Goal: Task Accomplishment & Management: Use online tool/utility

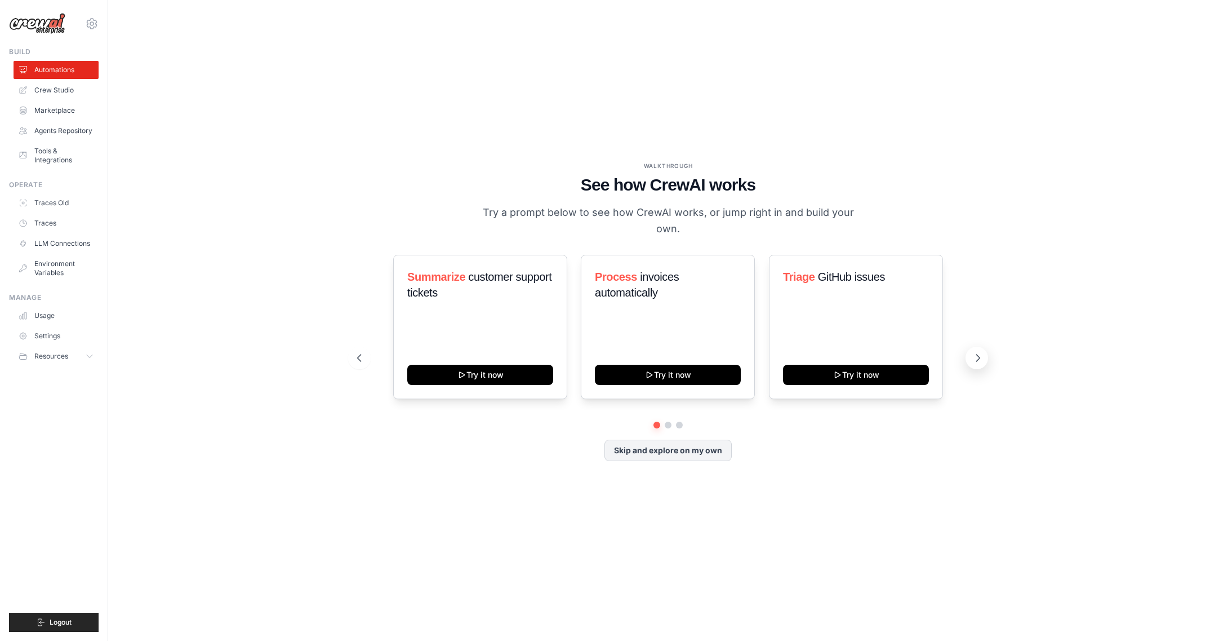
click at [975, 352] on icon at bounding box center [978, 357] width 11 height 11
click at [359, 352] on icon at bounding box center [358, 357] width 11 height 11
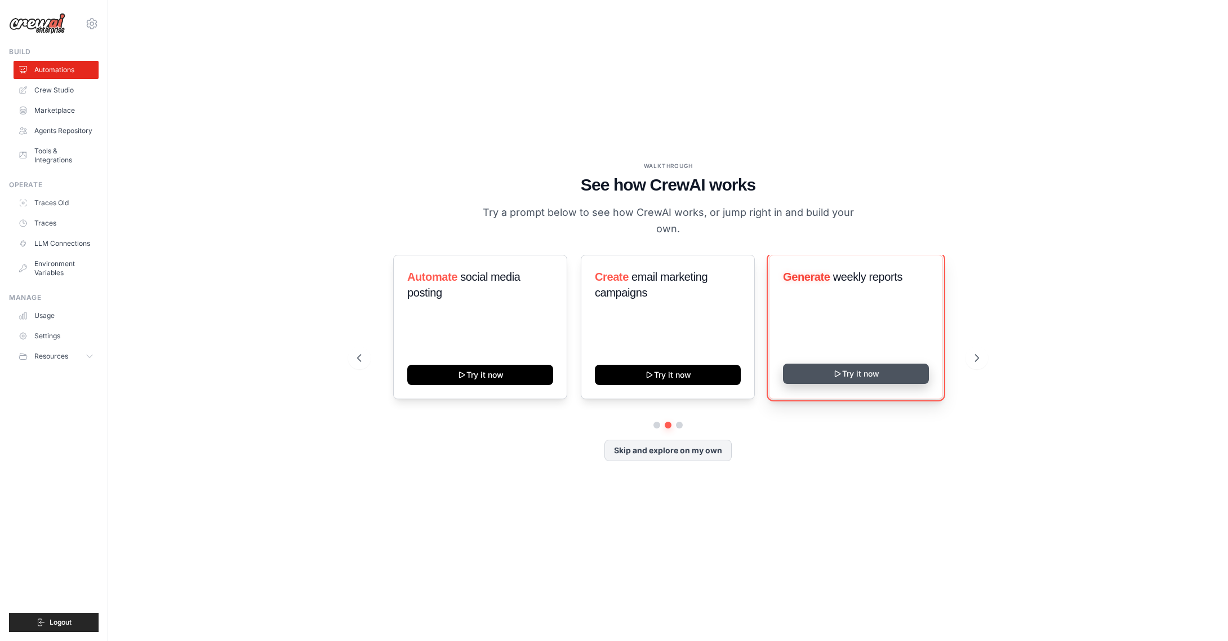
click at [873, 366] on button "Try it now" at bounding box center [856, 373] width 146 height 20
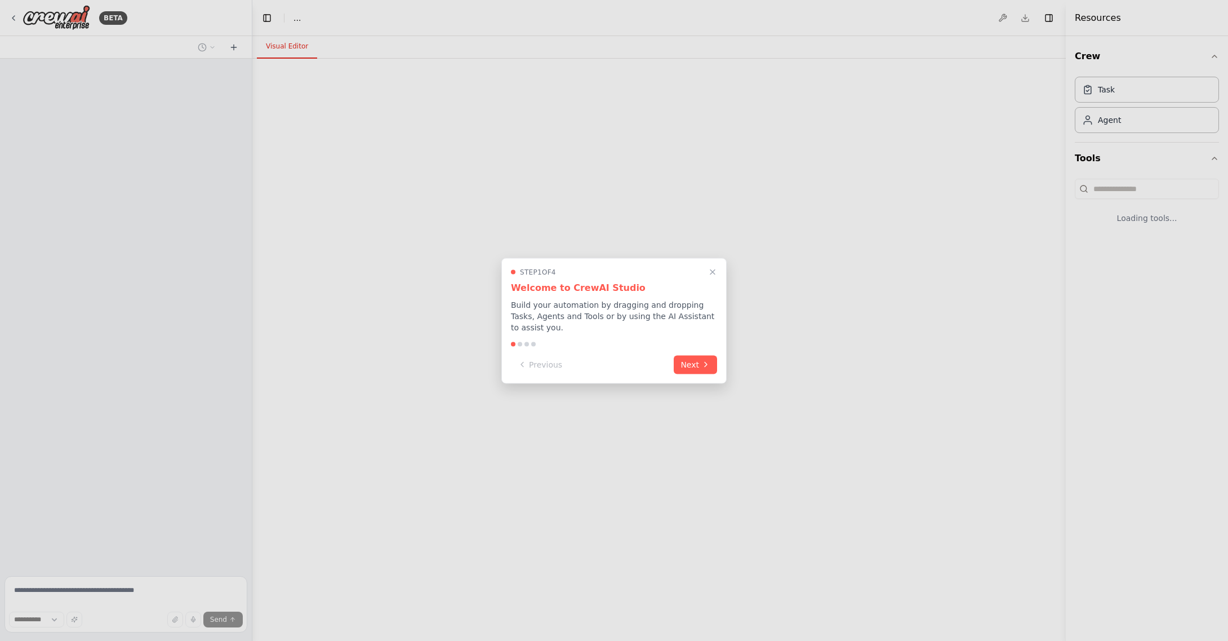
select select "****"
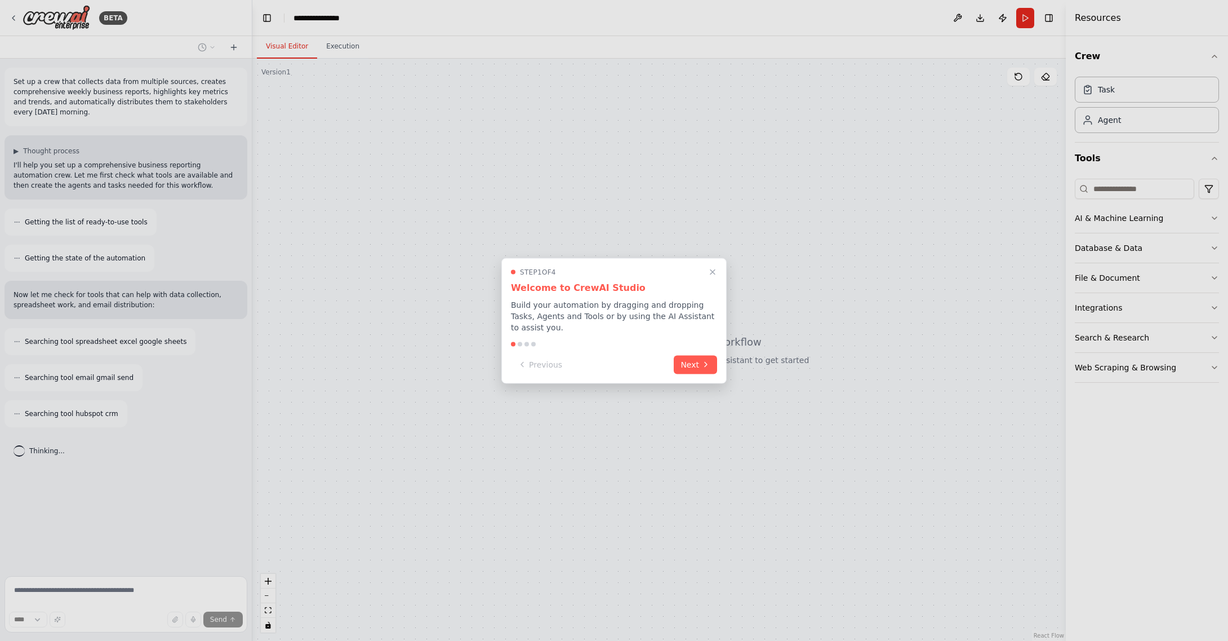
click at [696, 367] on button "Next" at bounding box center [695, 364] width 43 height 19
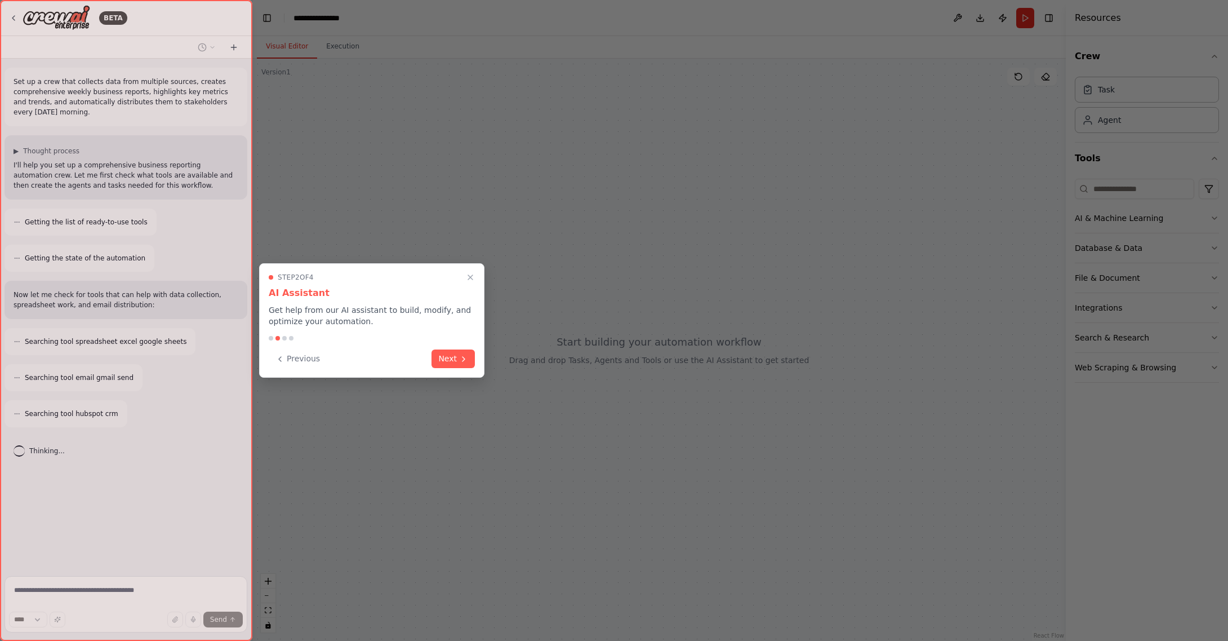
click at [450, 357] on button "Next" at bounding box center [453, 358] width 43 height 19
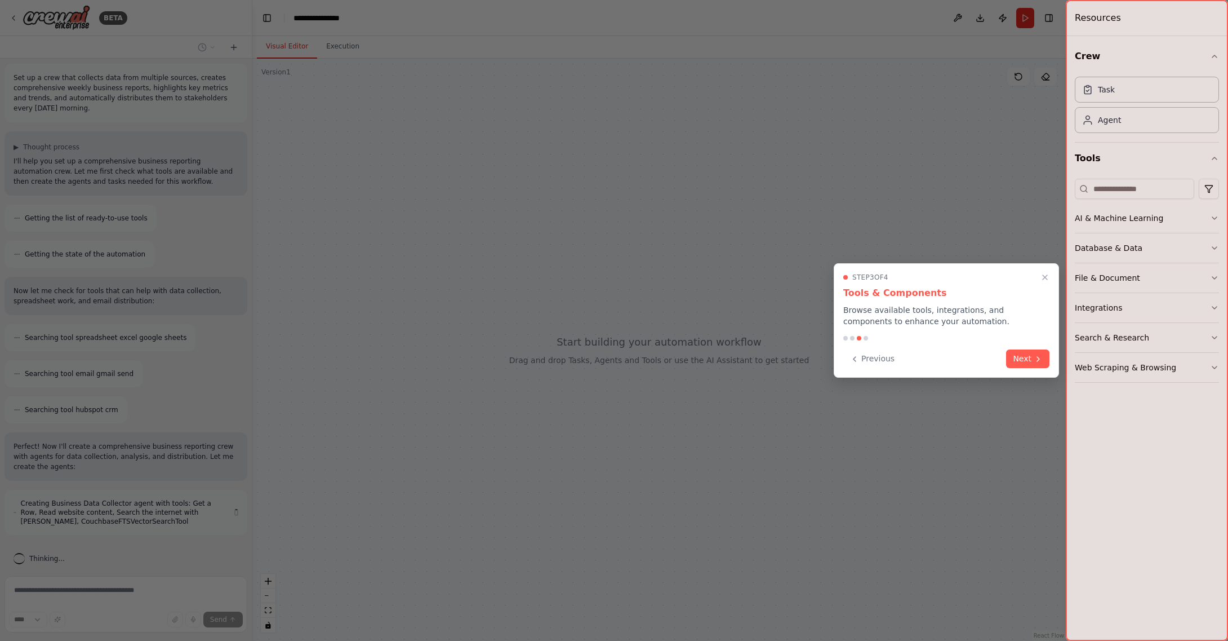
scroll to position [14, 0]
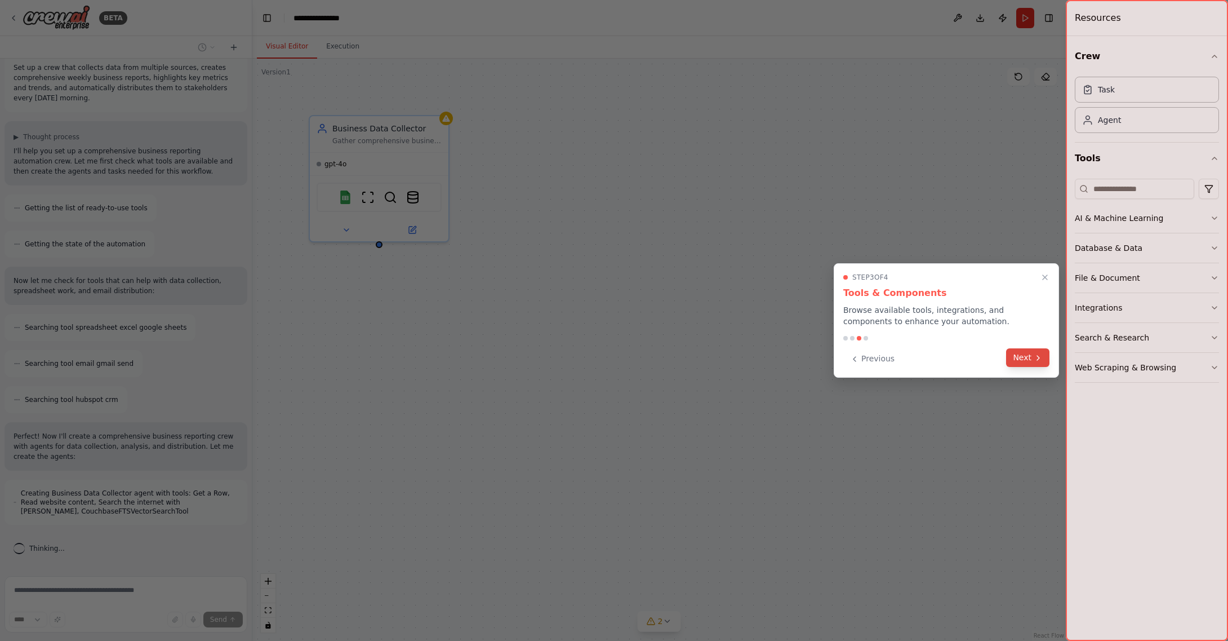
click at [1019, 361] on button "Next" at bounding box center [1027, 357] width 43 height 19
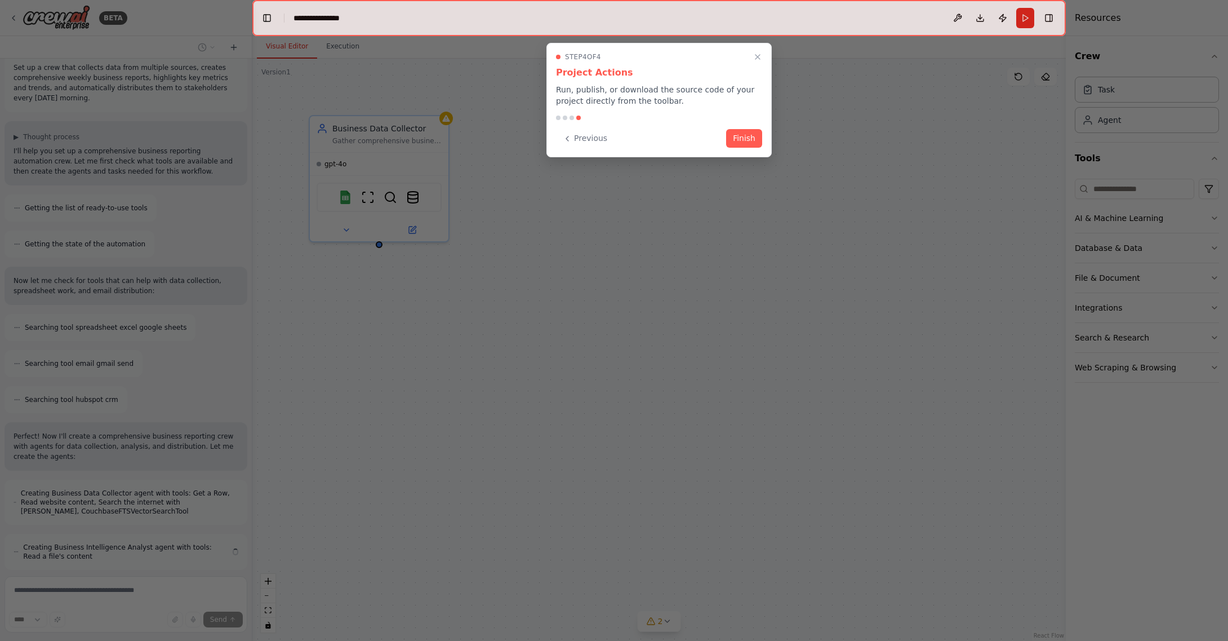
scroll to position [59, 0]
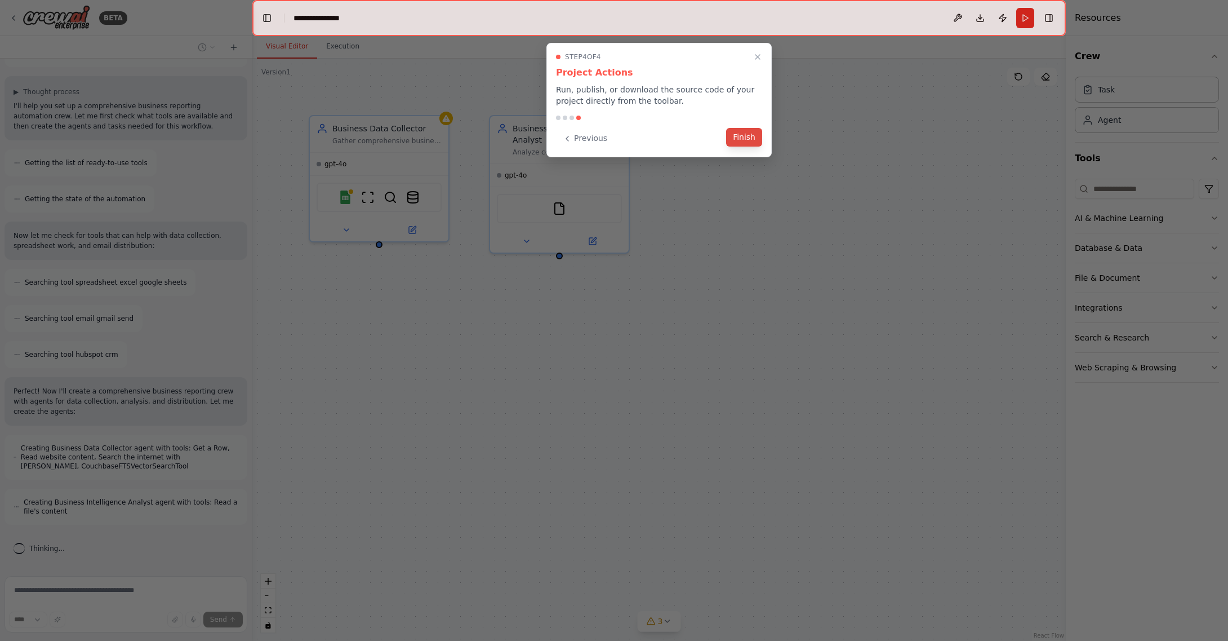
click at [743, 139] on button "Finish" at bounding box center [744, 137] width 36 height 19
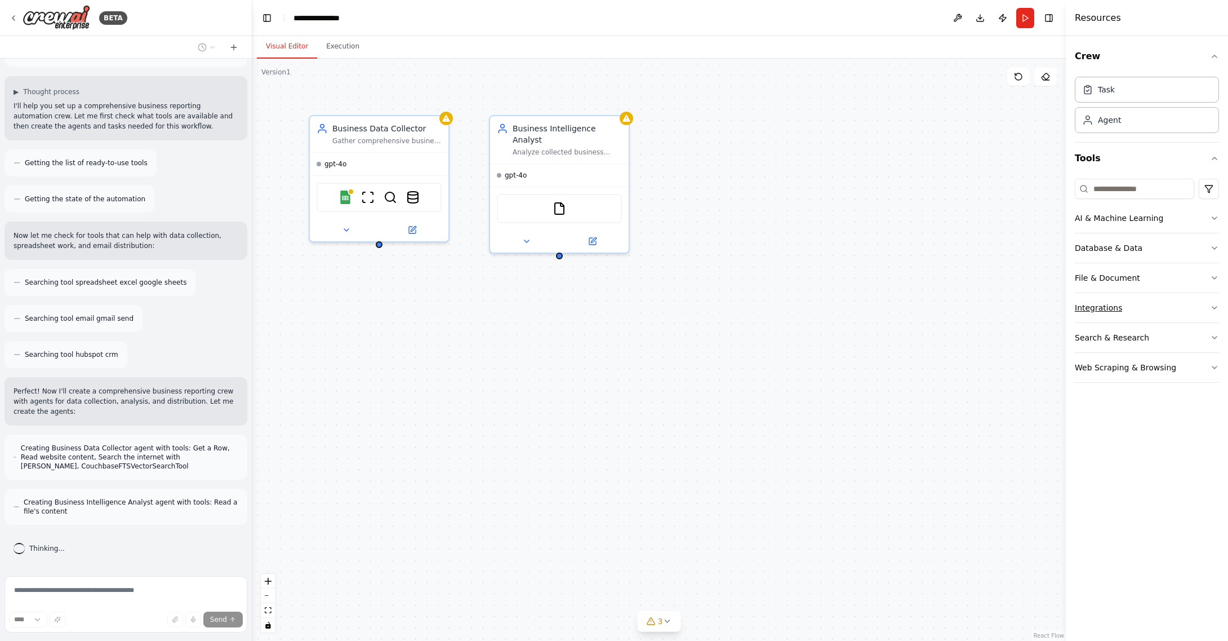
click at [1216, 307] on icon "button" at bounding box center [1214, 307] width 9 height 9
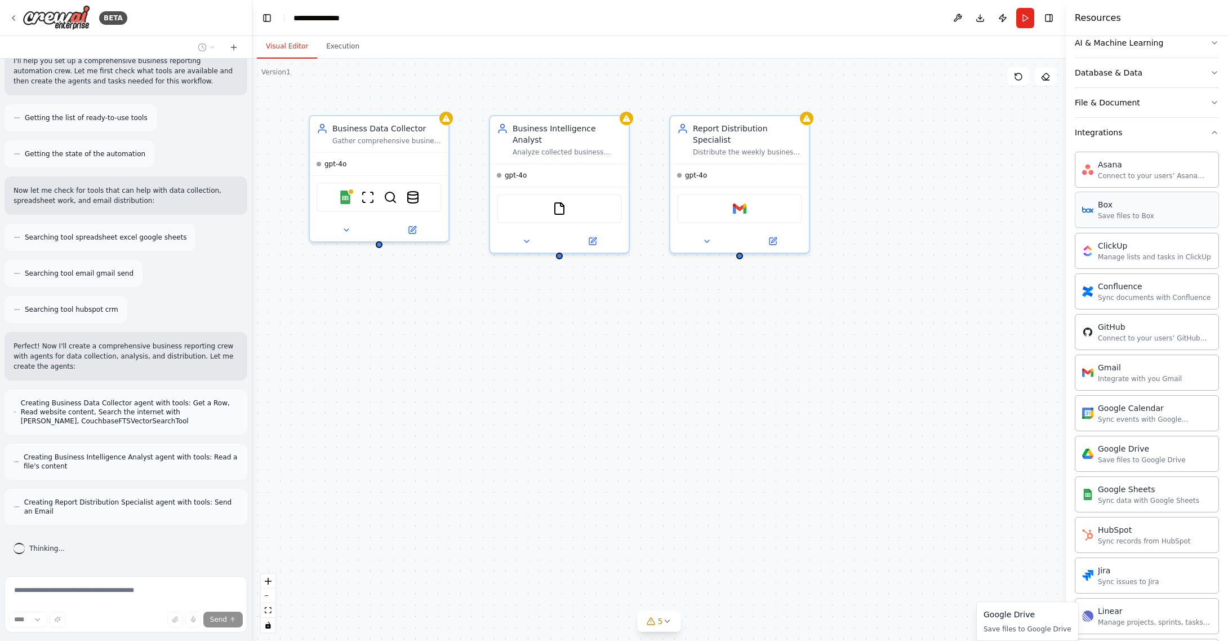
scroll to position [0, 0]
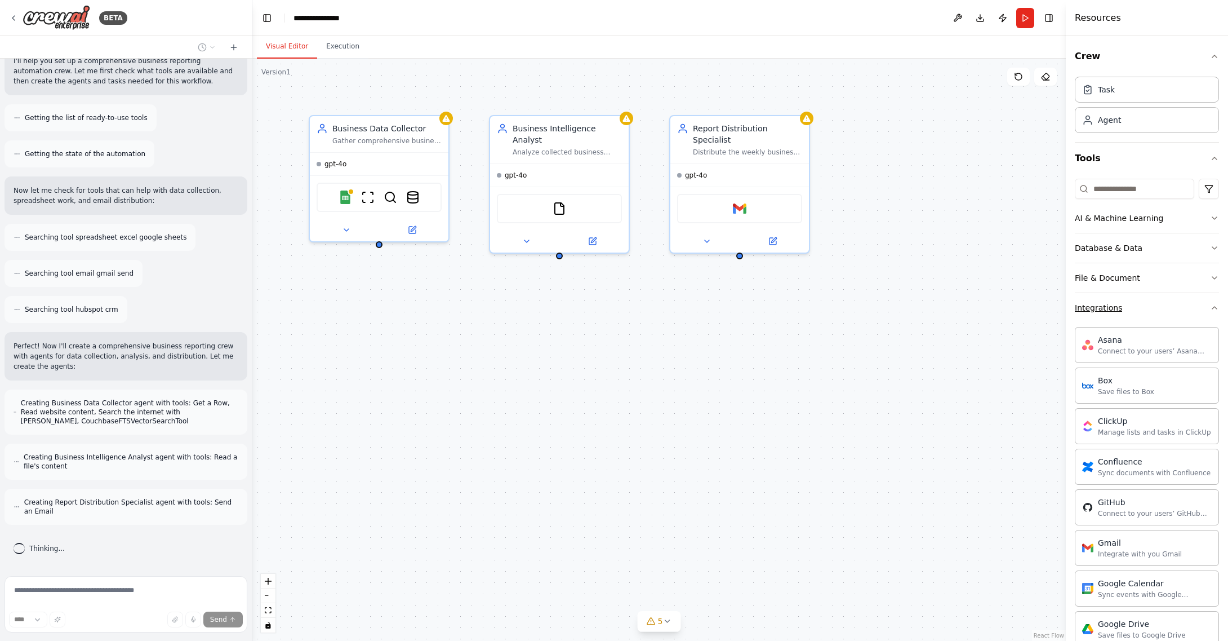
click at [1213, 306] on icon "button" at bounding box center [1214, 307] width 9 height 9
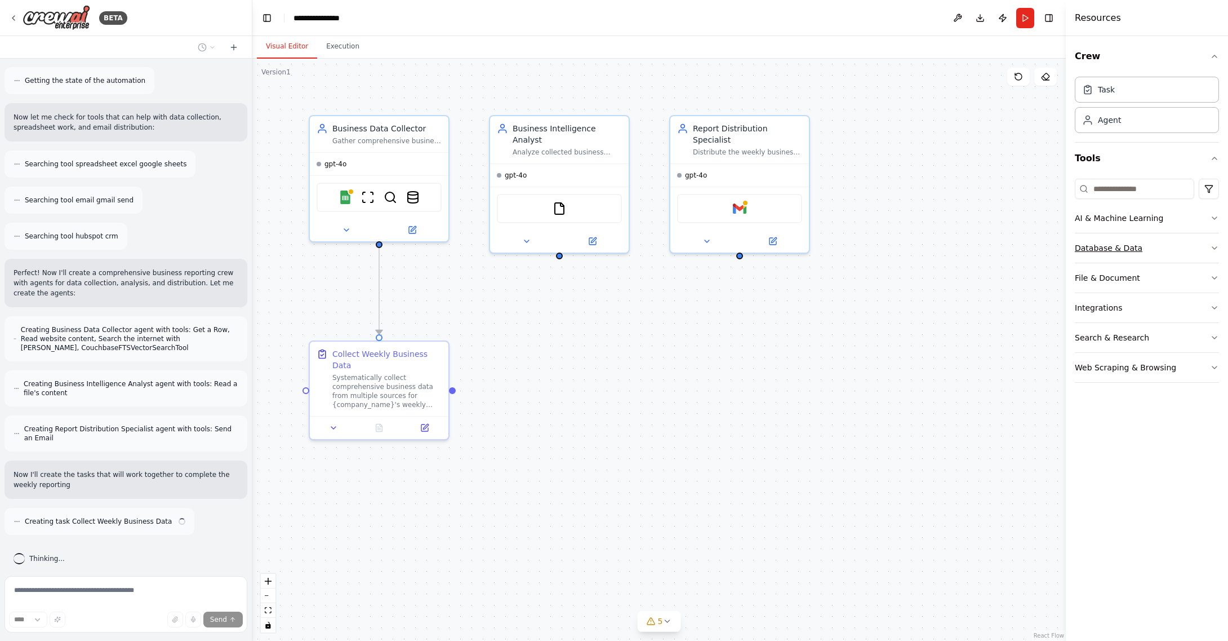
scroll to position [188, 0]
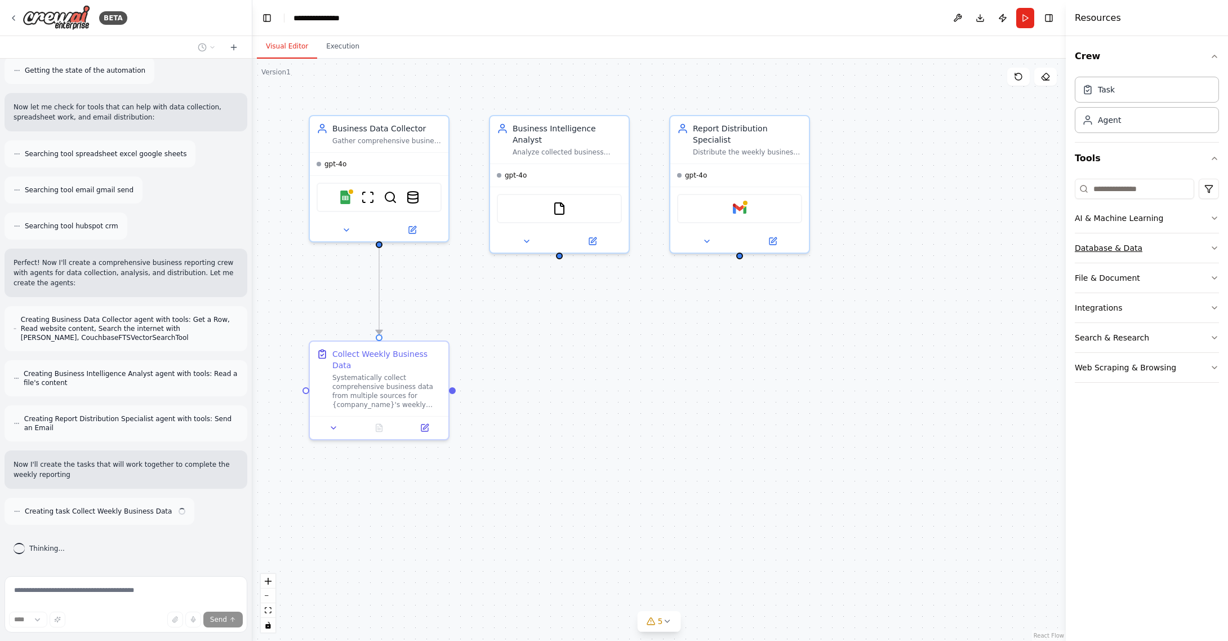
click at [1213, 247] on icon "button" at bounding box center [1214, 247] width 9 height 9
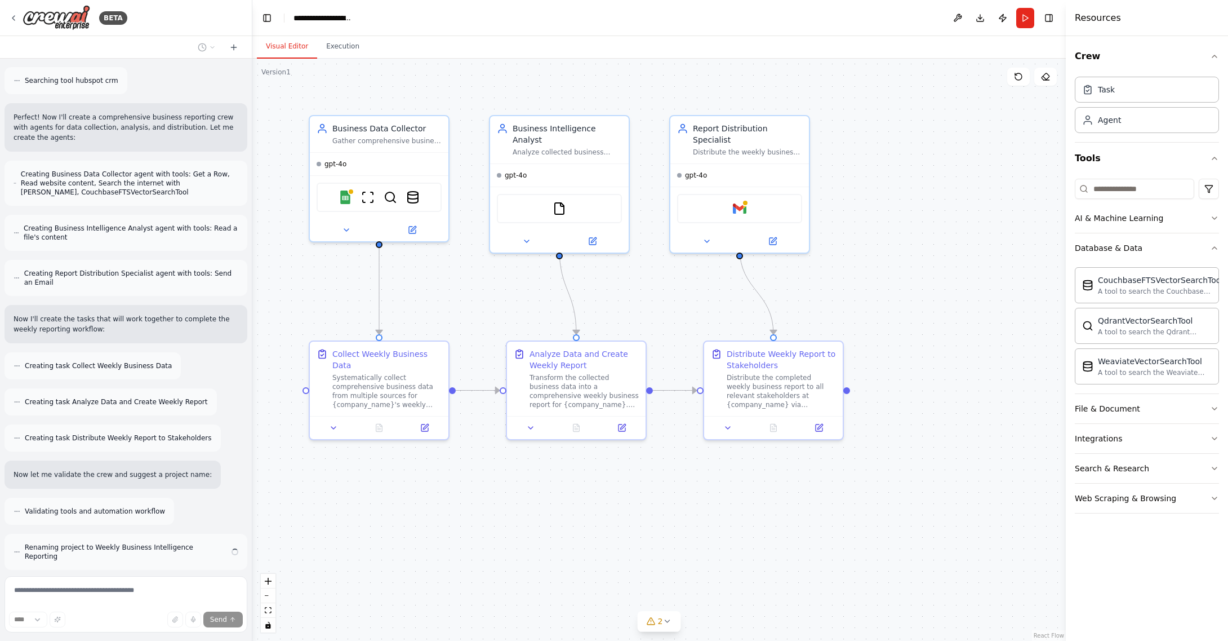
scroll to position [369, 0]
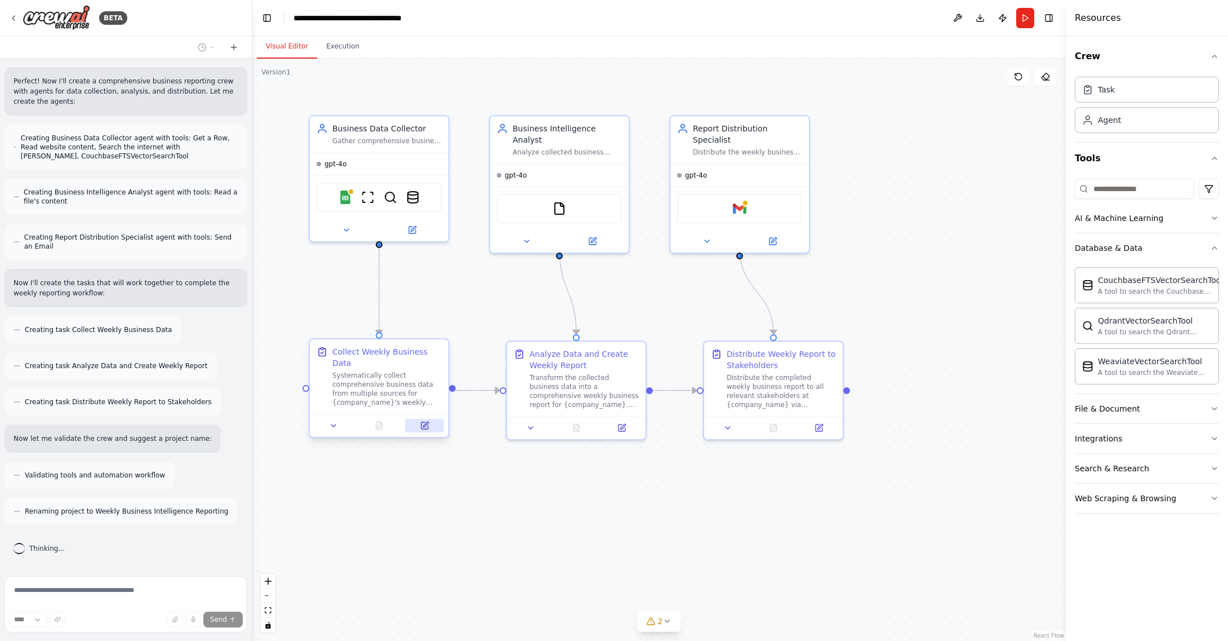
click at [428, 424] on icon at bounding box center [424, 425] width 9 height 9
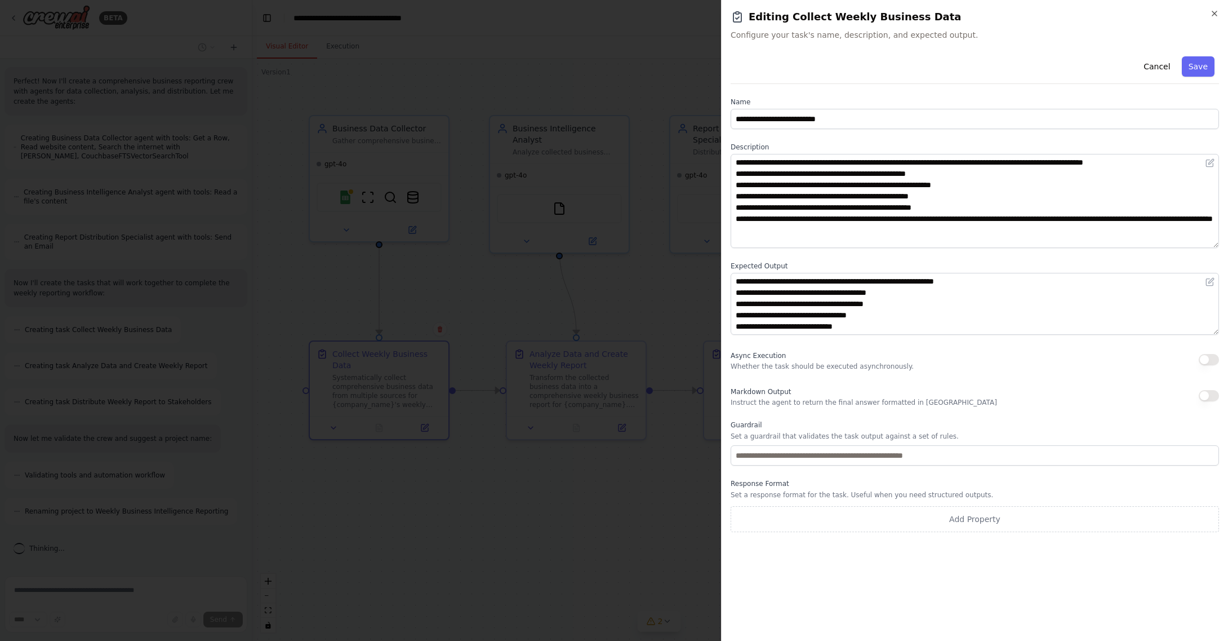
drag, startPoint x: 1216, startPoint y: 212, endPoint x: 1213, endPoint y: 243, distance: 31.7
click at [1213, 243] on textarea "**********" at bounding box center [975, 201] width 489 height 94
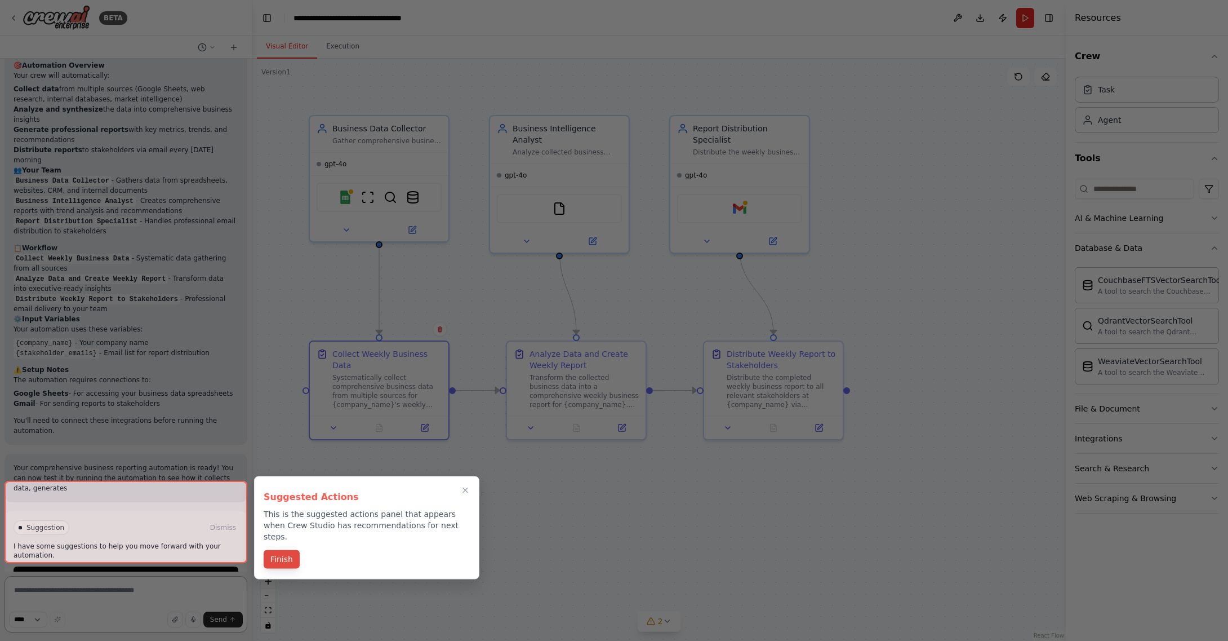
scroll to position [895, 0]
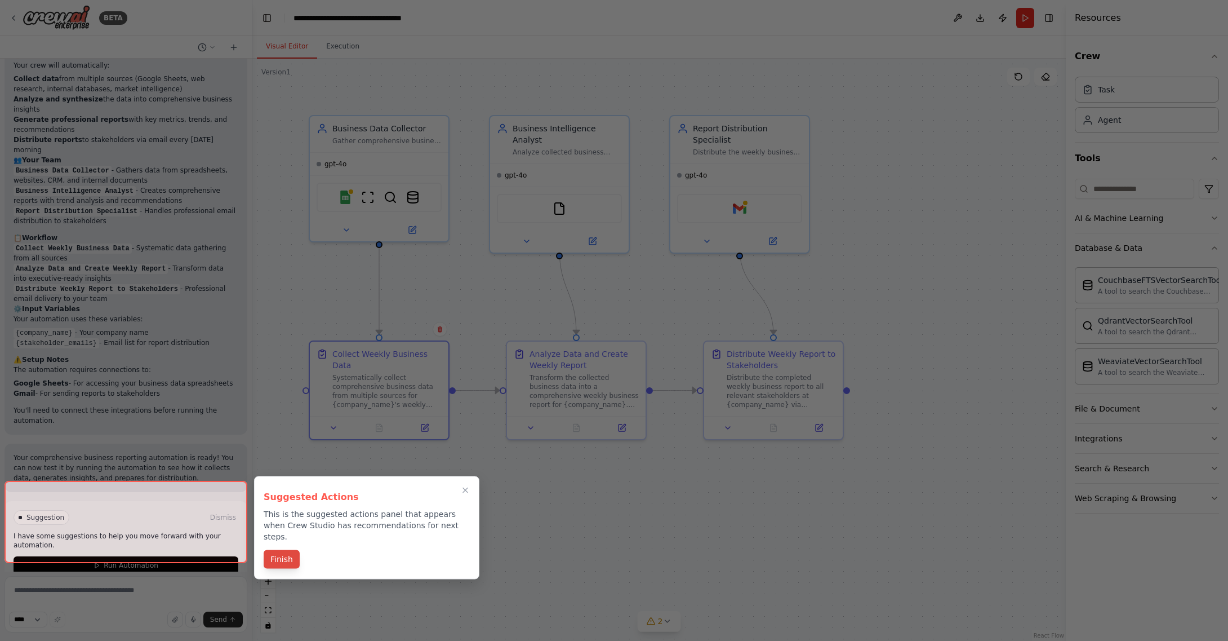
click at [278, 550] on button "Finish" at bounding box center [282, 559] width 36 height 19
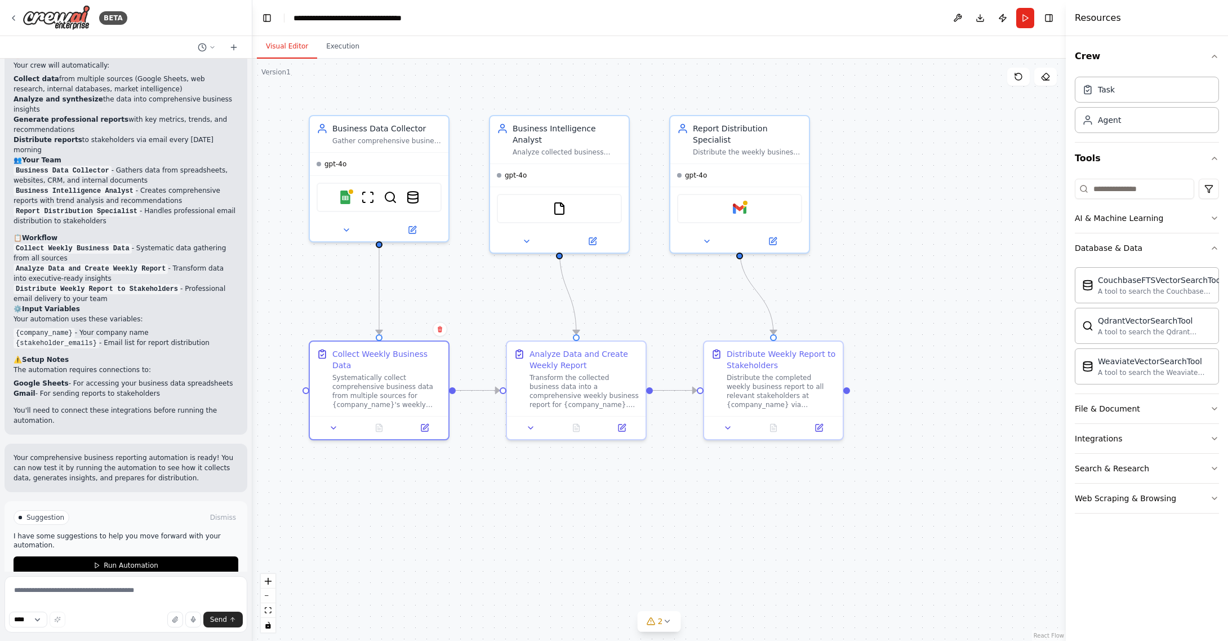
click at [116, 243] on code "Collect Weekly Business Data" at bounding box center [73, 248] width 118 height 10
click at [120, 243] on code "Collect Weekly Business Data" at bounding box center [73, 248] width 118 height 10
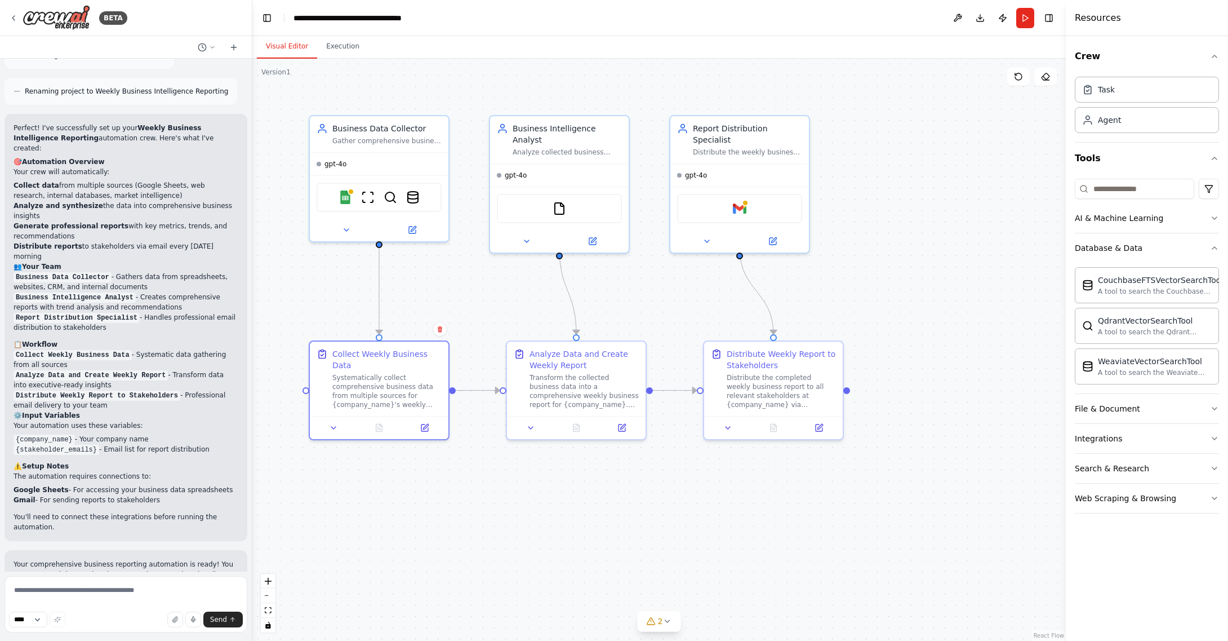
scroll to position [800, 0]
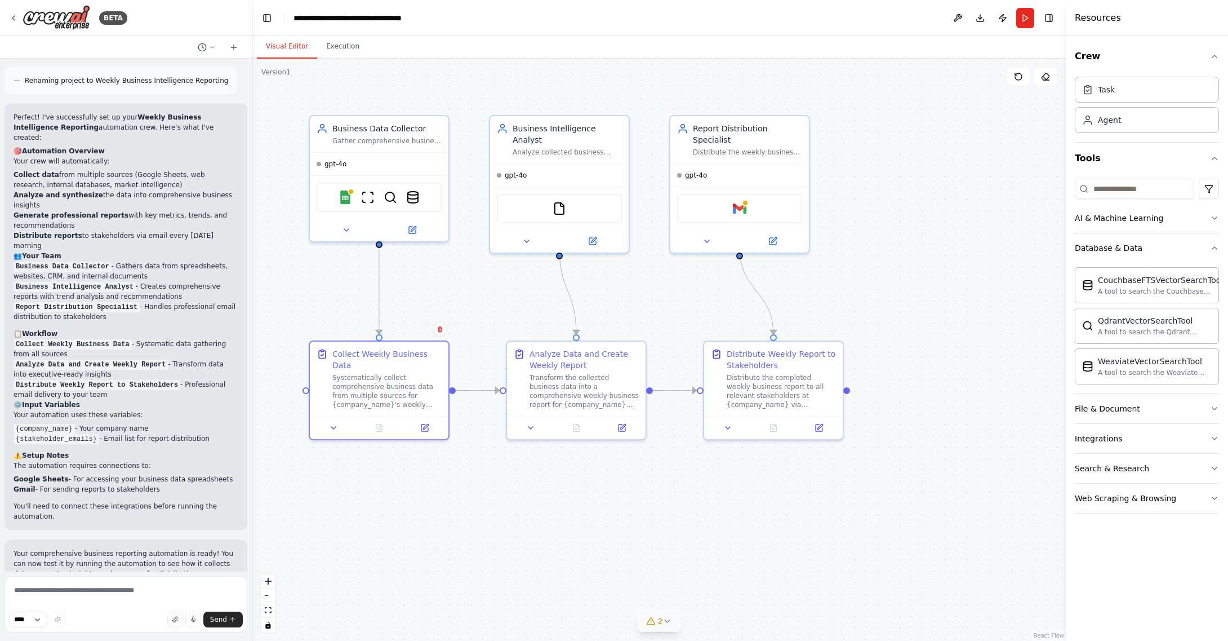
click at [669, 620] on icon at bounding box center [667, 621] width 5 height 2
click at [416, 232] on icon at bounding box center [417, 230] width 7 height 7
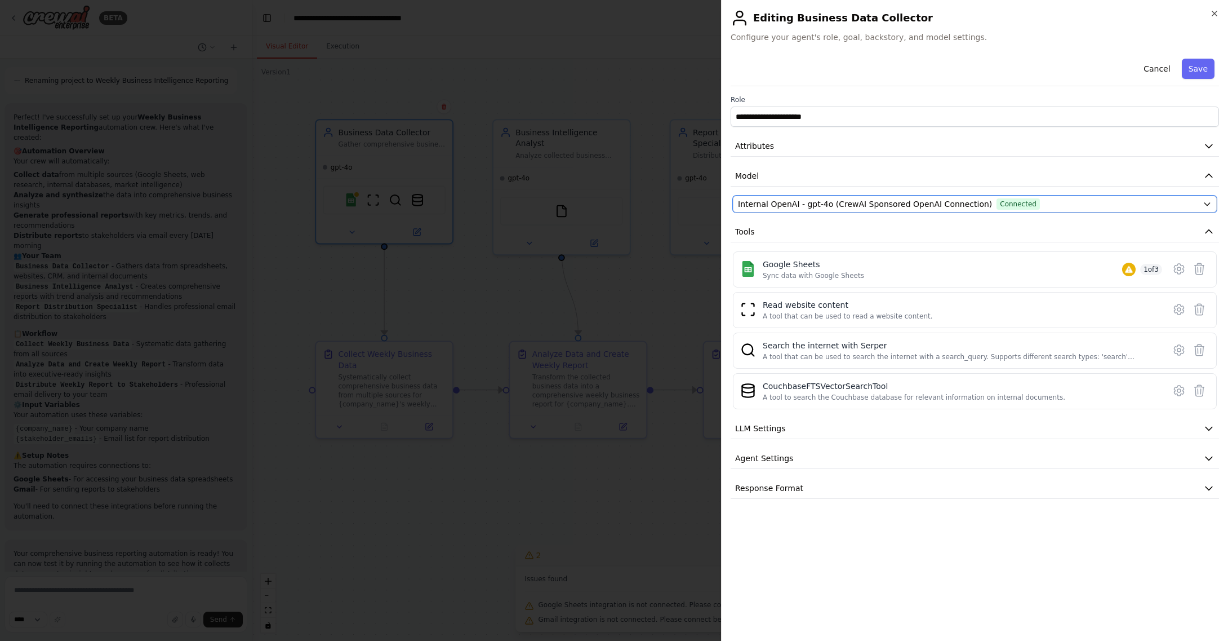
click at [1208, 202] on icon "button" at bounding box center [1207, 203] width 9 height 9
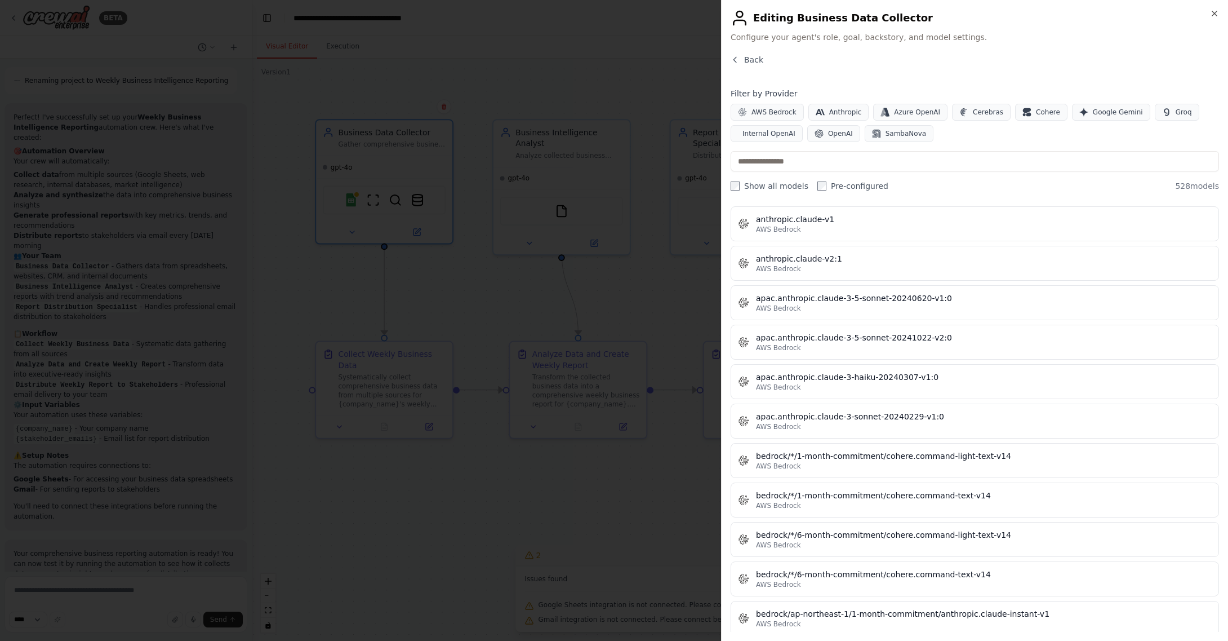
scroll to position [0, 0]
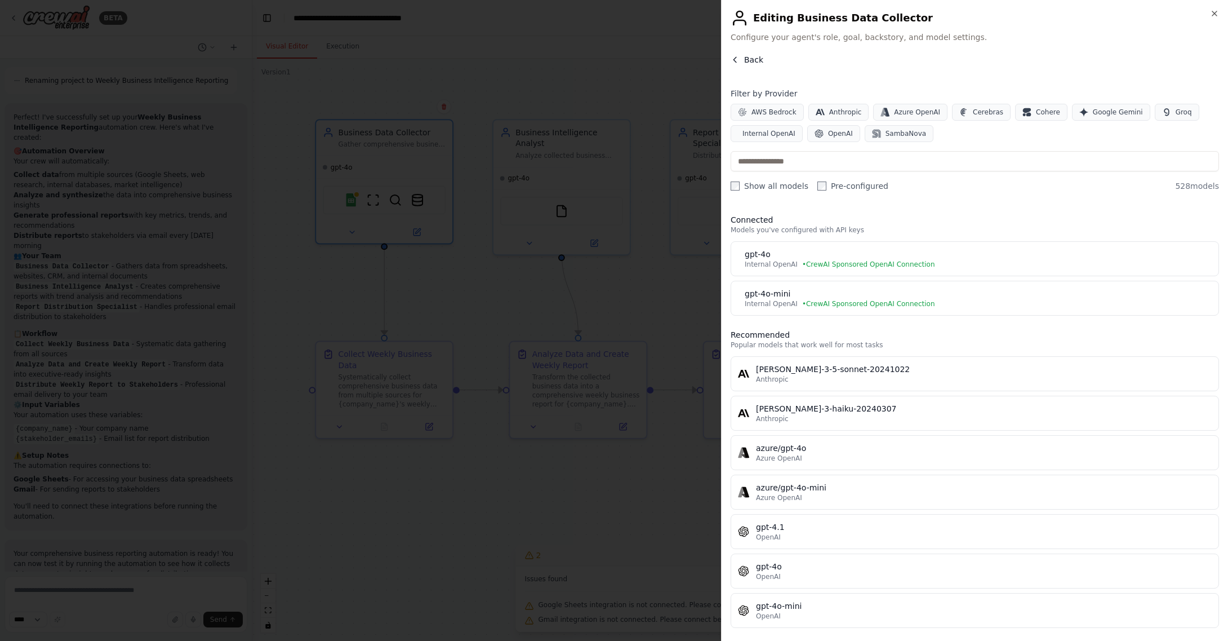
click at [740, 57] on button "Back" at bounding box center [747, 59] width 33 height 11
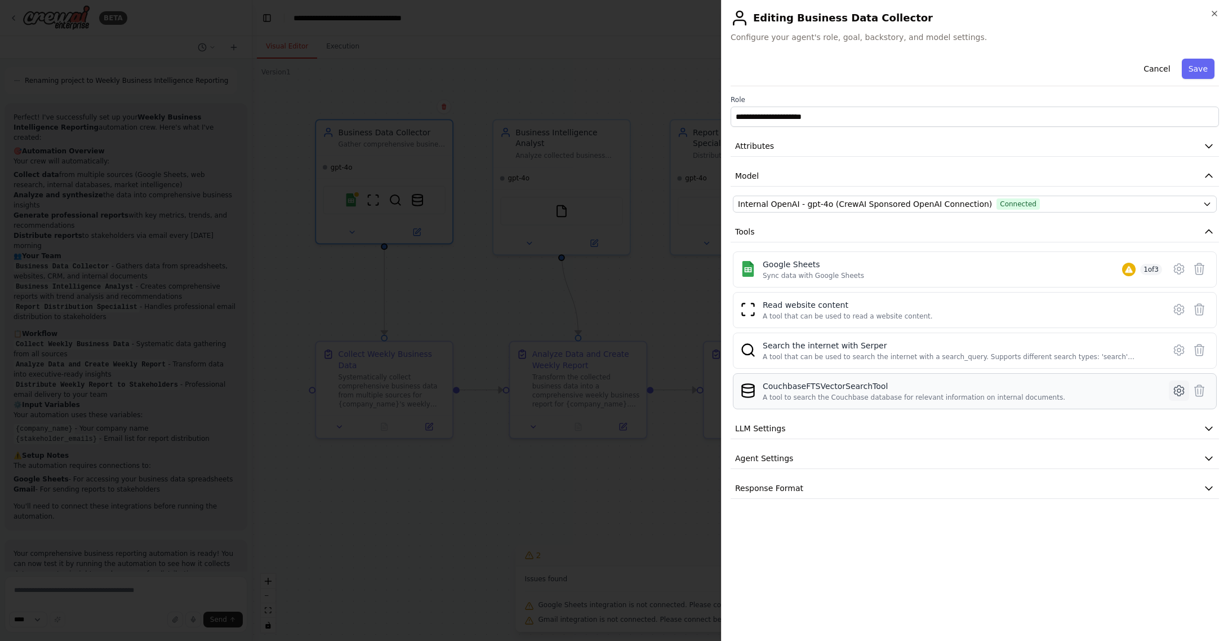
click at [1179, 389] on icon at bounding box center [1180, 391] width 14 height 14
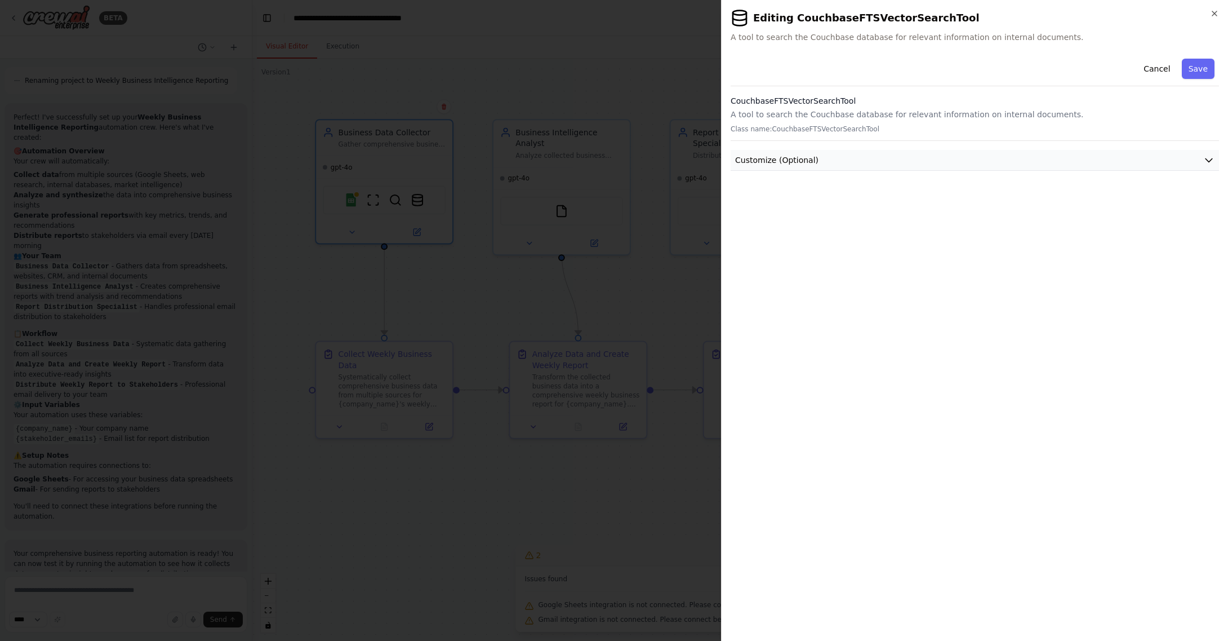
click at [1211, 161] on icon "button" at bounding box center [1209, 159] width 11 height 11
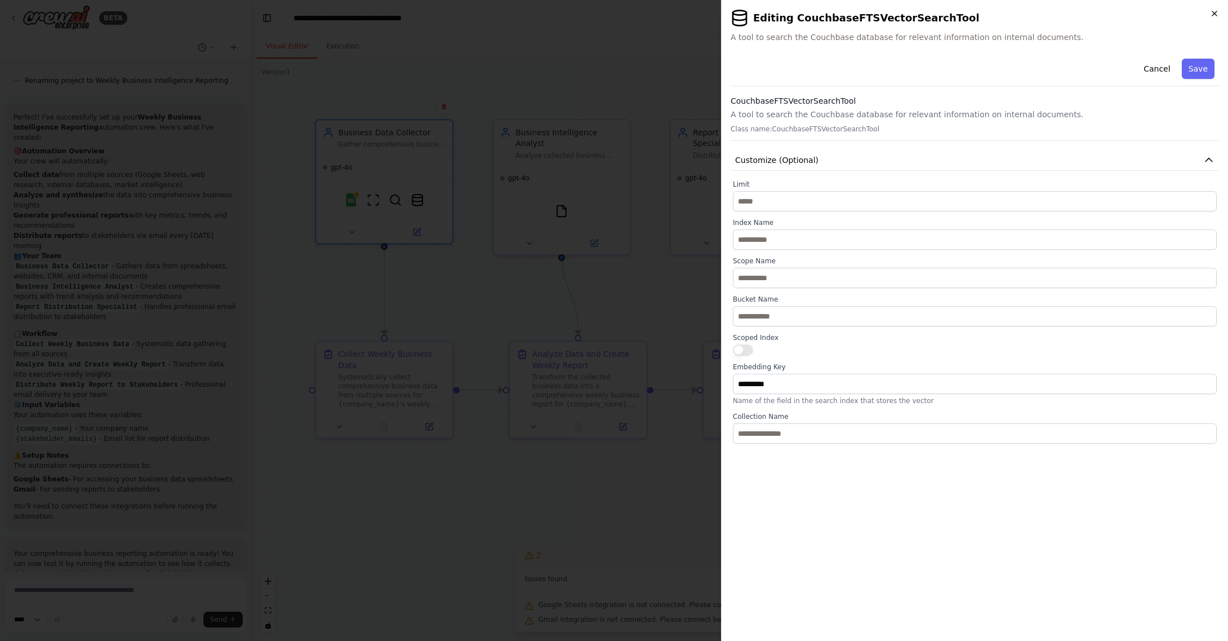
click at [1209, 13] on h2 "Editing CouchbaseFTSVectorSearchTool" at bounding box center [975, 18] width 489 height 18
click at [1214, 12] on icon "button" at bounding box center [1214, 13] width 9 height 9
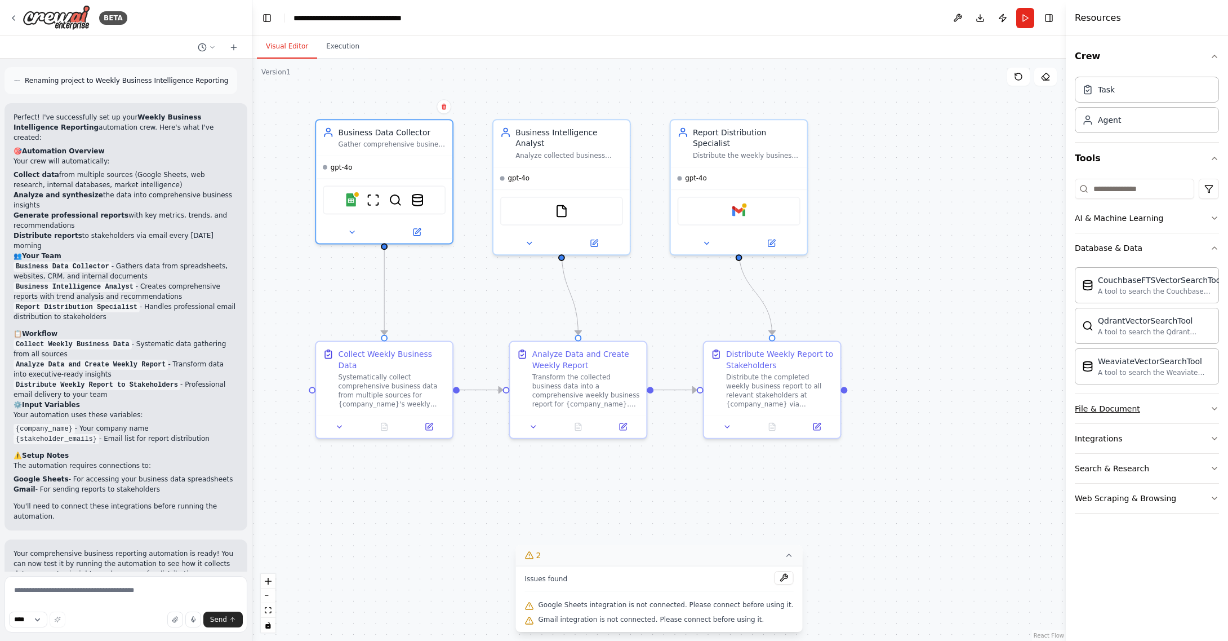
click at [1184, 415] on button "File & Document" at bounding box center [1147, 408] width 144 height 29
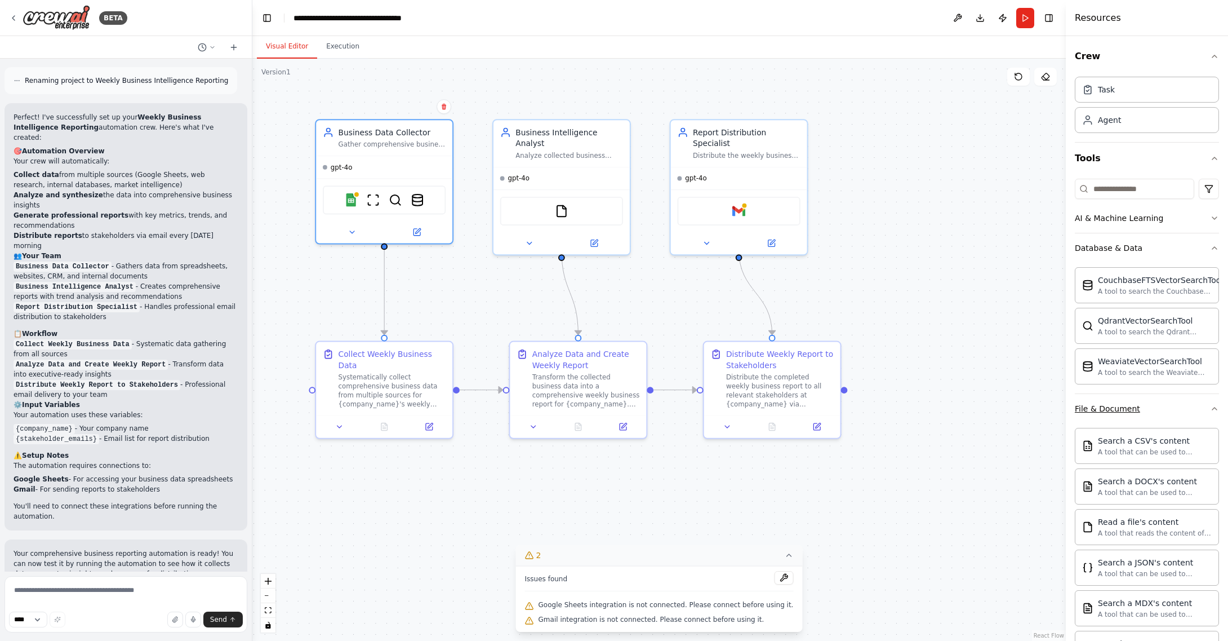
click at [1186, 412] on button "File & Document" at bounding box center [1147, 408] width 144 height 29
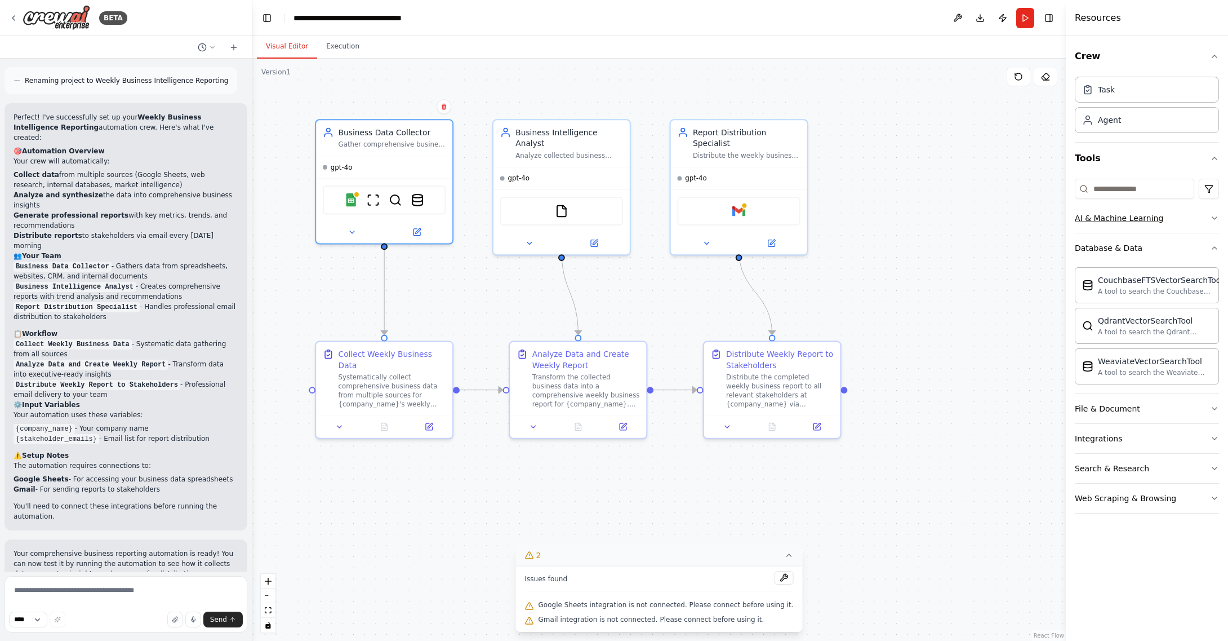
click at [1211, 216] on icon "button" at bounding box center [1214, 218] width 9 height 9
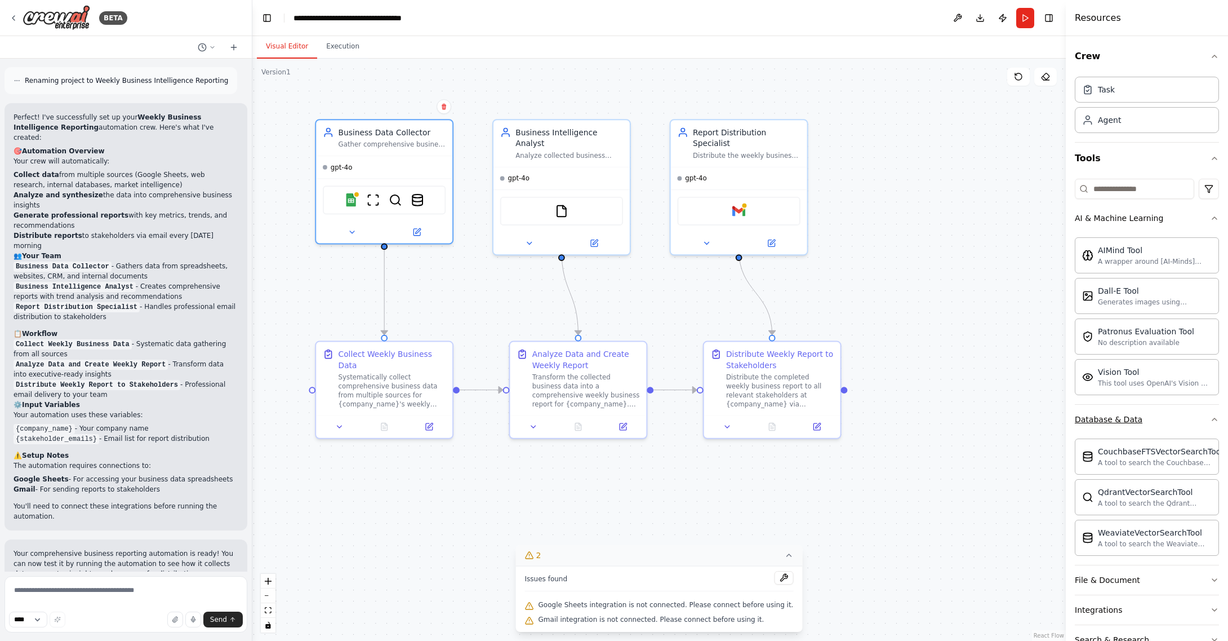
click at [1213, 421] on icon "button" at bounding box center [1214, 419] width 9 height 9
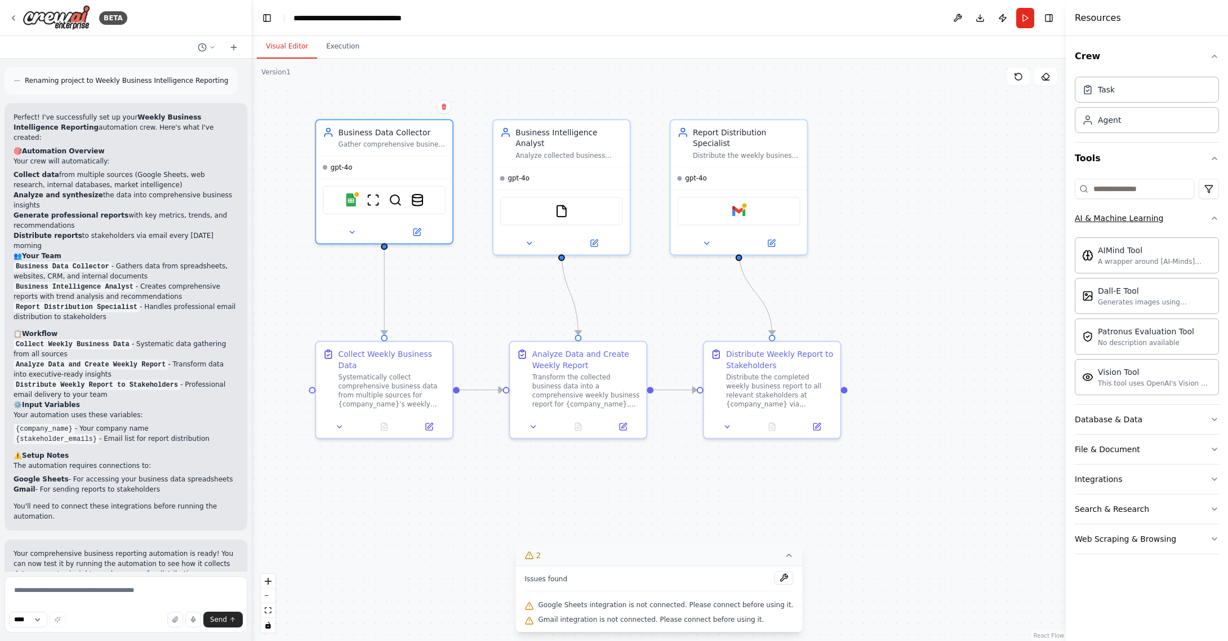
click at [1215, 219] on icon "button" at bounding box center [1214, 218] width 9 height 9
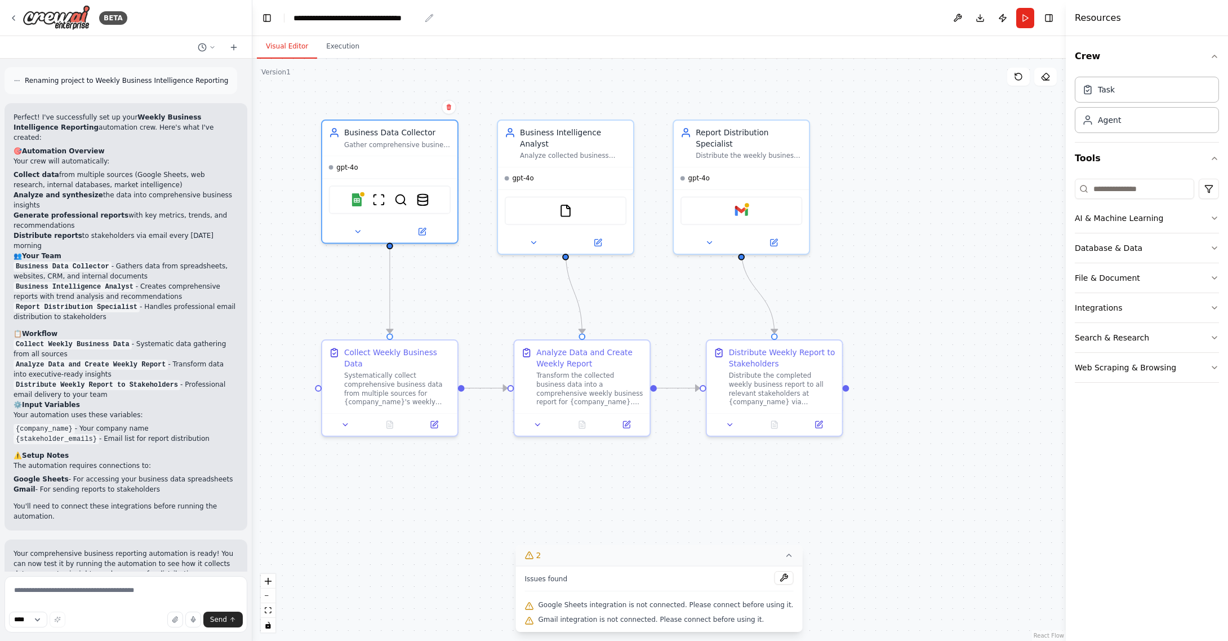
click at [375, 17] on div "**********" at bounding box center [357, 17] width 127 height 11
click at [334, 47] on button "Execution" at bounding box center [342, 47] width 51 height 24
click at [288, 48] on button "Visual Editor" at bounding box center [287, 47] width 60 height 24
click at [961, 16] on button at bounding box center [958, 18] width 18 height 20
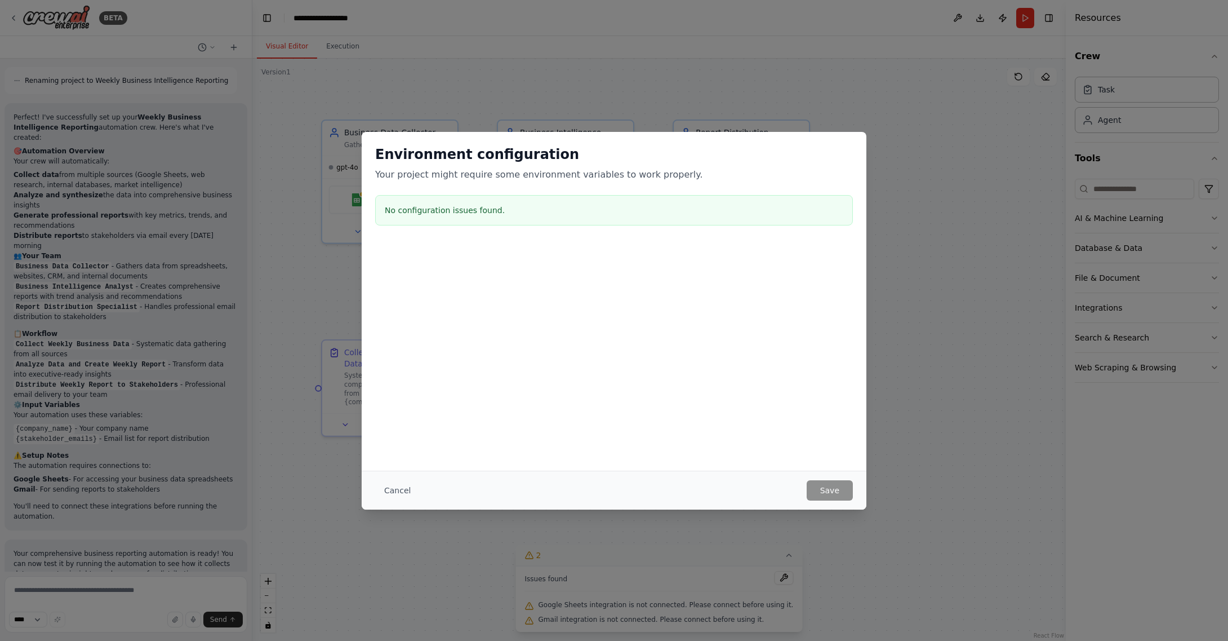
click at [396, 491] on button "Cancel" at bounding box center [397, 490] width 45 height 20
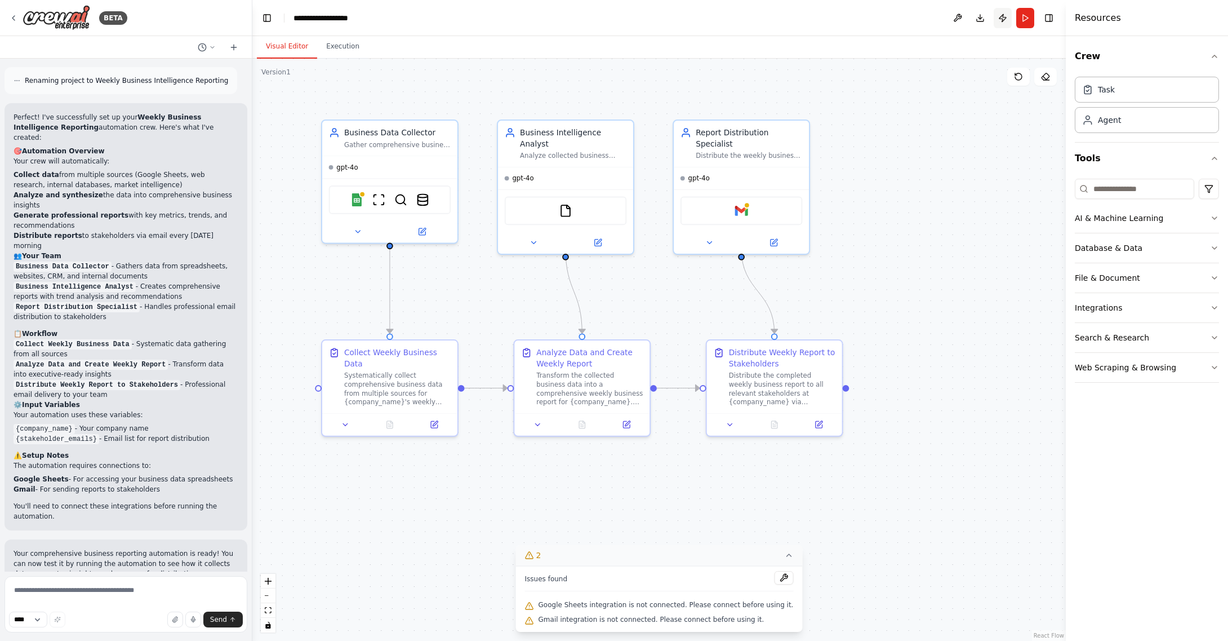
click at [1001, 17] on button "Publish" at bounding box center [1003, 18] width 18 height 20
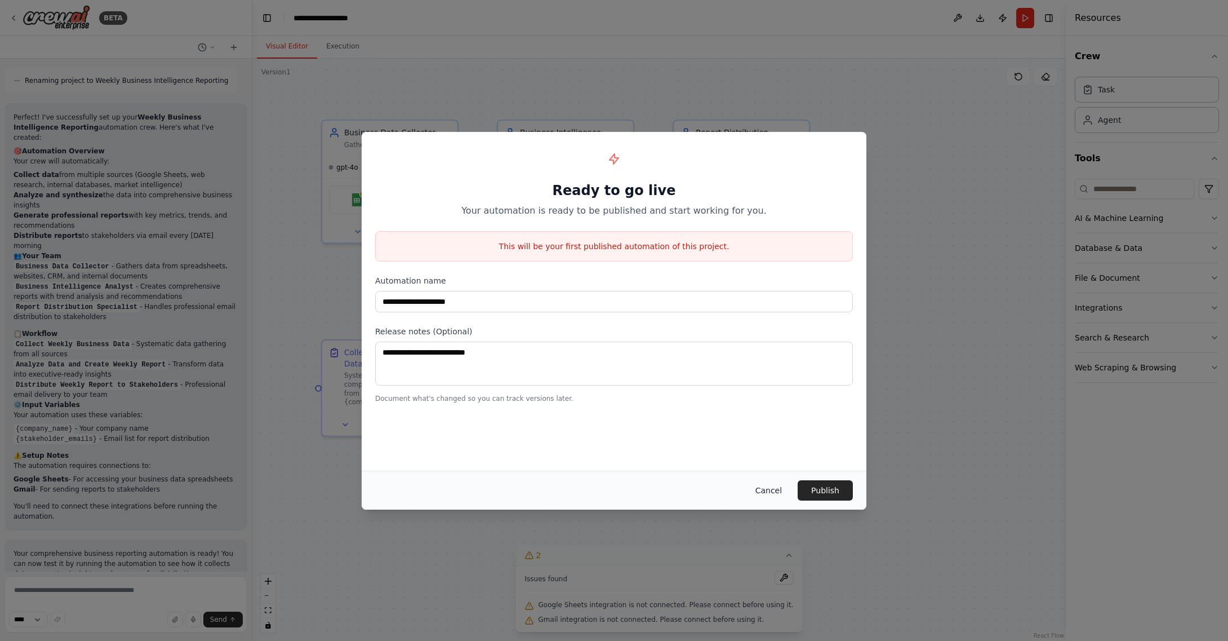
click at [776, 491] on button "Cancel" at bounding box center [769, 490] width 45 height 20
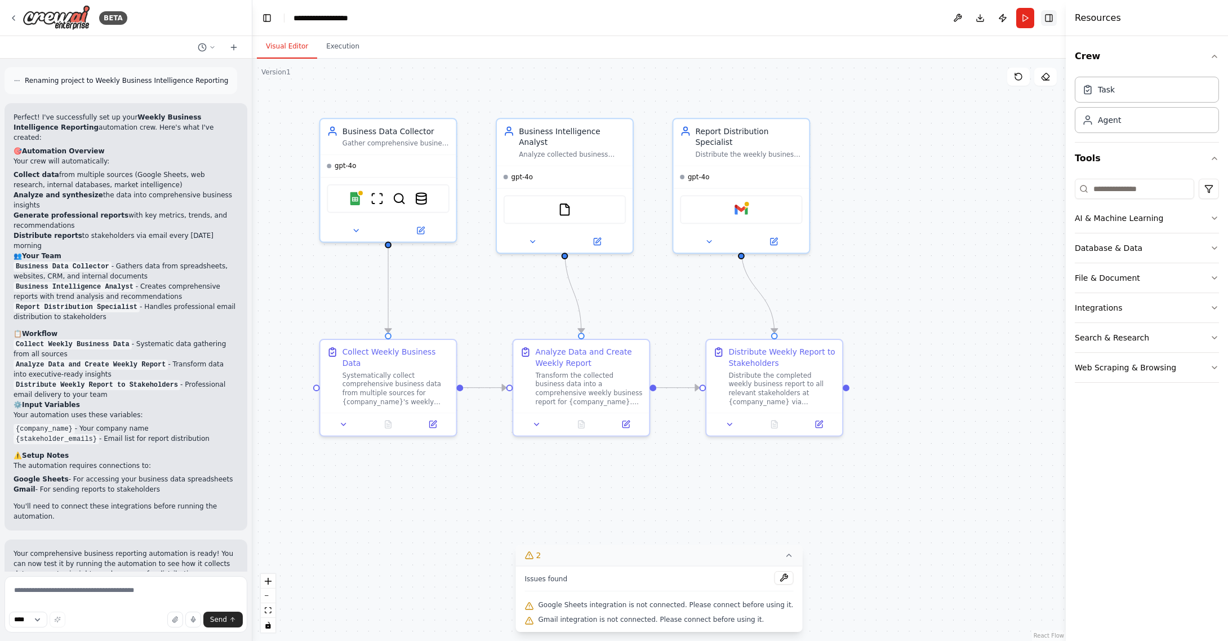
click at [1051, 17] on button "Toggle Right Sidebar" at bounding box center [1049, 18] width 16 height 16
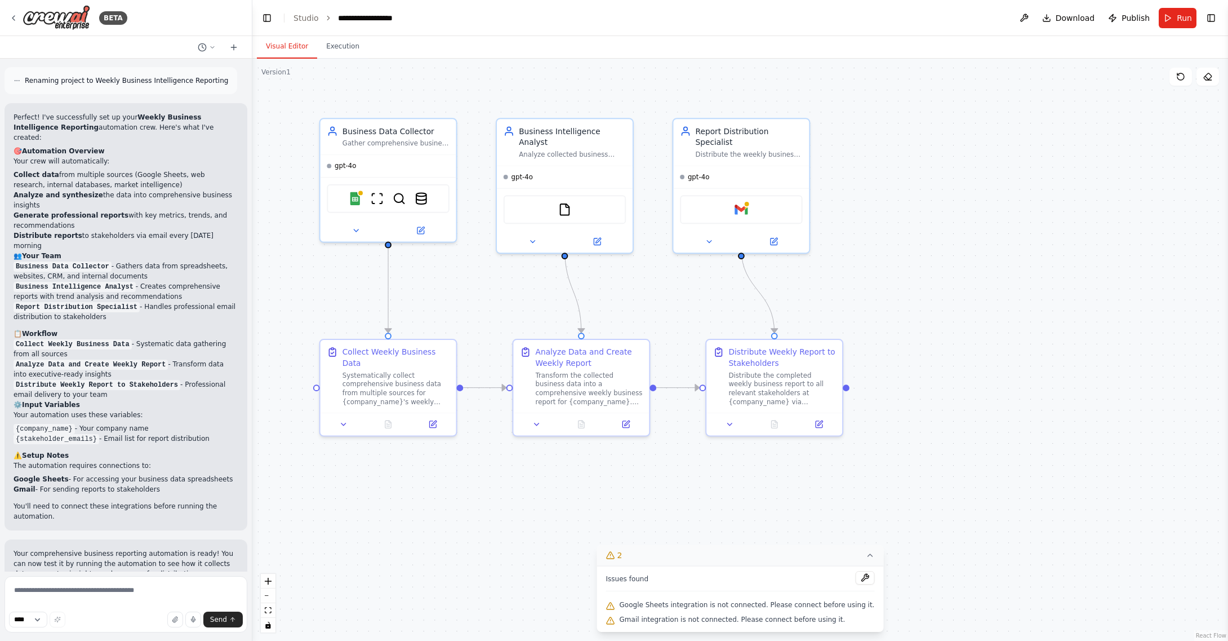
click at [1216, 19] on button "Toggle Right Sidebar" at bounding box center [1212, 18] width 16 height 16
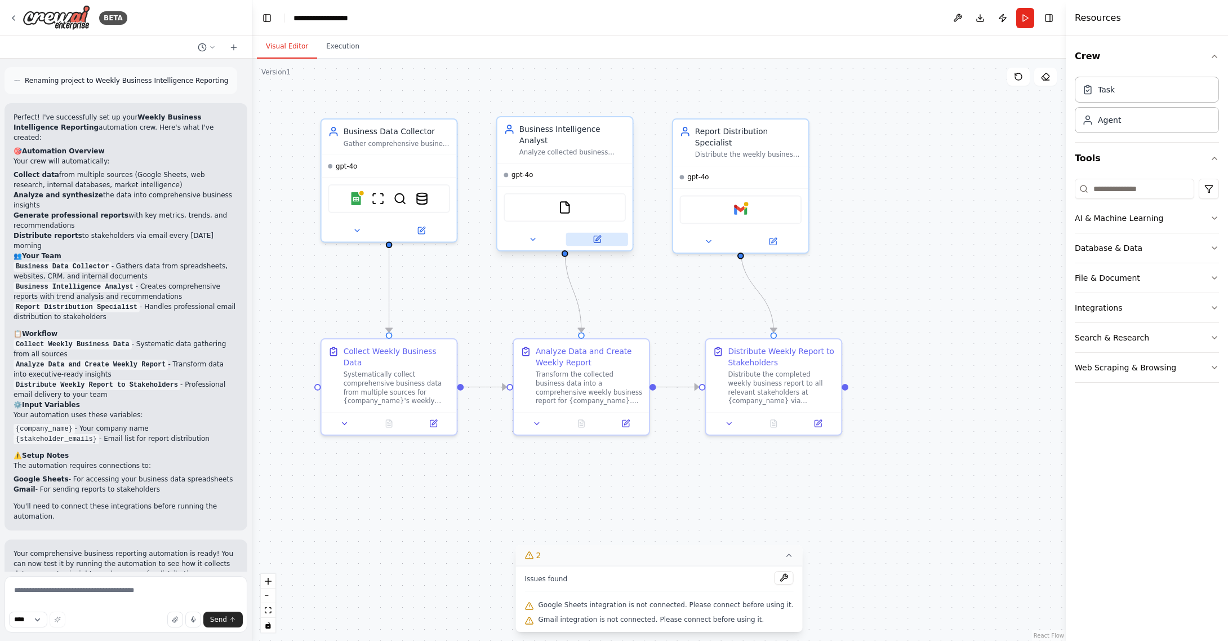
click at [596, 236] on icon at bounding box center [598, 238] width 5 height 5
click at [535, 235] on icon at bounding box center [533, 239] width 9 height 9
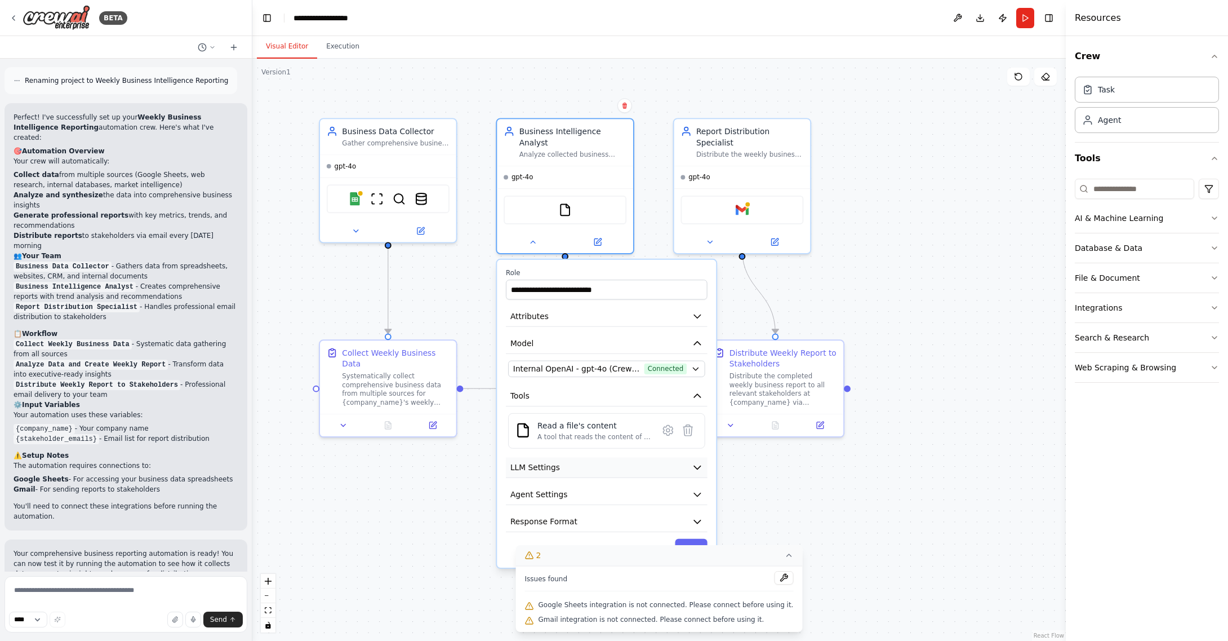
click at [698, 466] on icon "button" at bounding box center [697, 467] width 6 height 3
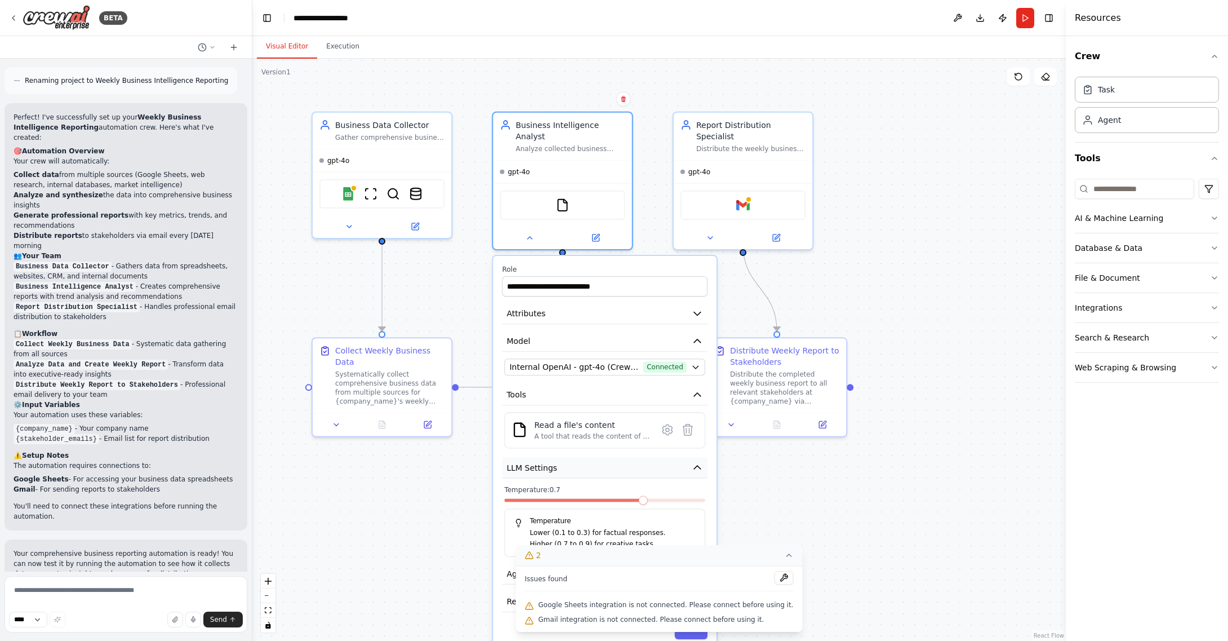
click at [698, 465] on icon "button" at bounding box center [697, 466] width 7 height 3
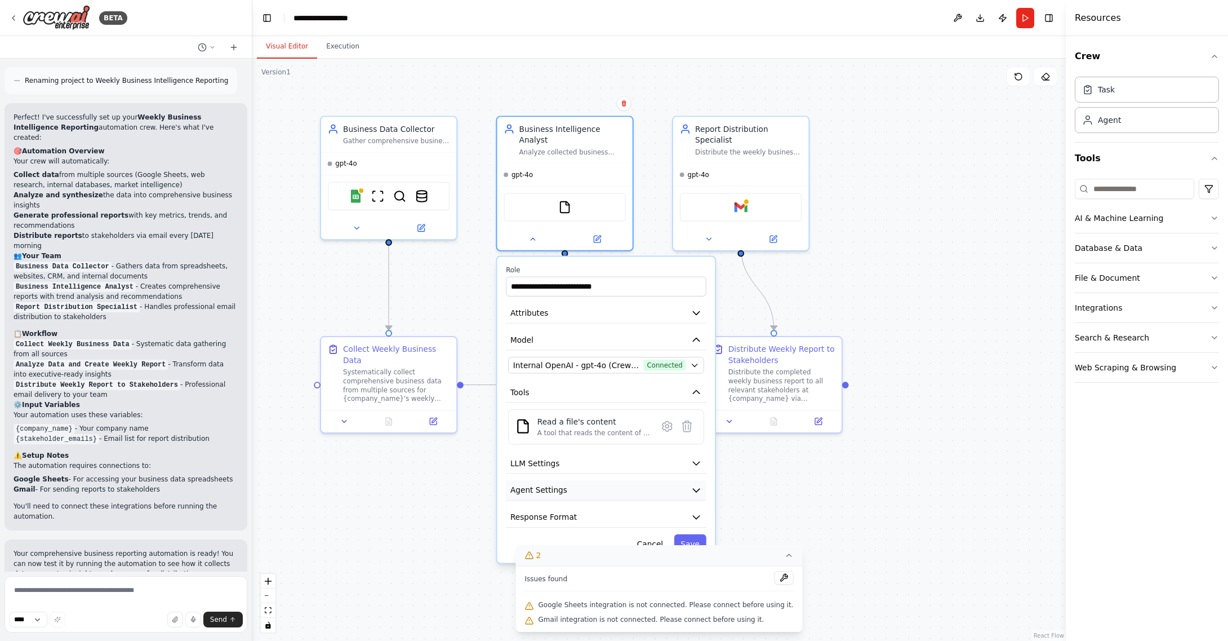
click at [698, 485] on icon "button" at bounding box center [696, 490] width 11 height 11
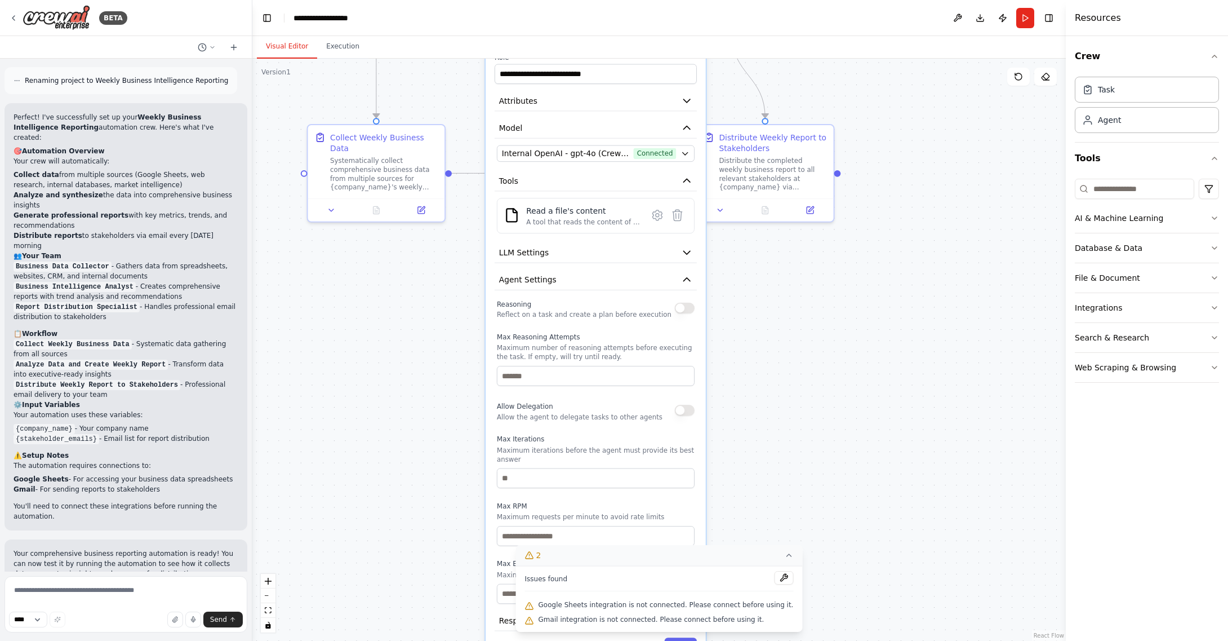
drag, startPoint x: 892, startPoint y: 459, endPoint x: 858, endPoint y: 429, distance: 45.5
click at [882, 250] on div ".deletable-edge-delete-btn { width: 20px; height: 20px; border: 0px solid #ffff…" at bounding box center [659, 350] width 814 height 582
click at [784, 557] on icon at bounding box center [788, 555] width 9 height 9
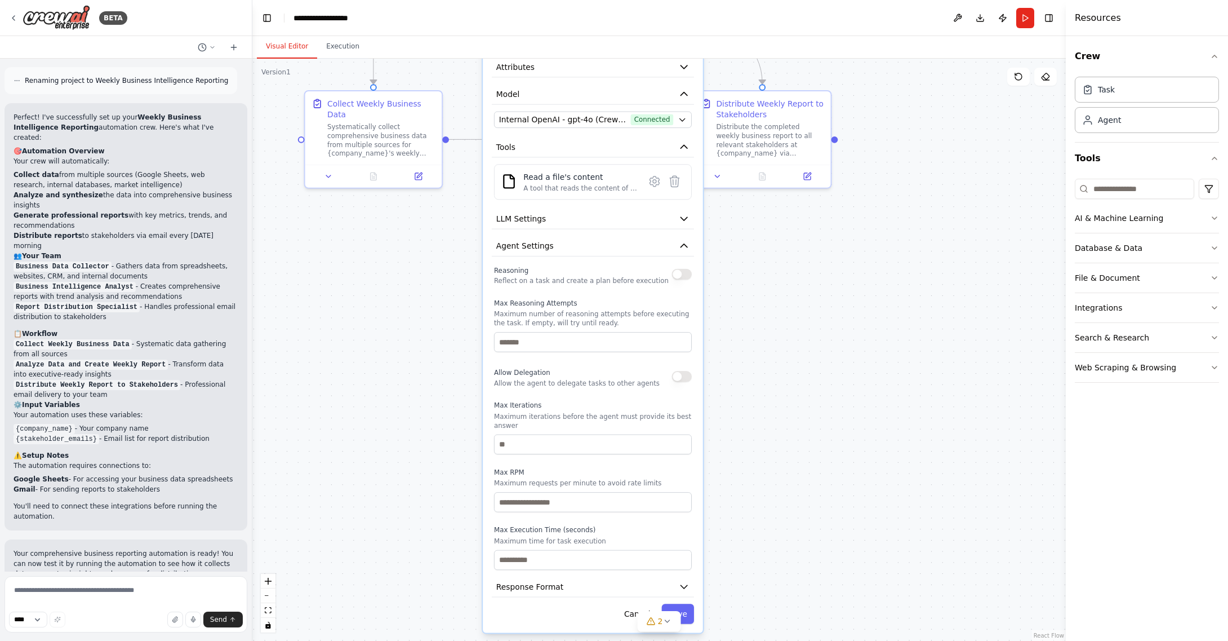
drag, startPoint x: 869, startPoint y: 427, endPoint x: 812, endPoint y: 316, distance: 124.2
click at [867, 393] on div ".deletable-edge-delete-btn { width: 20px; height: 20px; border: 0px solid #ffff…" at bounding box center [659, 350] width 814 height 582
click at [686, 241] on icon "button" at bounding box center [683, 246] width 11 height 11
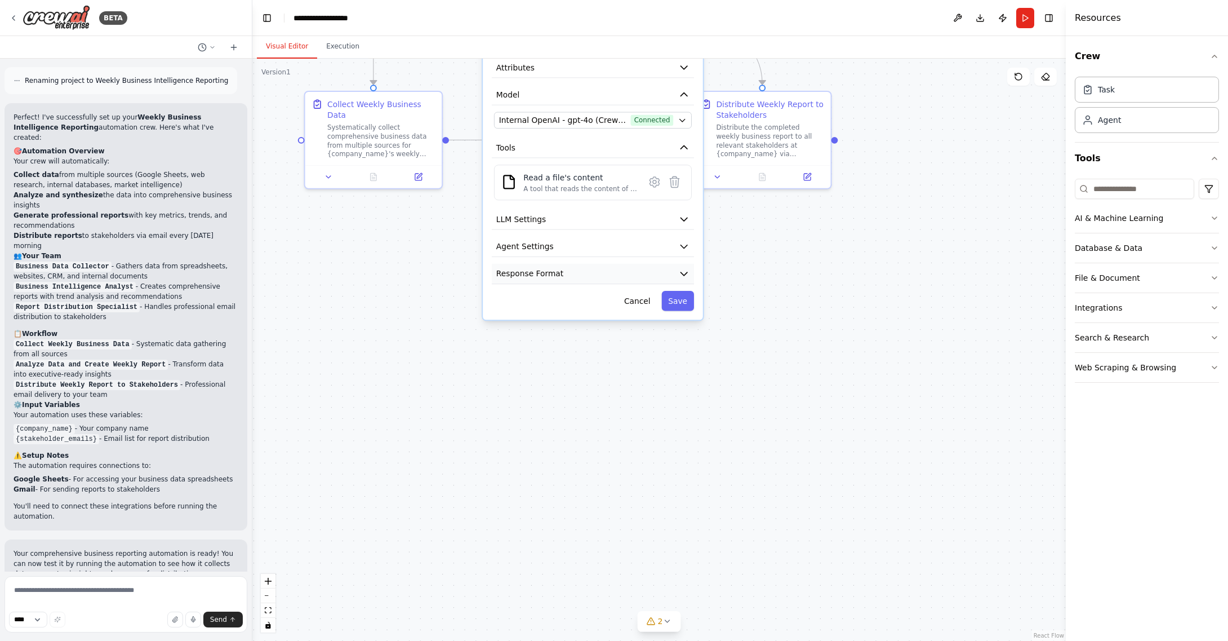
click at [687, 268] on icon "button" at bounding box center [683, 273] width 11 height 11
click at [684, 272] on icon "button" at bounding box center [684, 273] width 7 height 3
click at [683, 241] on icon "button" at bounding box center [683, 246] width 11 height 11
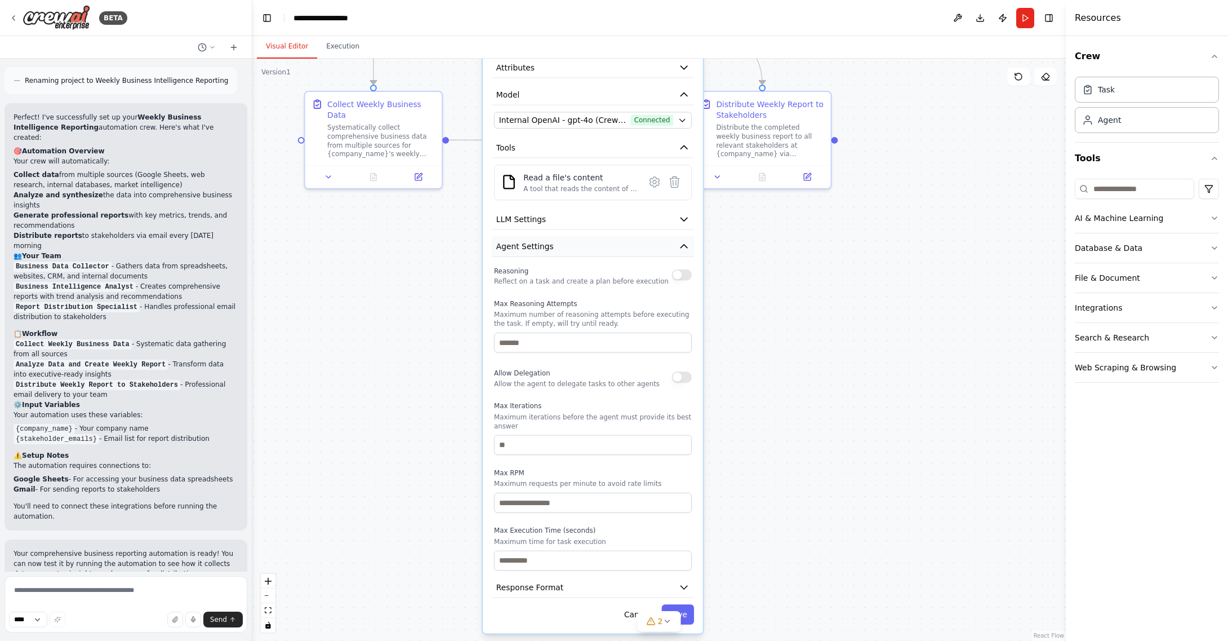
click at [683, 241] on icon "button" at bounding box center [683, 246] width 11 height 11
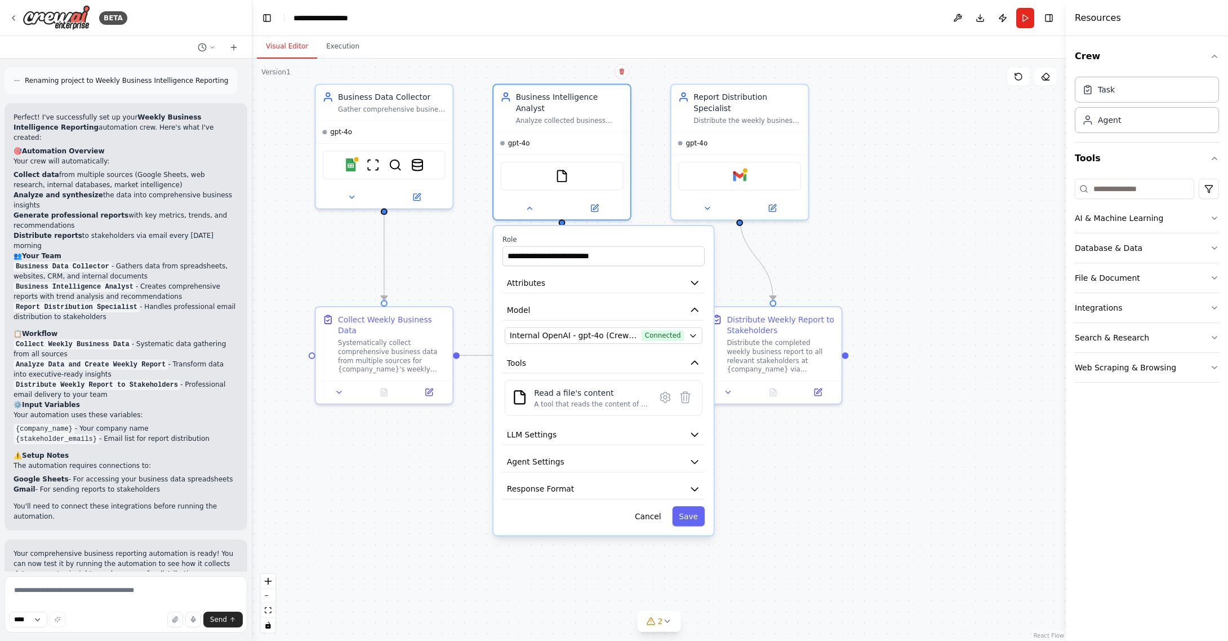
drag, startPoint x: 832, startPoint y: 305, endPoint x: 904, endPoint y: 388, distance: 109.8
click at [844, 517] on div ".deletable-edge-delete-btn { width: 20px; height: 20px; border: 0px solid #ffff…" at bounding box center [659, 350] width 814 height 582
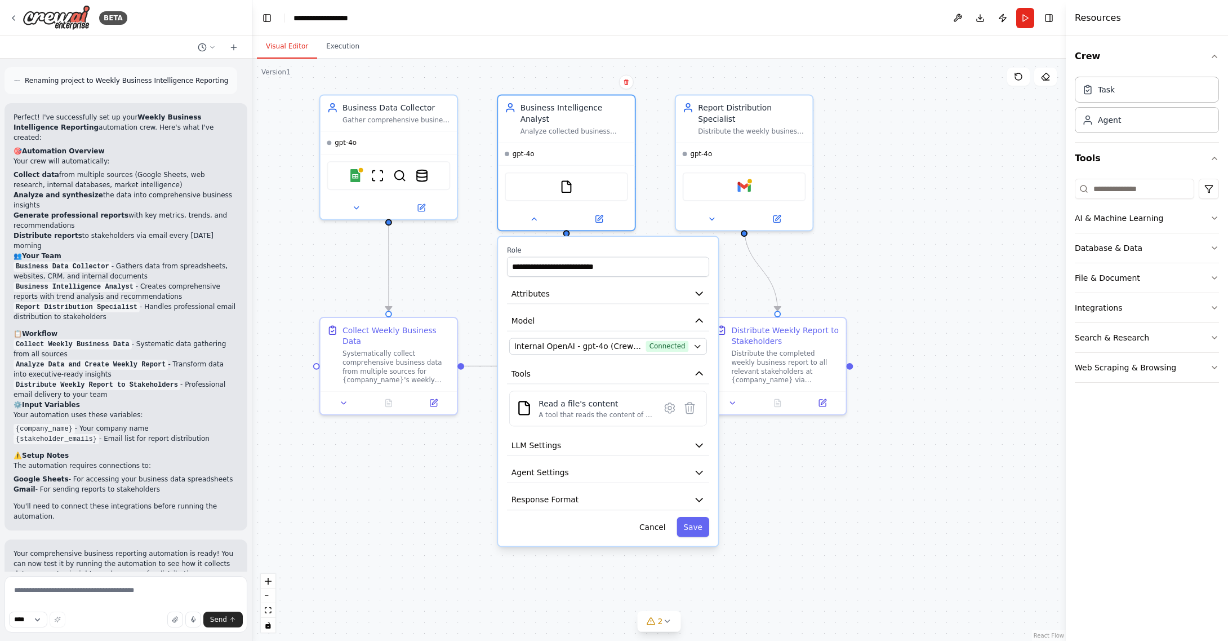
drag, startPoint x: 908, startPoint y: 238, endPoint x: 925, endPoint y: 267, distance: 34.1
click at [926, 267] on div ".deletable-edge-delete-btn { width: 20px; height: 20px; border: 0px solid #ffff…" at bounding box center [659, 350] width 814 height 582
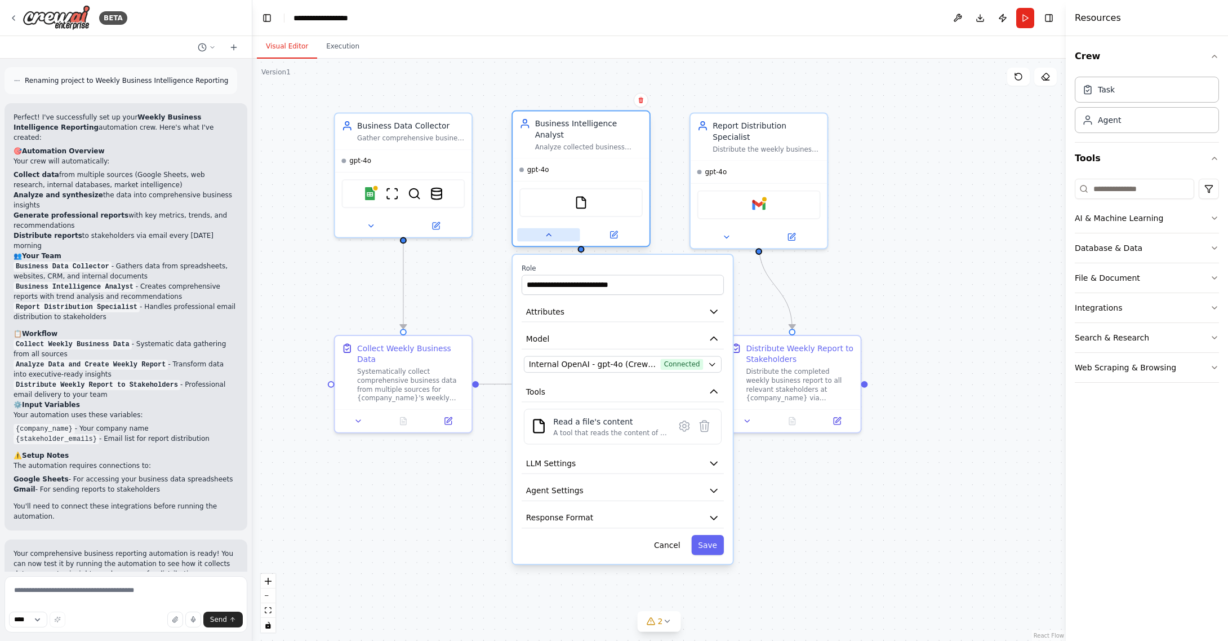
click at [547, 234] on icon at bounding box center [549, 235] width 5 height 2
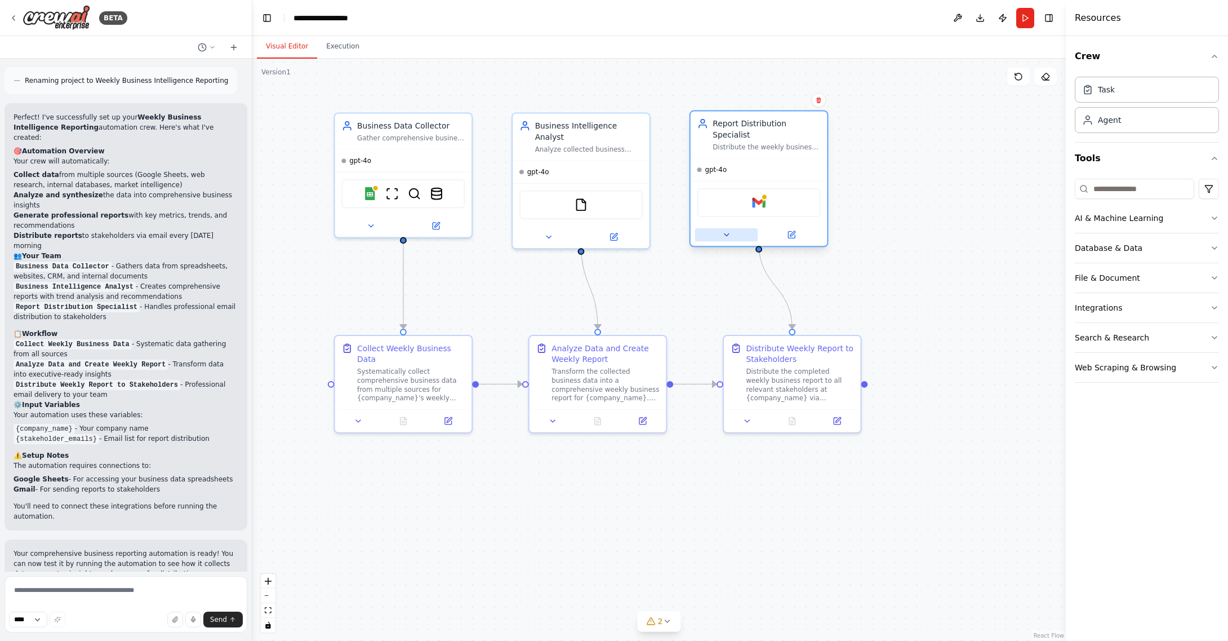
click at [727, 230] on icon at bounding box center [726, 234] width 9 height 9
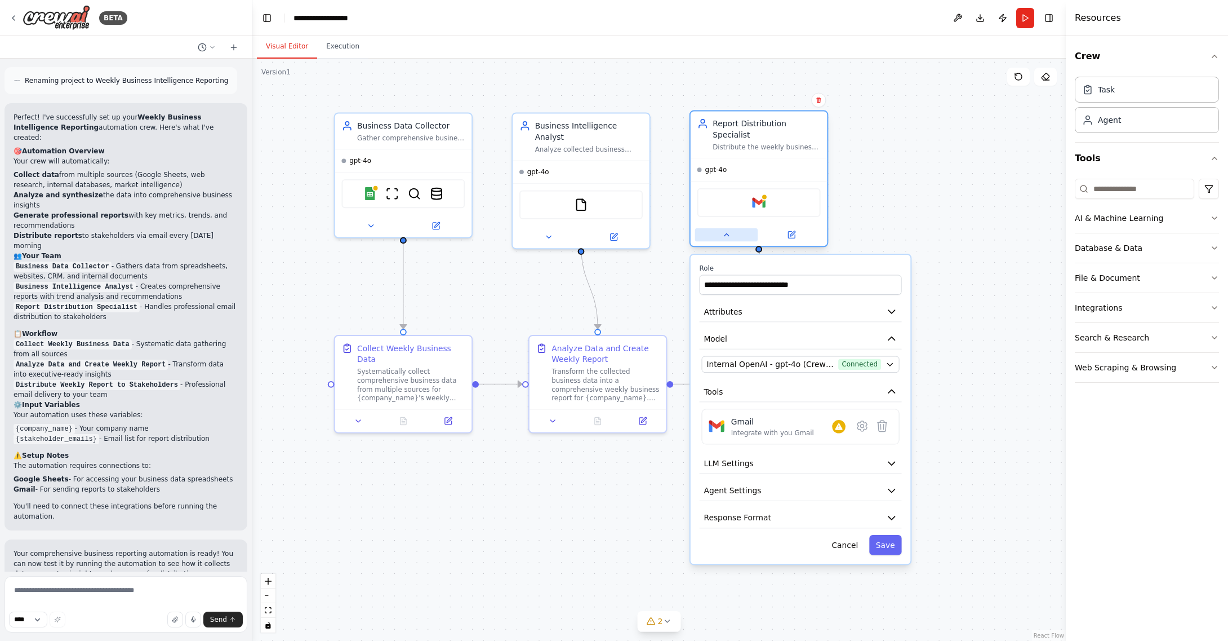
click at [727, 234] on icon at bounding box center [726, 235] width 5 height 2
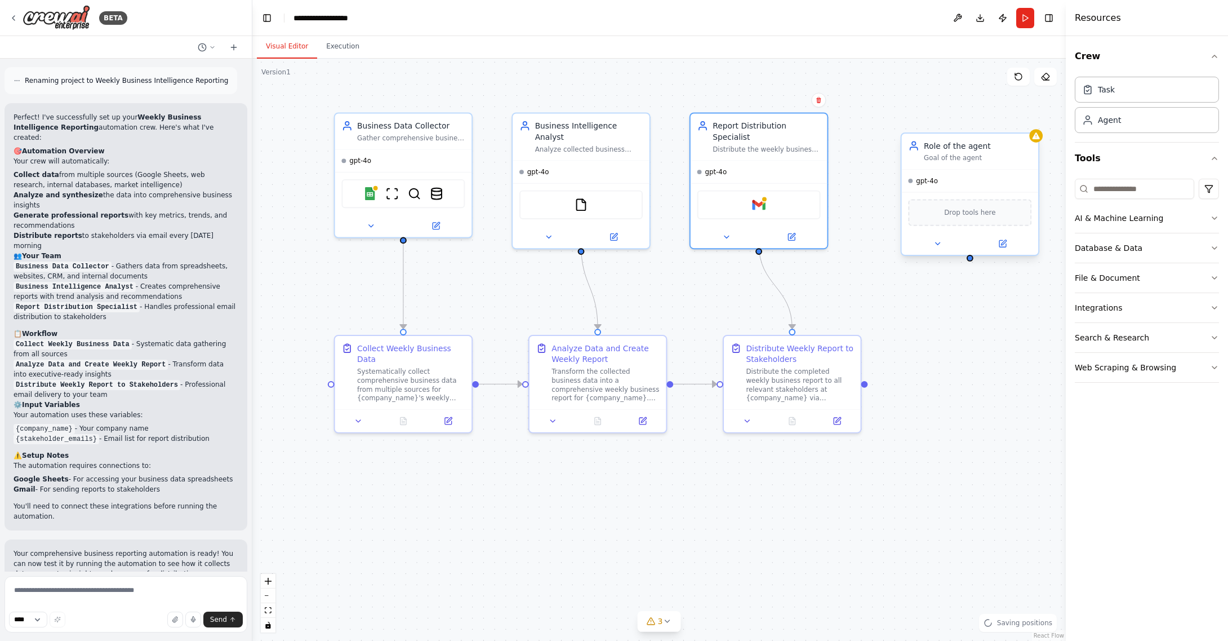
click at [969, 213] on span "Drop tools here" at bounding box center [969, 212] width 51 height 11
click at [1216, 308] on icon "button" at bounding box center [1214, 307] width 9 height 9
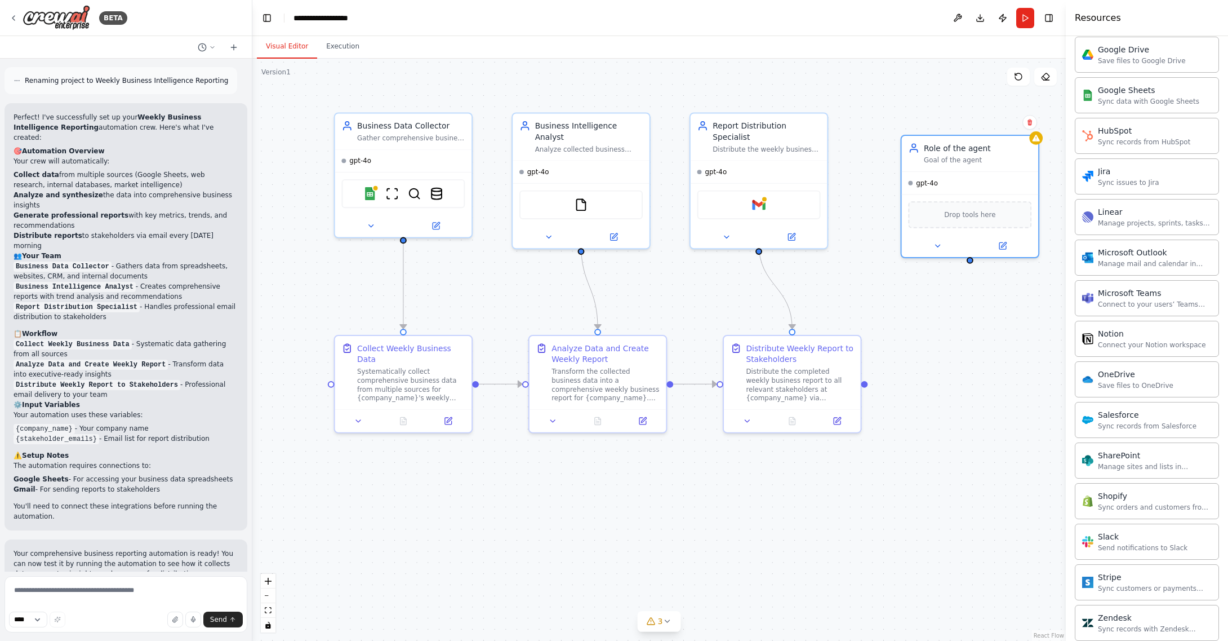
scroll to position [662, 0]
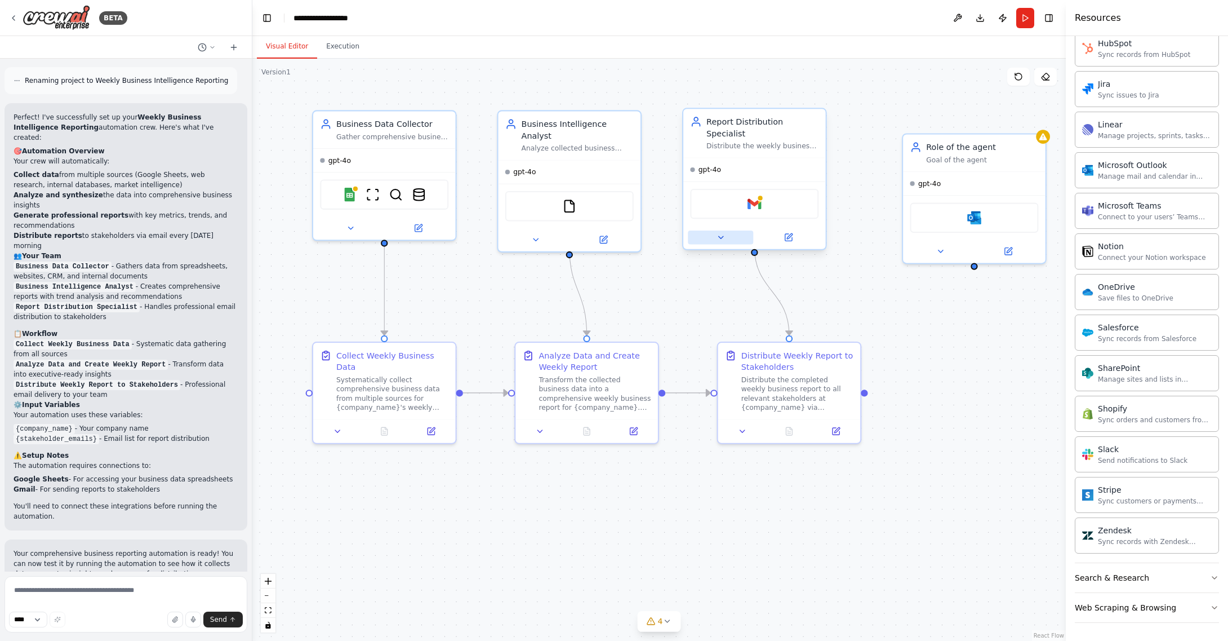
click at [721, 236] on icon at bounding box center [720, 237] width 5 height 2
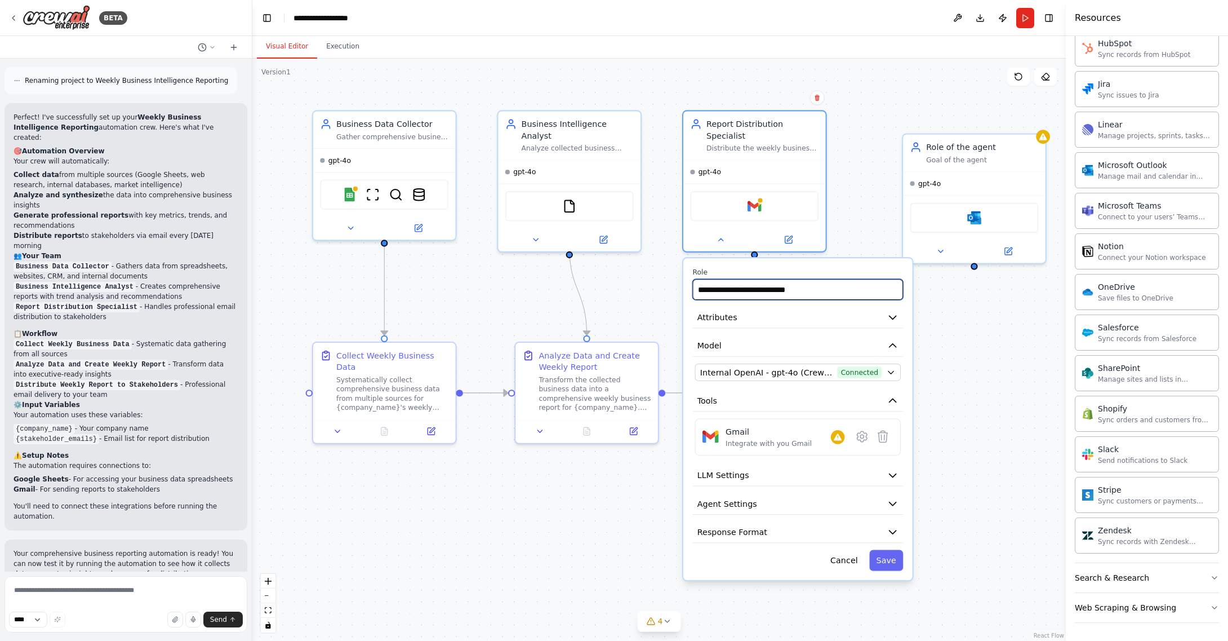
click at [767, 280] on input "**********" at bounding box center [797, 289] width 211 height 21
click at [942, 248] on icon at bounding box center [940, 249] width 5 height 2
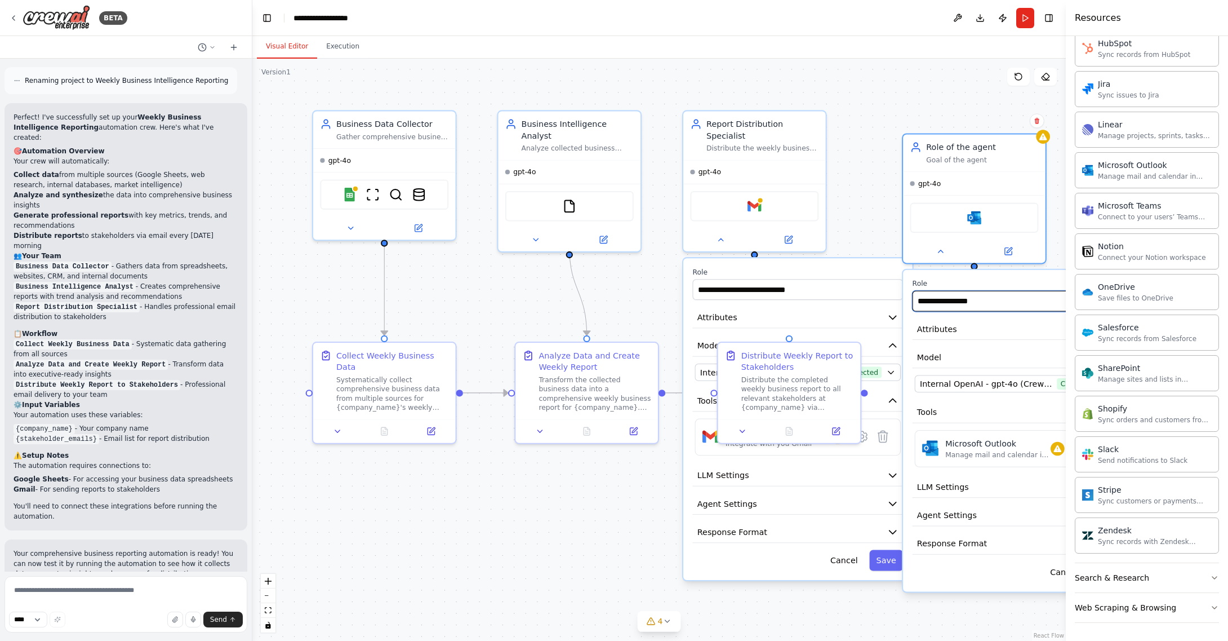
click at [944, 300] on input "**********" at bounding box center [1018, 301] width 211 height 21
paste input "**********"
type input "**********"
click at [843, 211] on div ".deletable-edge-delete-btn { width: 20px; height: 20px; border: 0px solid #ffff…" at bounding box center [659, 350] width 814 height 582
click at [847, 268] on label "Role" at bounding box center [797, 272] width 211 height 9
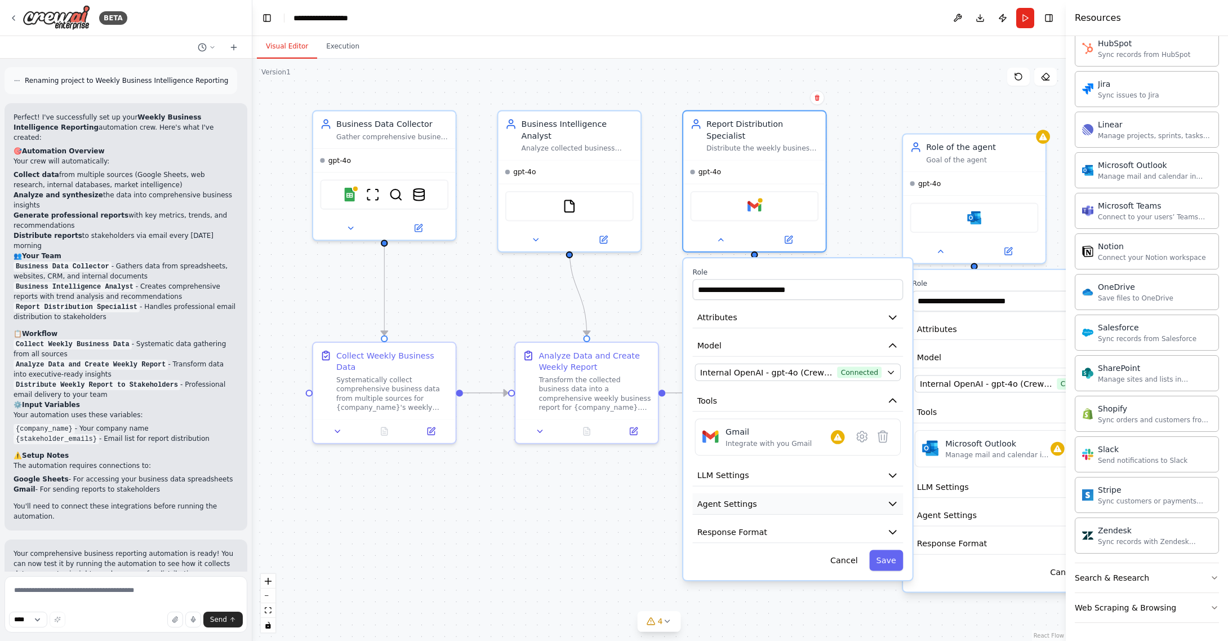
click at [893, 498] on icon "button" at bounding box center [893, 504] width 12 height 12
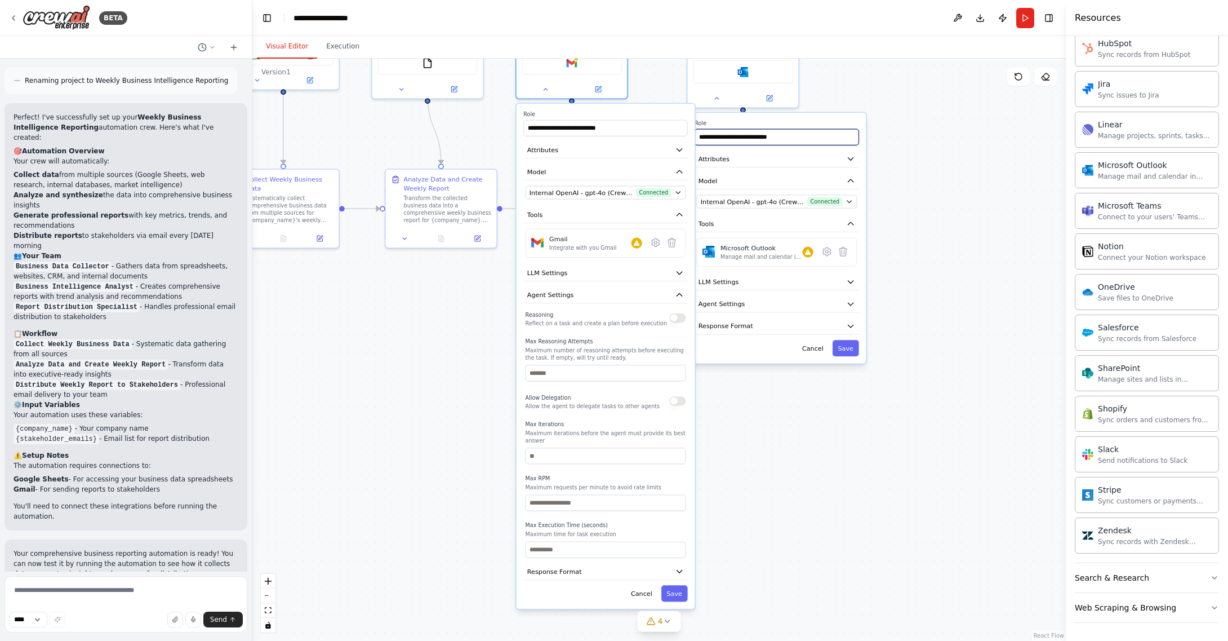
drag, startPoint x: 796, startPoint y: 74, endPoint x: 668, endPoint y: 0, distance: 148.4
click at [668, 4] on main "**********" at bounding box center [659, 320] width 814 height 641
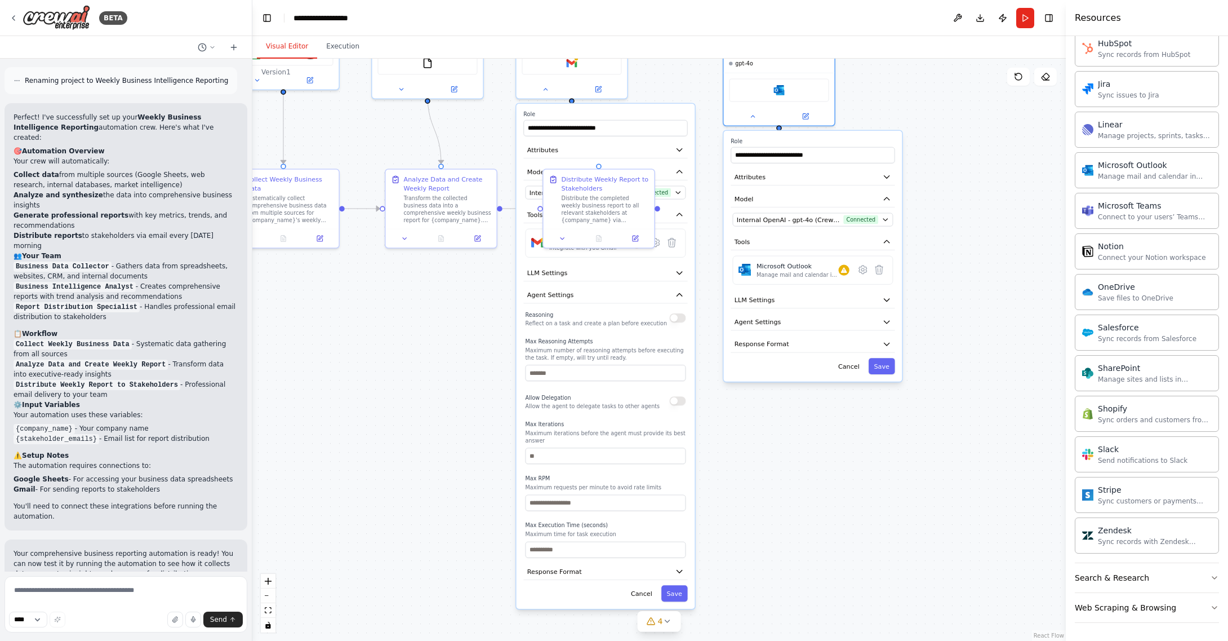
drag, startPoint x: 785, startPoint y: 122, endPoint x: 818, endPoint y: 136, distance: 35.1
click at [818, 136] on div "**********" at bounding box center [813, 256] width 179 height 251
click at [884, 347] on icon "button" at bounding box center [886, 343] width 9 height 9
click at [885, 345] on icon "button" at bounding box center [886, 343] width 9 height 9
click at [887, 325] on icon "button" at bounding box center [886, 321] width 9 height 9
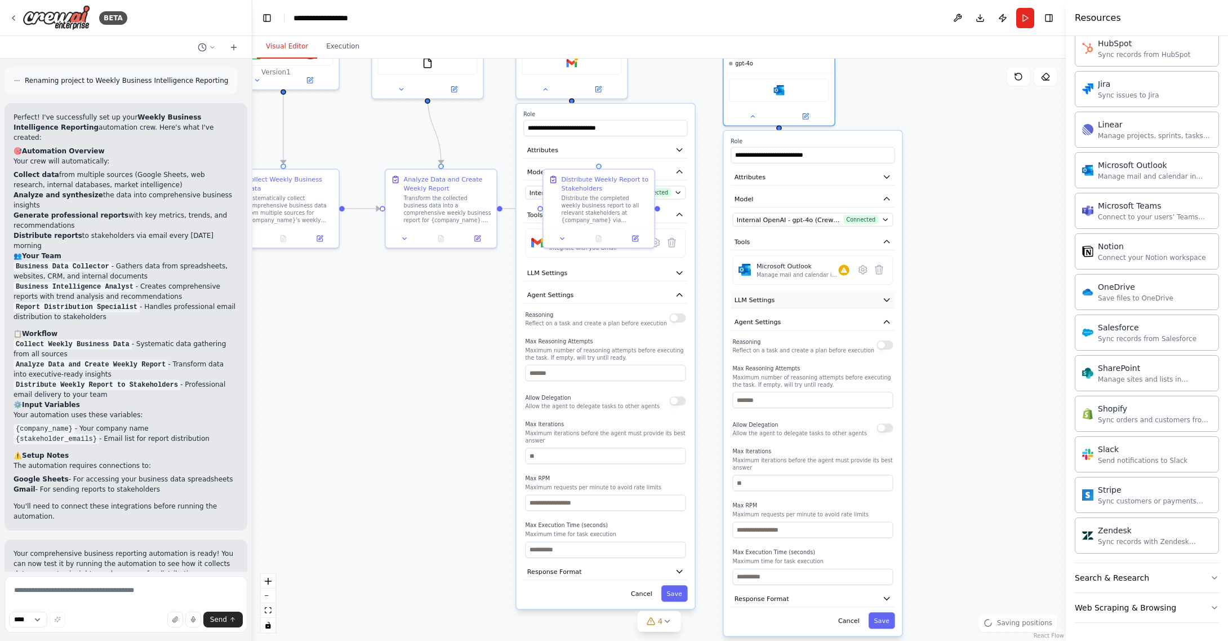
click at [889, 303] on icon "button" at bounding box center [886, 299] width 9 height 9
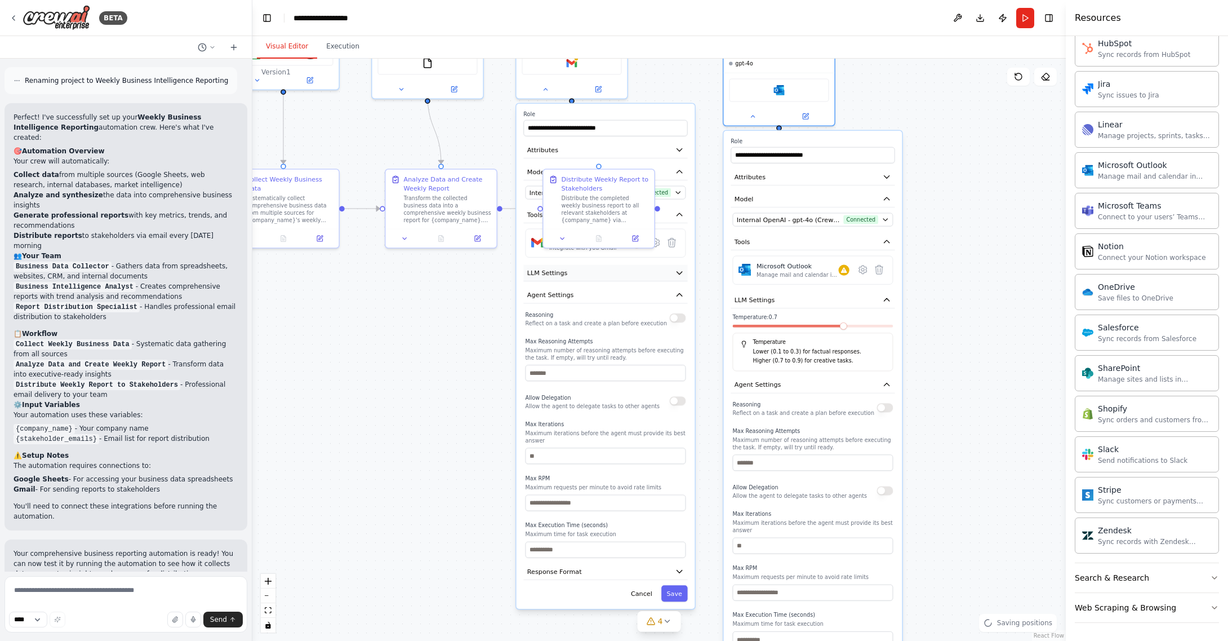
click at [680, 268] on icon "button" at bounding box center [679, 272] width 9 height 9
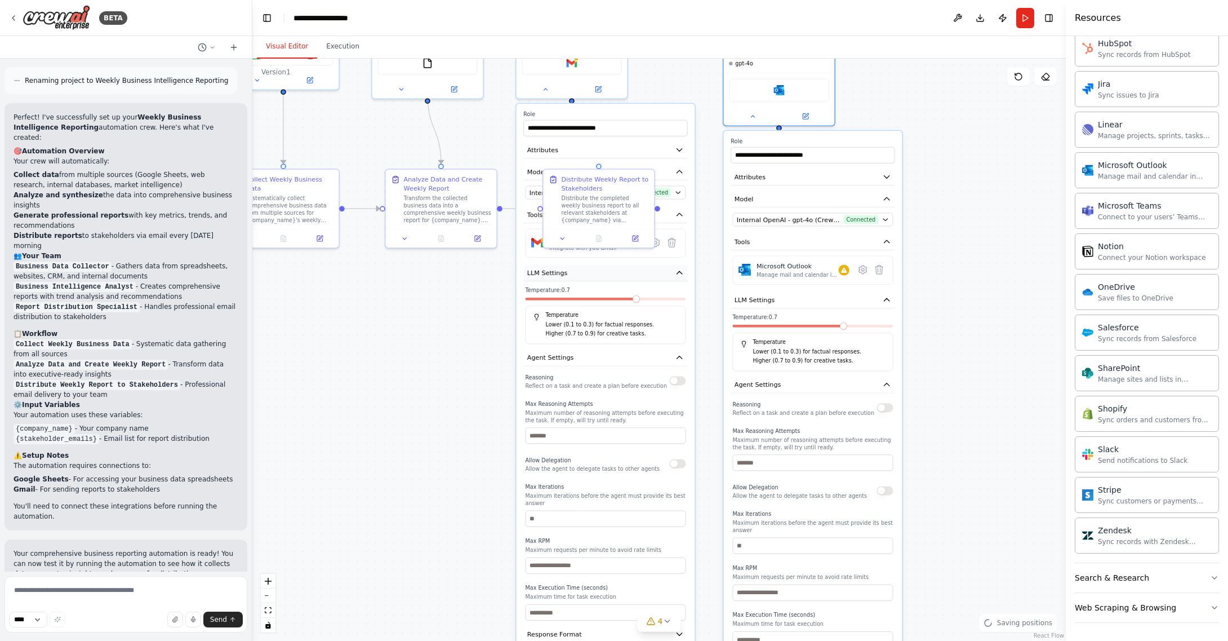
click at [680, 268] on icon "button" at bounding box center [679, 272] width 9 height 9
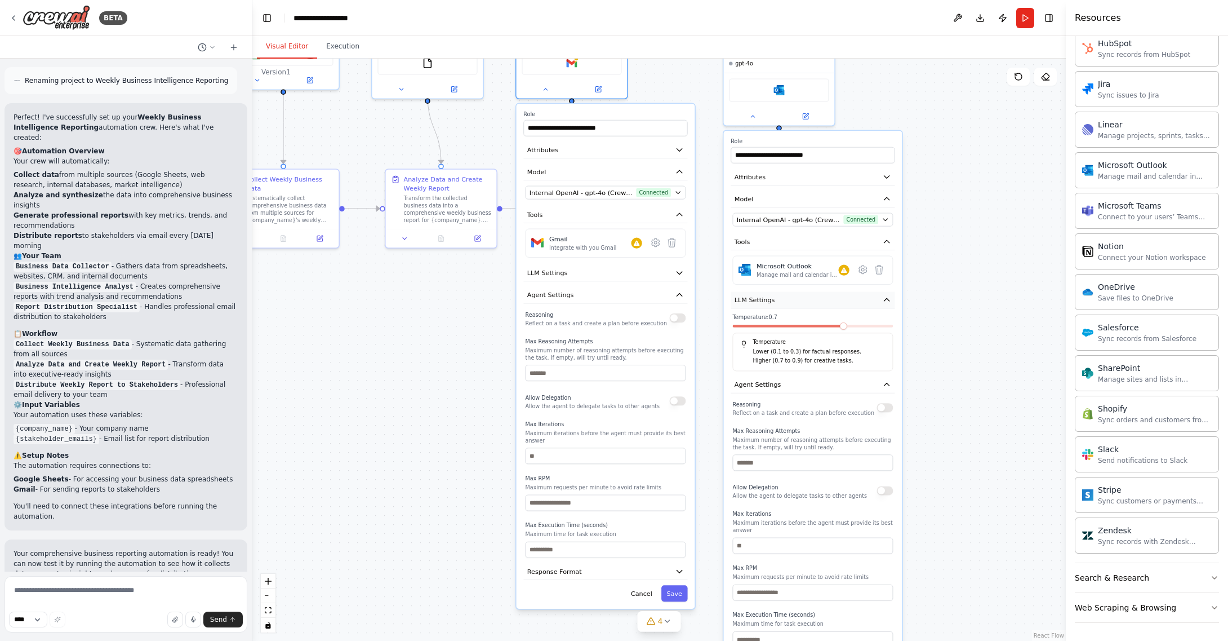
click at [881, 298] on button "LLM Settings" at bounding box center [813, 300] width 164 height 17
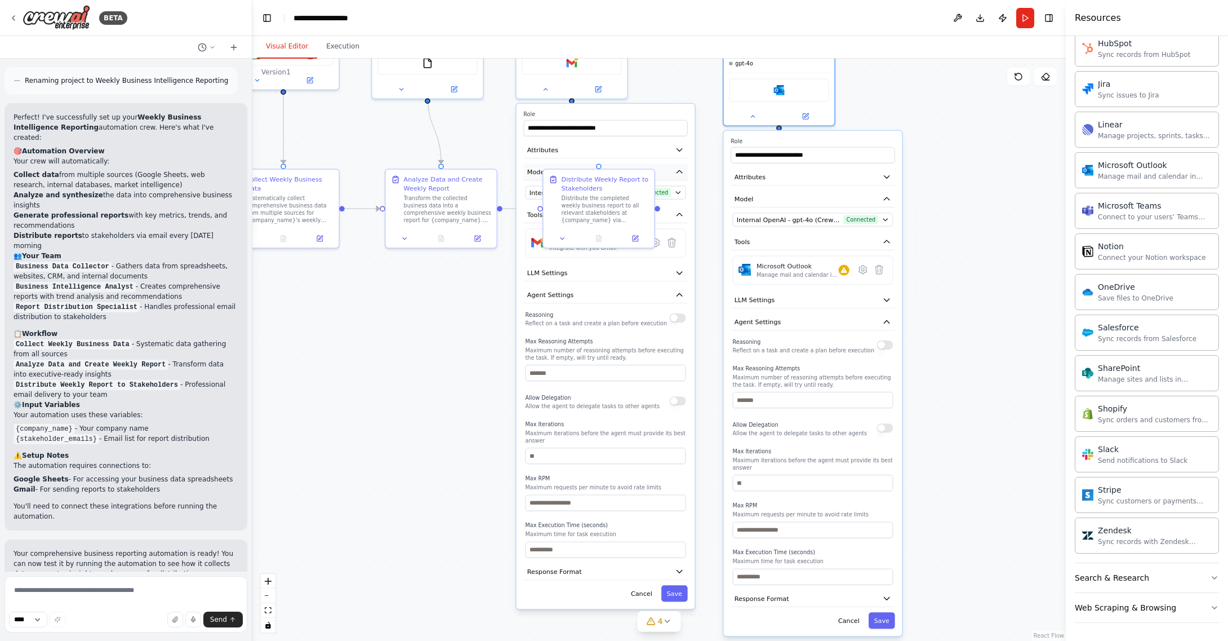
click at [638, 163] on button "Model" at bounding box center [605, 171] width 164 height 17
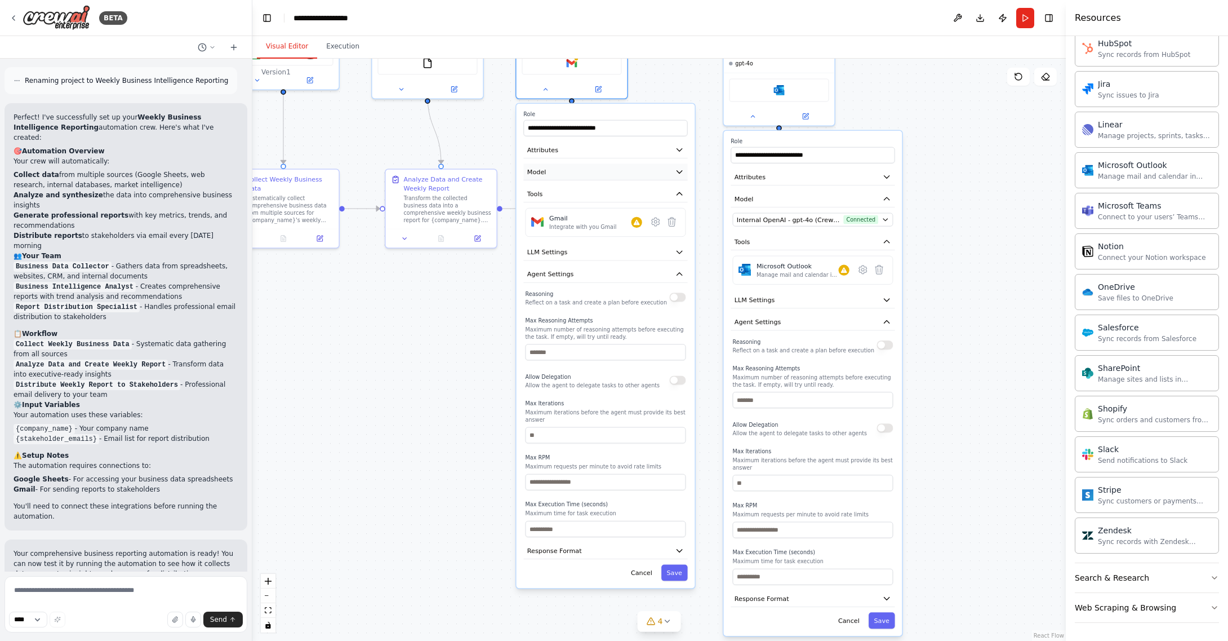
click at [637, 163] on button "Model" at bounding box center [605, 171] width 164 height 17
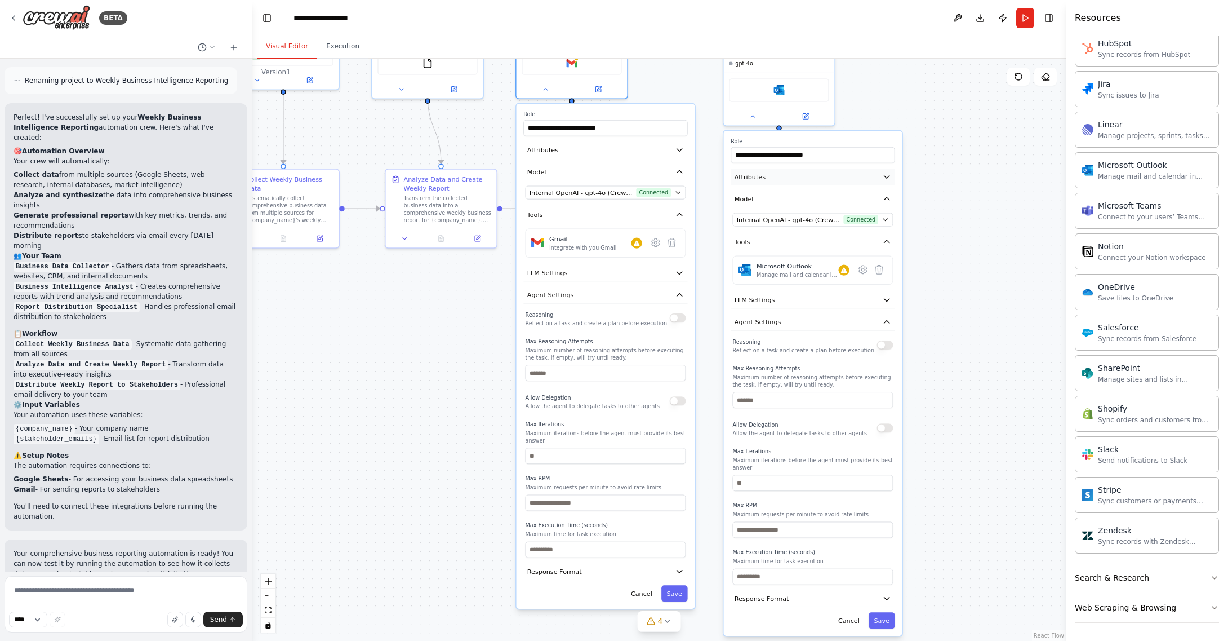
click at [801, 179] on button "Attributes" at bounding box center [813, 176] width 164 height 17
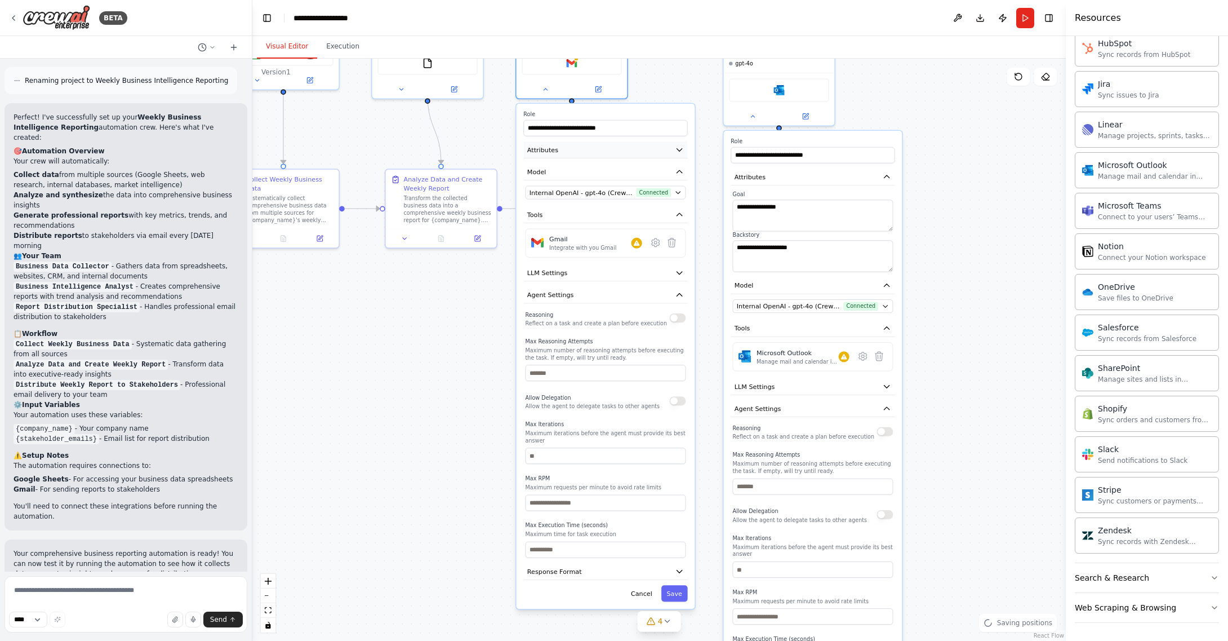
click at [681, 145] on icon "button" at bounding box center [679, 149] width 9 height 9
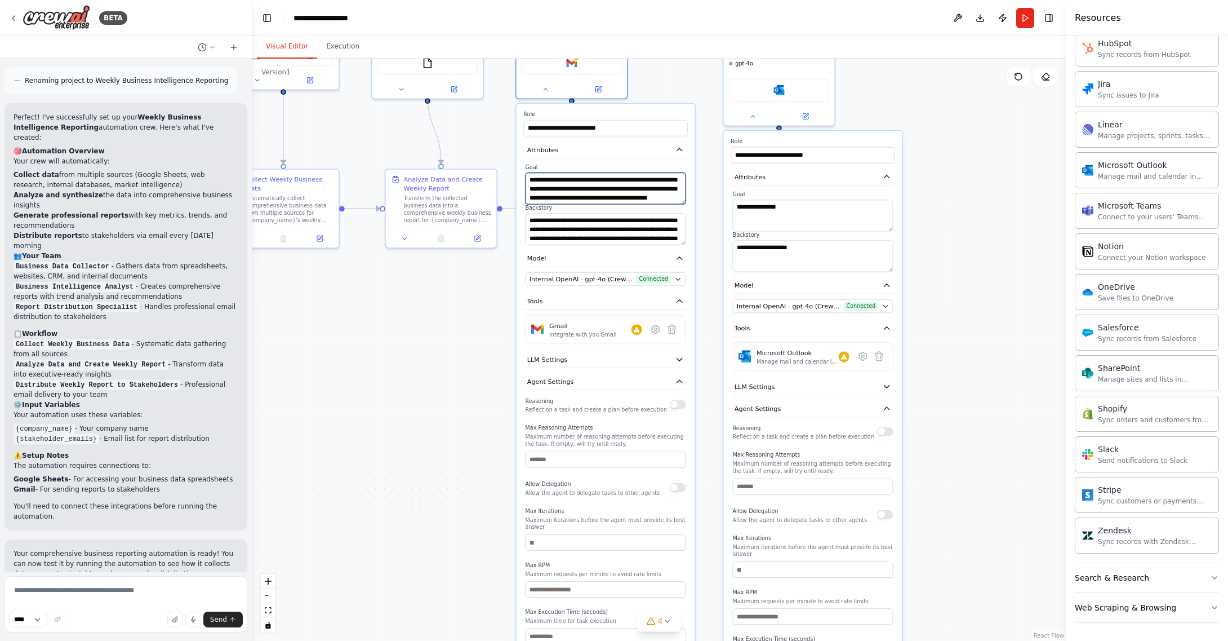
click at [623, 179] on textarea "**********" at bounding box center [606, 188] width 161 height 32
click at [776, 225] on textarea "**********" at bounding box center [813, 215] width 161 height 32
paste textarea "**********"
type textarea "**********"
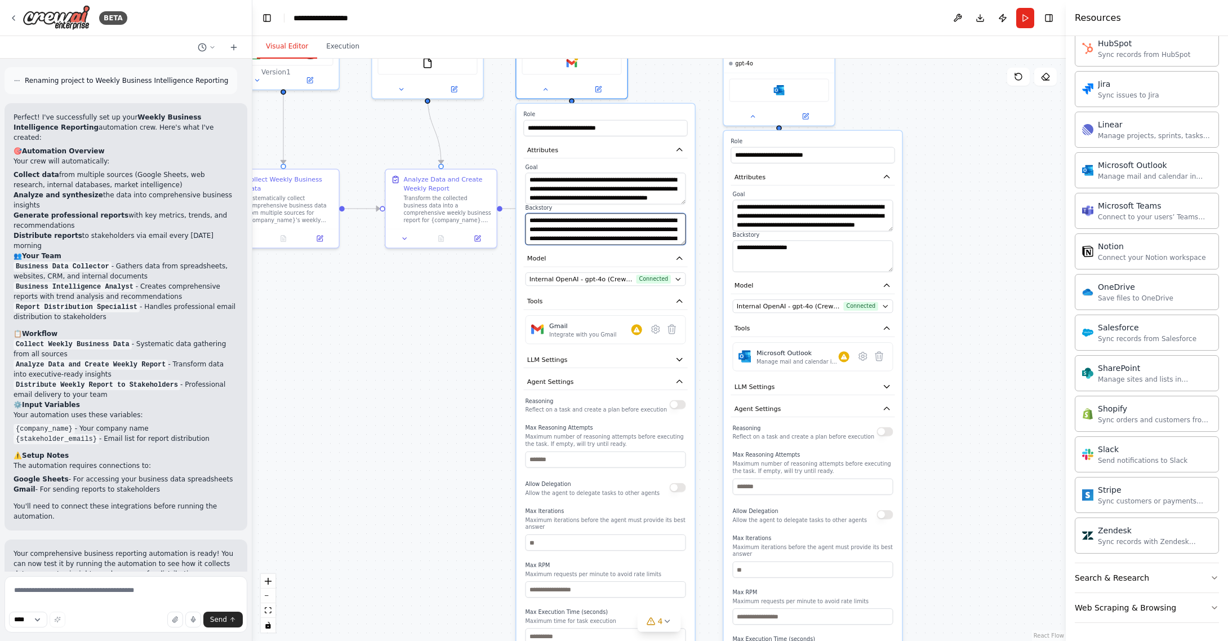
click at [625, 224] on textarea "**********" at bounding box center [606, 229] width 161 height 32
click at [769, 256] on textarea "**********" at bounding box center [813, 256] width 161 height 32
paste textarea "**********"
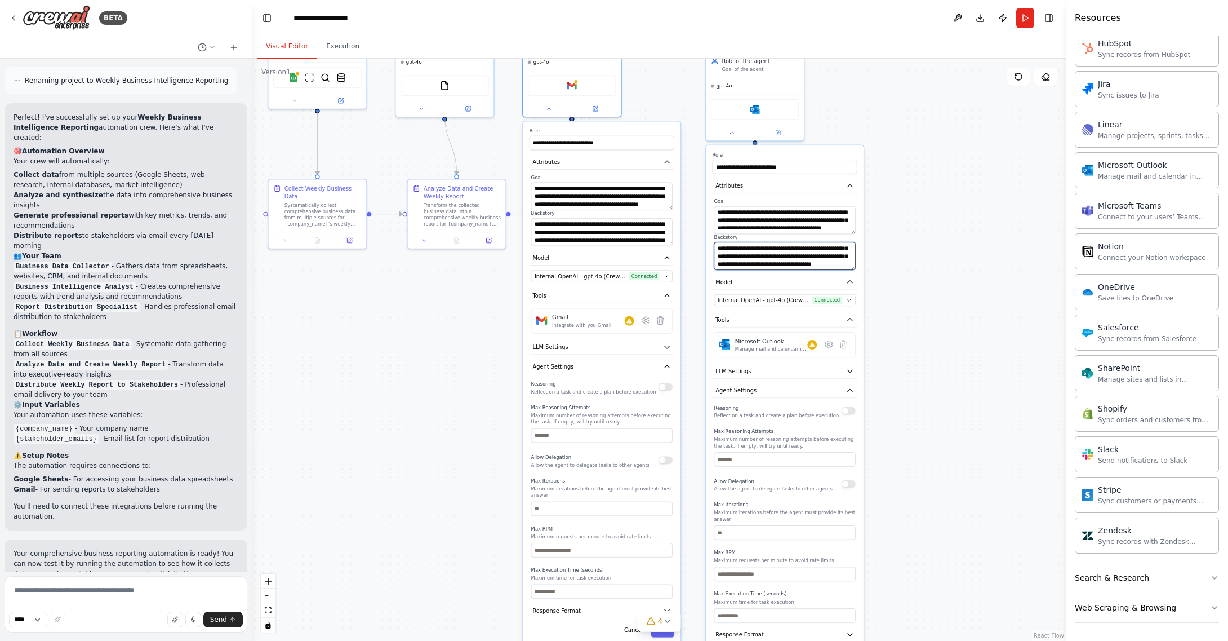
type textarea "**********"
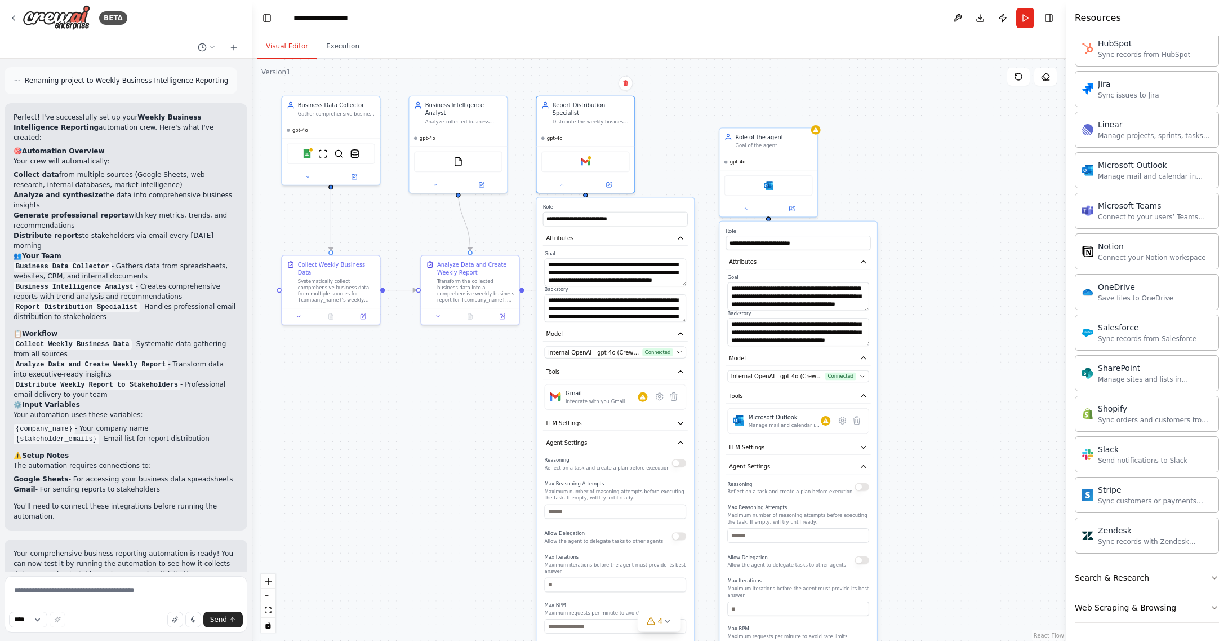
drag, startPoint x: 893, startPoint y: 121, endPoint x: 907, endPoint y: 197, distance: 77.8
click at [907, 197] on div ".deletable-edge-delete-btn { width: 20px; height: 20px; border: 0px solid #ffff…" at bounding box center [659, 350] width 814 height 582
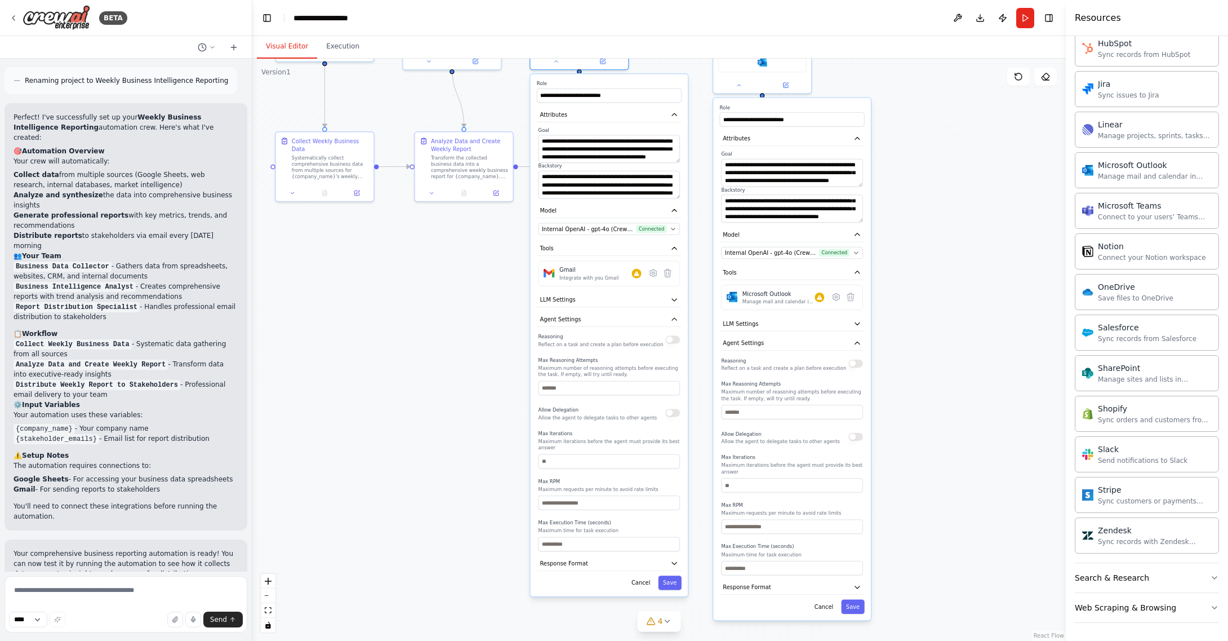
drag, startPoint x: 932, startPoint y: 270, endPoint x: 912, endPoint y: 329, distance: 62.4
click at [925, 154] on div ".deletable-edge-delete-btn { width: 20px; height: 20px; border: 0px solid #ffff…" at bounding box center [659, 350] width 814 height 582
click at [854, 610] on button "Save" at bounding box center [851, 607] width 23 height 14
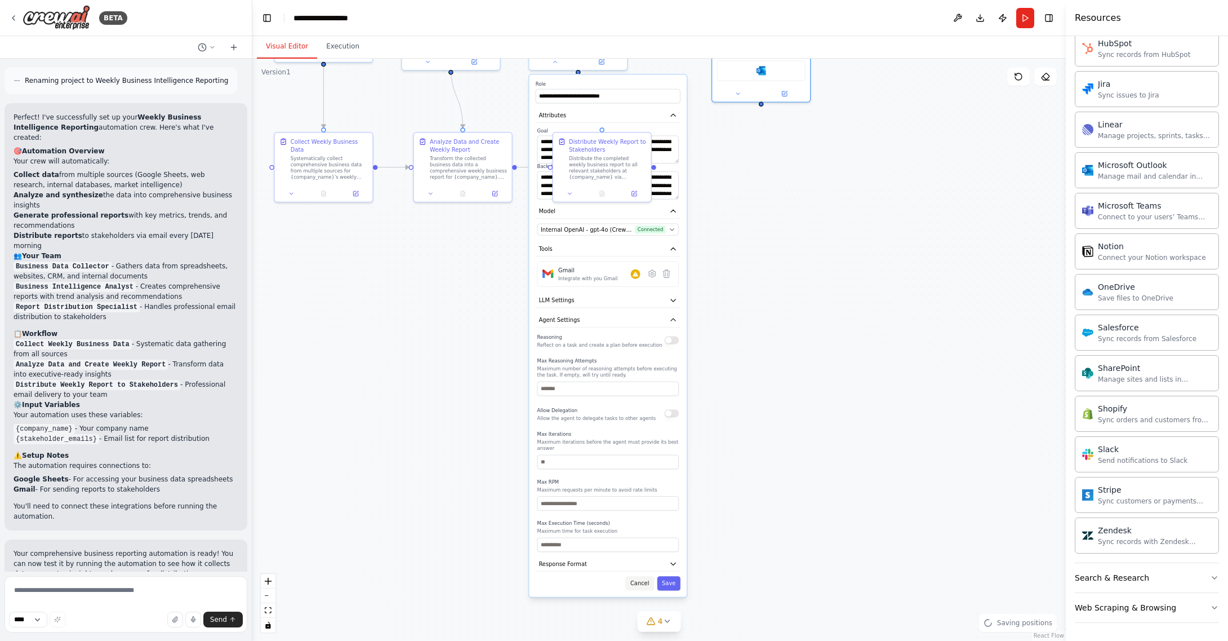
click at [639, 578] on button "Cancel" at bounding box center [639, 583] width 28 height 14
click at [639, 579] on button "Cancel" at bounding box center [639, 583] width 28 height 14
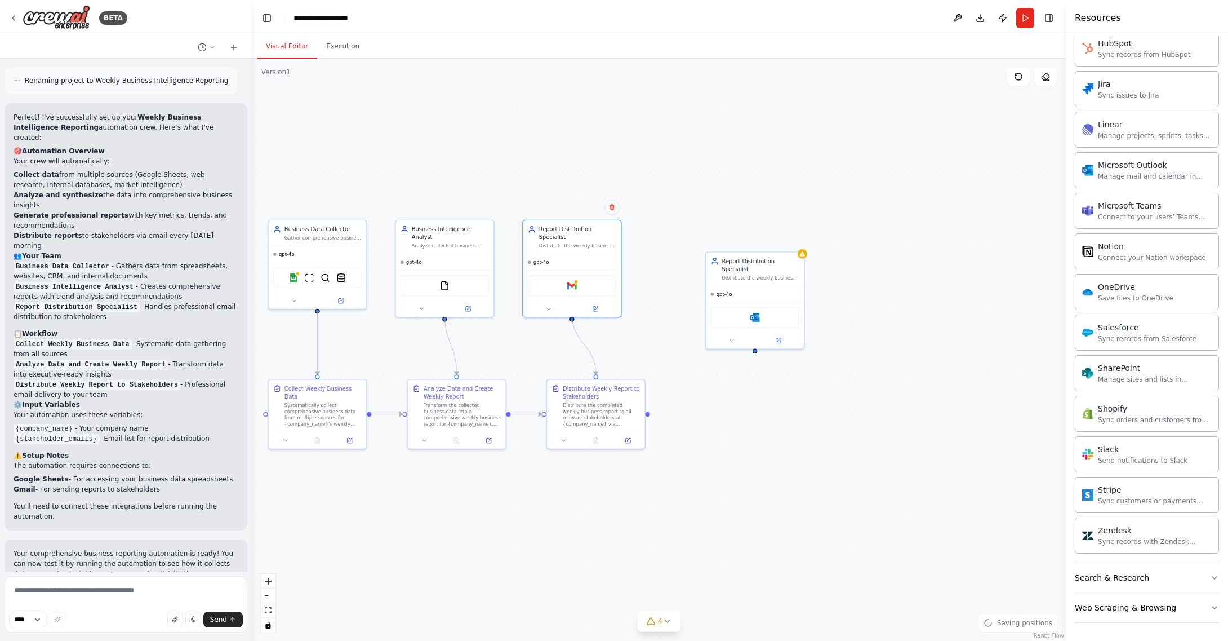
drag, startPoint x: 770, startPoint y: 183, endPoint x: 765, endPoint y: 428, distance: 244.6
click at [764, 430] on div ".deletable-edge-delete-btn { width: 20px; height: 20px; border: 0px solid #ffff…" at bounding box center [659, 350] width 814 height 582
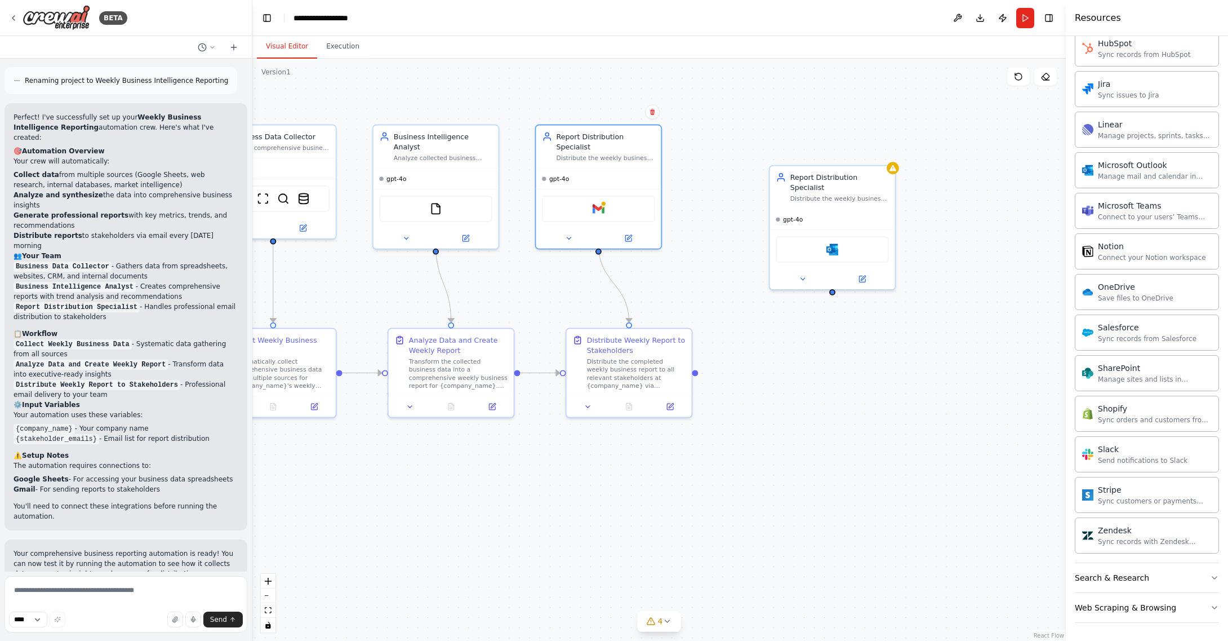
drag, startPoint x: 569, startPoint y: 320, endPoint x: 680, endPoint y: 266, distance: 123.0
click at [680, 266] on div ".deletable-edge-delete-btn { width: 20px; height: 20px; border: 0px solid #ffff…" at bounding box center [659, 350] width 814 height 582
drag, startPoint x: 736, startPoint y: 242, endPoint x: 695, endPoint y: 201, distance: 58.2
click at [736, 242] on div ".deletable-edge-delete-btn { width: 20px; height: 20px; border: 0px solid #ffff…" at bounding box center [659, 350] width 814 height 582
drag, startPoint x: 698, startPoint y: 150, endPoint x: 721, endPoint y: 150, distance: 23.1
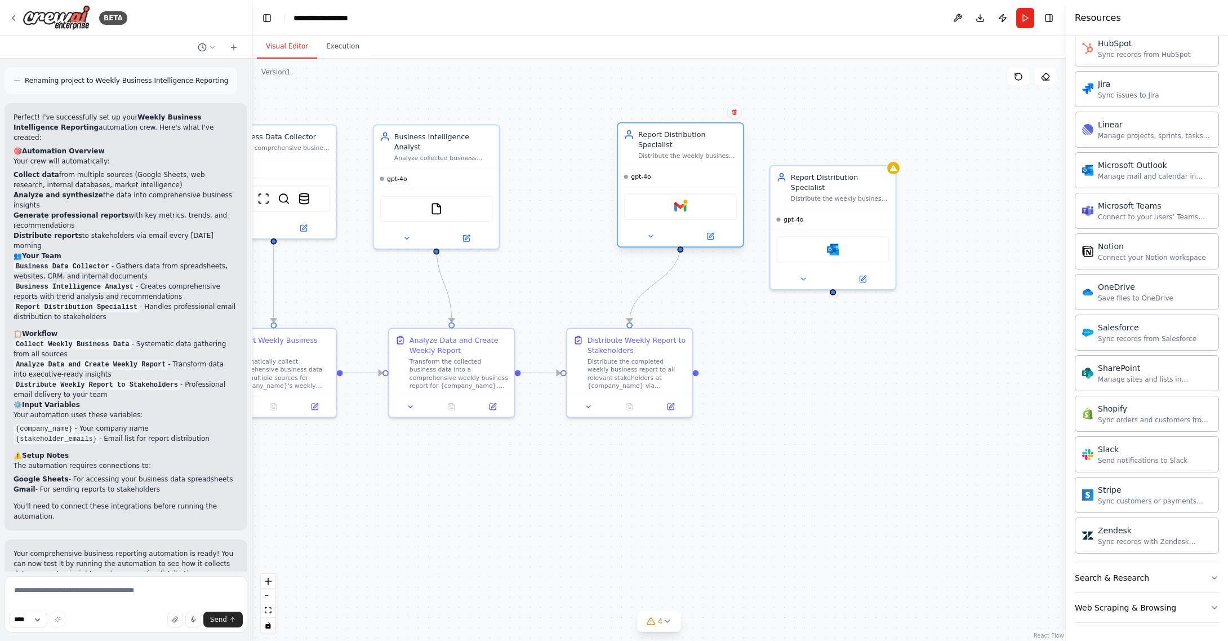
click at [721, 150] on div "Report Distribution Specialist Distribute the weekly business reports to stakeh…" at bounding box center [680, 144] width 125 height 43
drag, startPoint x: 681, startPoint y: 242, endPoint x: 663, endPoint y: 258, distance: 24.0
click at [662, 258] on div ".deletable-edge-delete-btn { width: 20px; height: 20px; border: 0px solid #ffff…" at bounding box center [659, 350] width 814 height 582
click at [681, 246] on div at bounding box center [680, 249] width 6 height 6
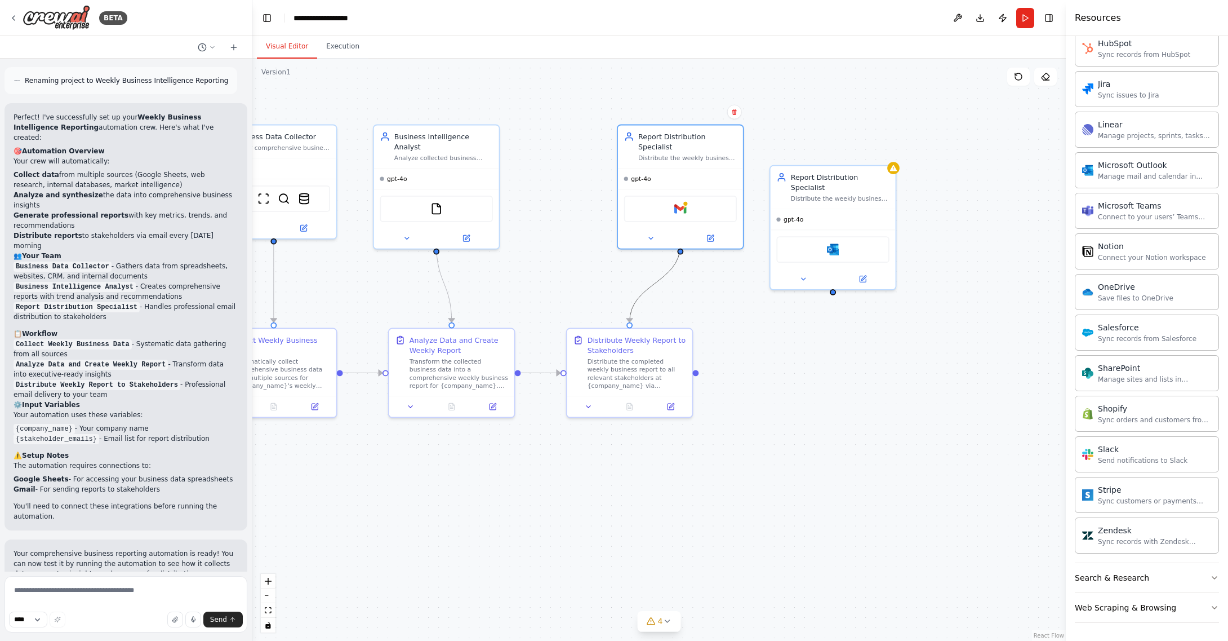
click at [647, 288] on icon "Edge from 06a81fe8-0da4-49cc-b893-bfb037aa322c to 5bd35370-12fb-47ad-84ce-21189…" at bounding box center [655, 284] width 51 height 78
click at [658, 284] on icon at bounding box center [655, 283] width 8 height 9
drag, startPoint x: 829, startPoint y: 283, endPoint x: 629, endPoint y: 321, distance: 204.2
click at [629, 322] on div "Business Data Collector Gather comprehensive business data from multiple source…" at bounding box center [526, 335] width 734 height 525
click at [695, 135] on div "Report Distribution Specialist" at bounding box center [687, 139] width 99 height 20
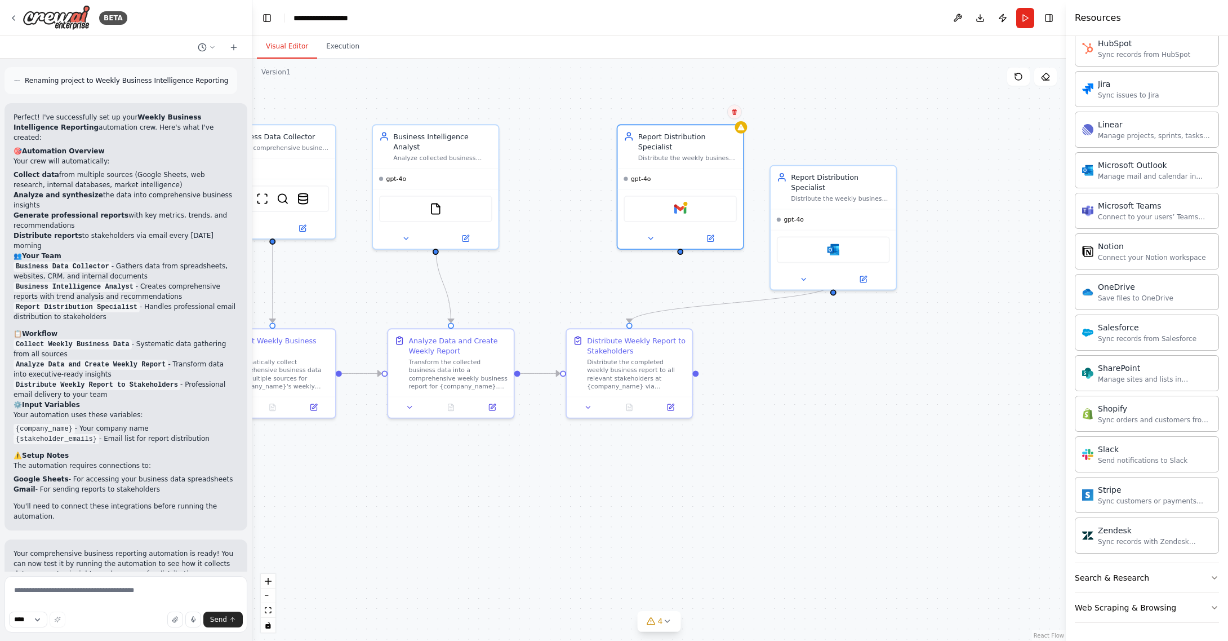
click at [734, 109] on icon at bounding box center [734, 111] width 7 height 7
click at [710, 115] on button "Confirm" at bounding box center [703, 112] width 40 height 14
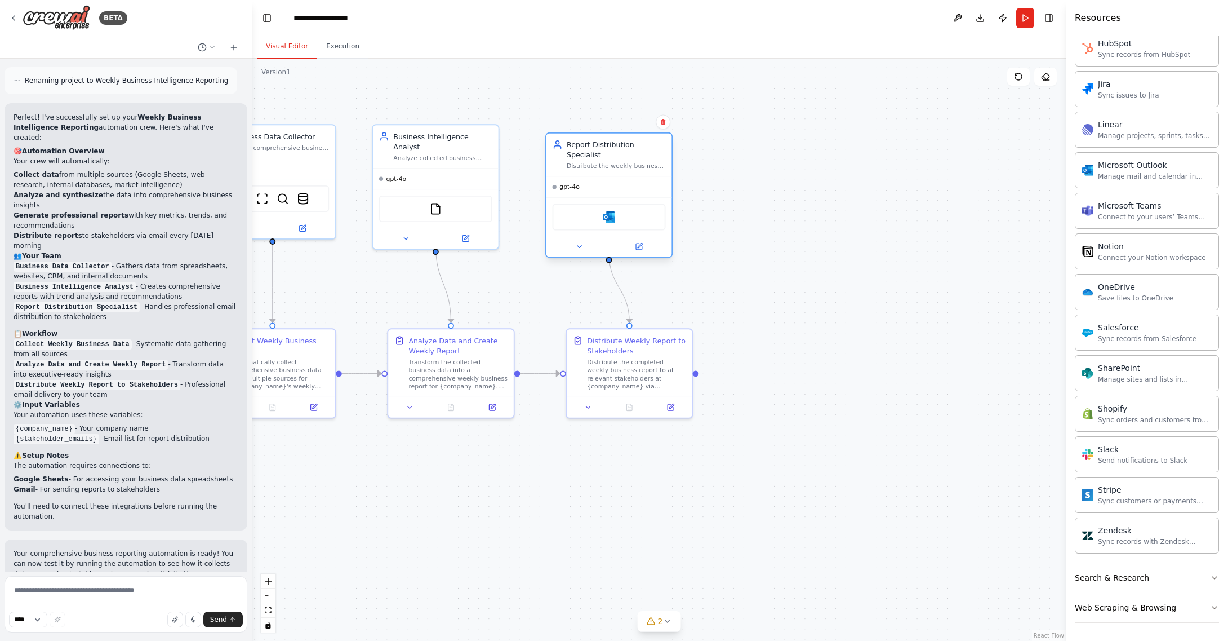
drag, startPoint x: 831, startPoint y: 177, endPoint x: 659, endPoint y: 172, distance: 171.9
click at [605, 149] on div "Report Distribution Specialist" at bounding box center [616, 149] width 99 height 20
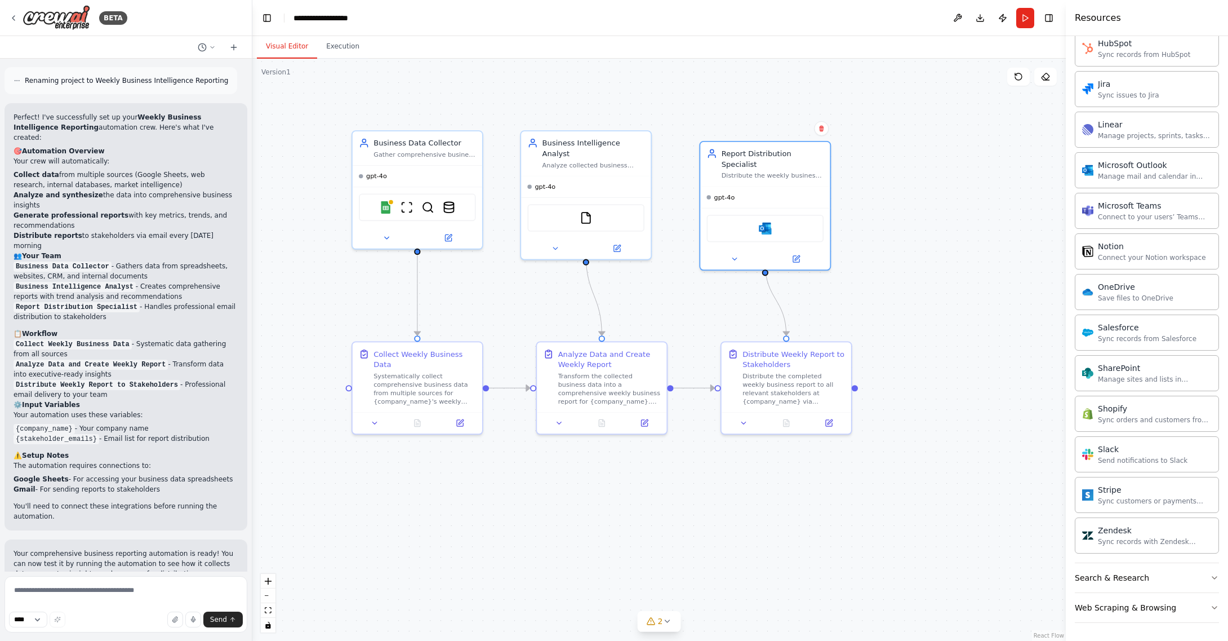
drag, startPoint x: 753, startPoint y: 193, endPoint x: 915, endPoint y: 201, distance: 161.4
click at [915, 201] on div ".deletable-edge-delete-btn { width: 20px; height: 20px; border: 0px solid #ffff…" at bounding box center [659, 350] width 814 height 582
click at [559, 420] on button at bounding box center [559, 421] width 36 height 12
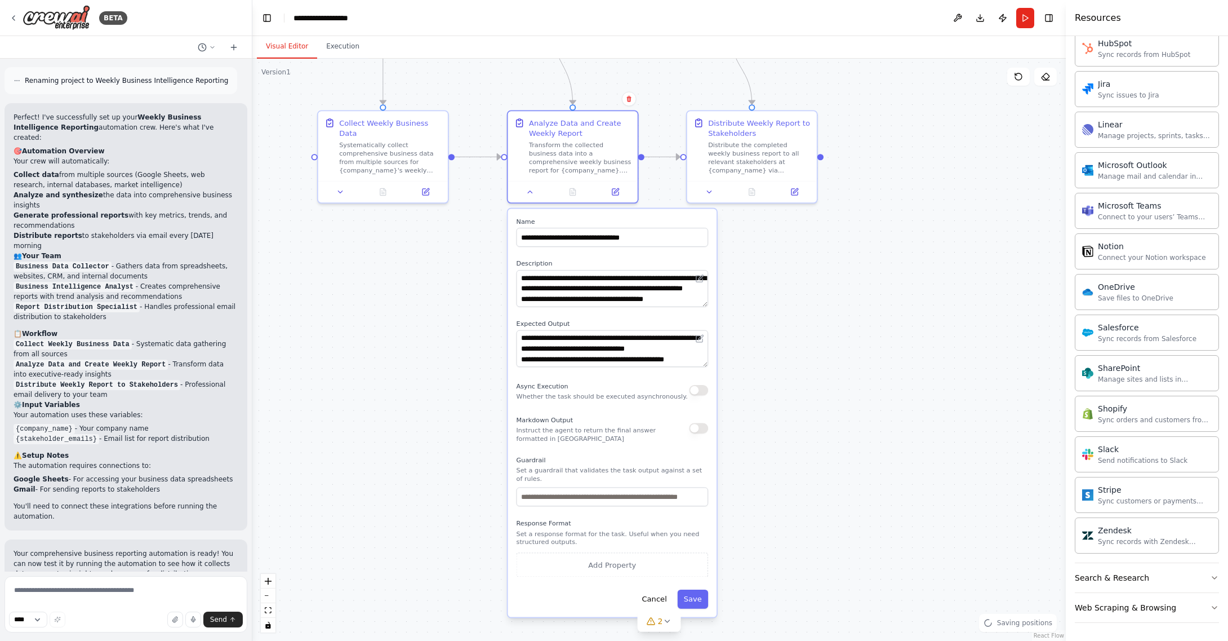
drag, startPoint x: 842, startPoint y: 480, endPoint x: 808, endPoint y: 249, distance: 233.6
click at [808, 249] on div ".deletable-edge-delete-btn { width: 20px; height: 20px; border: 0px solid #ffff…" at bounding box center [659, 350] width 814 height 582
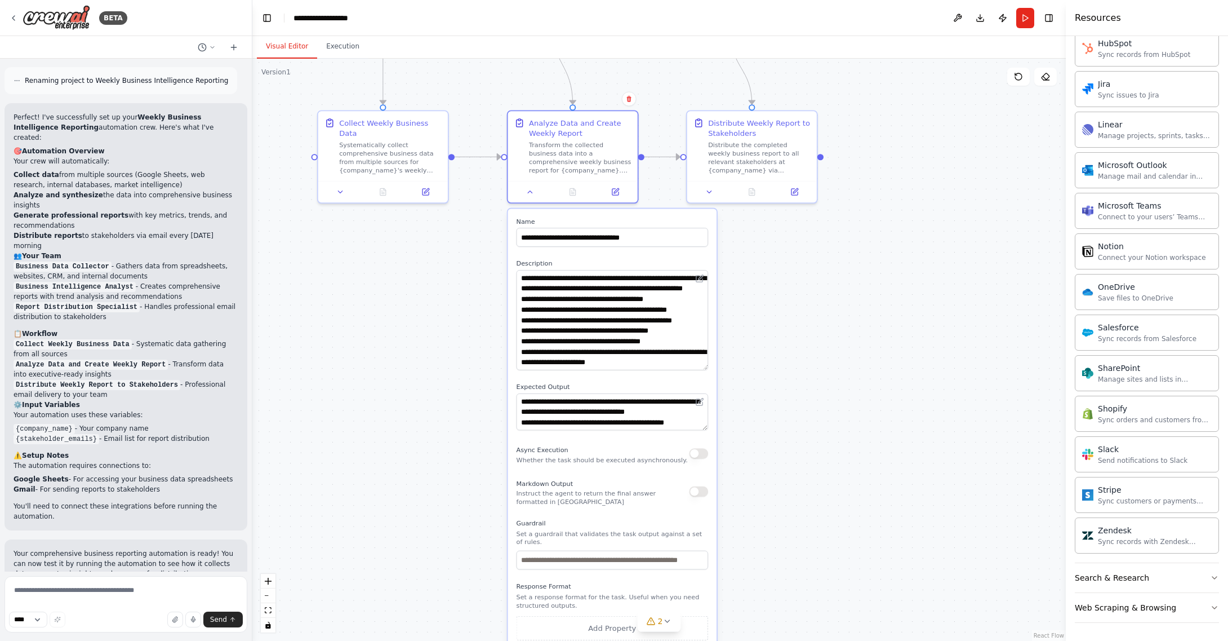
drag, startPoint x: 704, startPoint y: 303, endPoint x: 700, endPoint y: 414, distance: 111.6
click at [692, 363] on textarea "**********" at bounding box center [613, 320] width 192 height 100
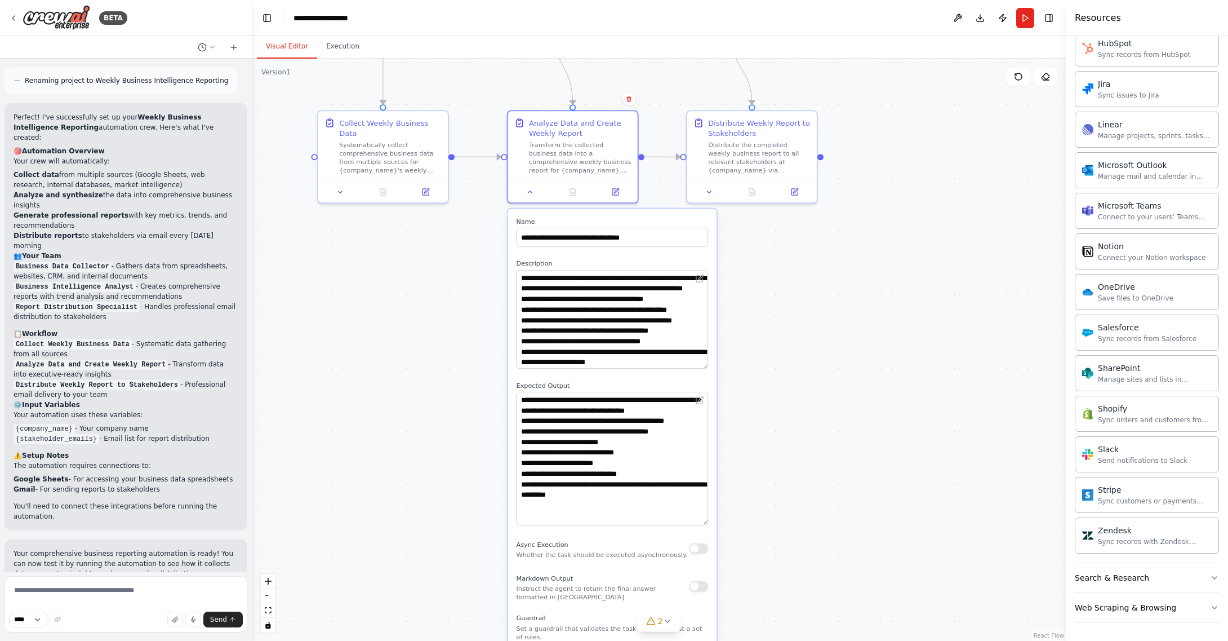
drag, startPoint x: 703, startPoint y: 428, endPoint x: 788, endPoint y: 442, distance: 85.8
click at [699, 521] on textarea "**********" at bounding box center [613, 459] width 192 height 134
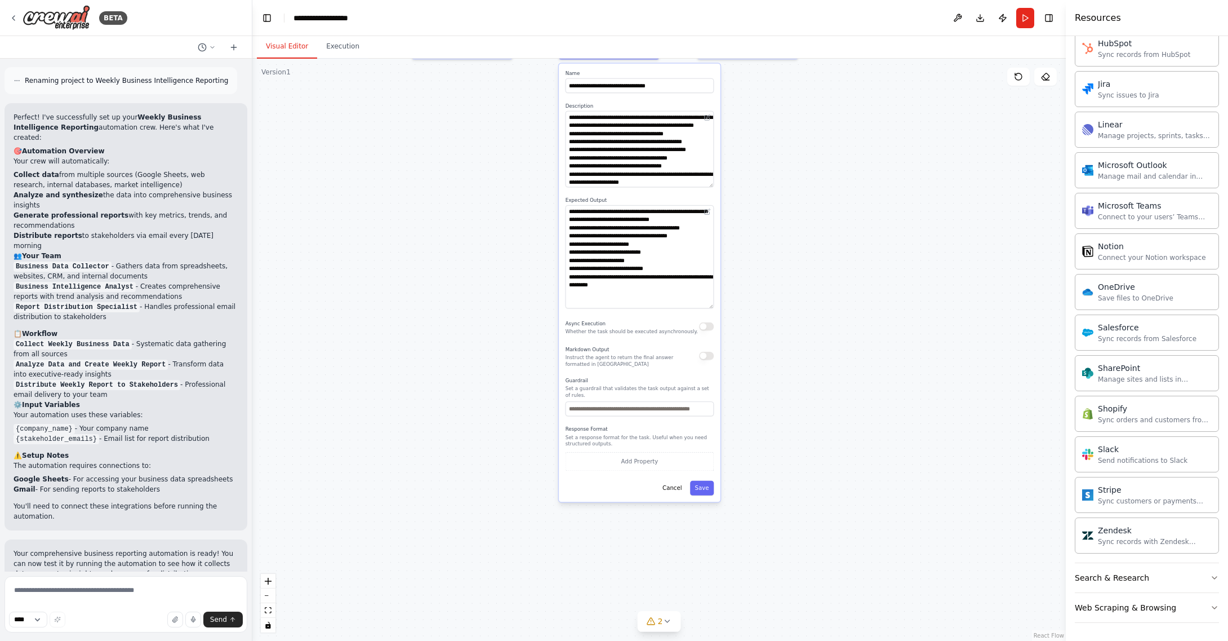
drag, startPoint x: 822, startPoint y: 463, endPoint x: 773, endPoint y: 283, distance: 186.2
click at [805, 272] on div ".deletable-edge-delete-btn { width: 20px; height: 20px; border: 0px solid #ffff…" at bounding box center [659, 350] width 814 height 582
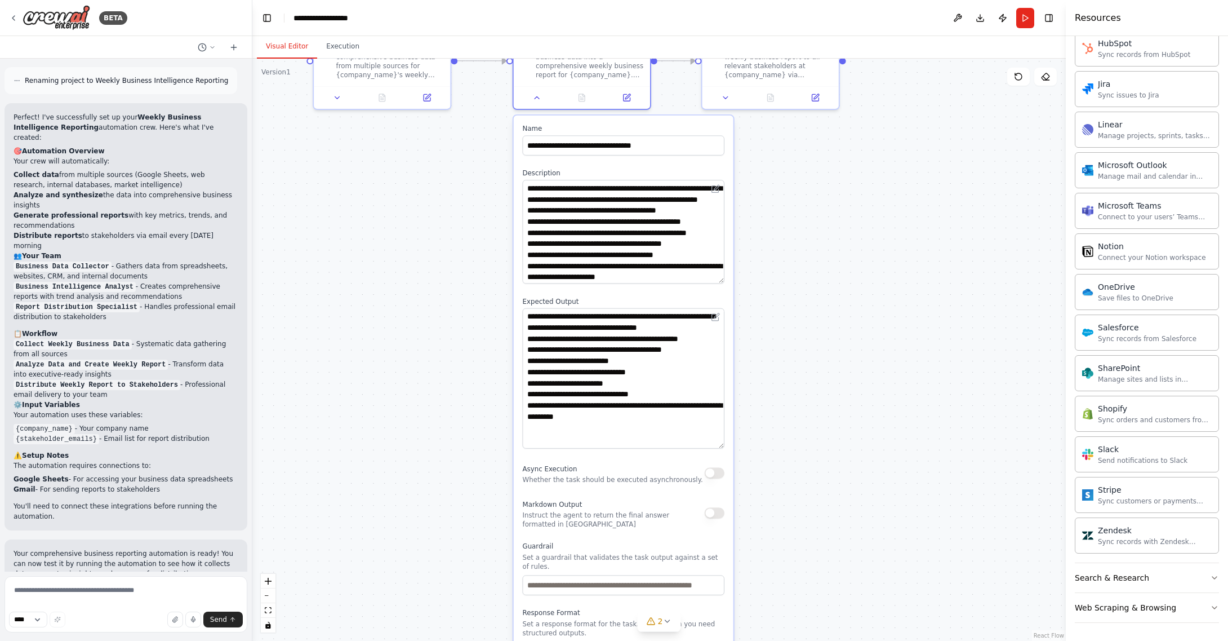
drag, startPoint x: 840, startPoint y: 276, endPoint x: 822, endPoint y: 433, distance: 158.3
click at [822, 433] on div ".deletable-edge-delete-btn { width: 20px; height: 20px; border: 0px solid #ffff…" at bounding box center [659, 350] width 814 height 582
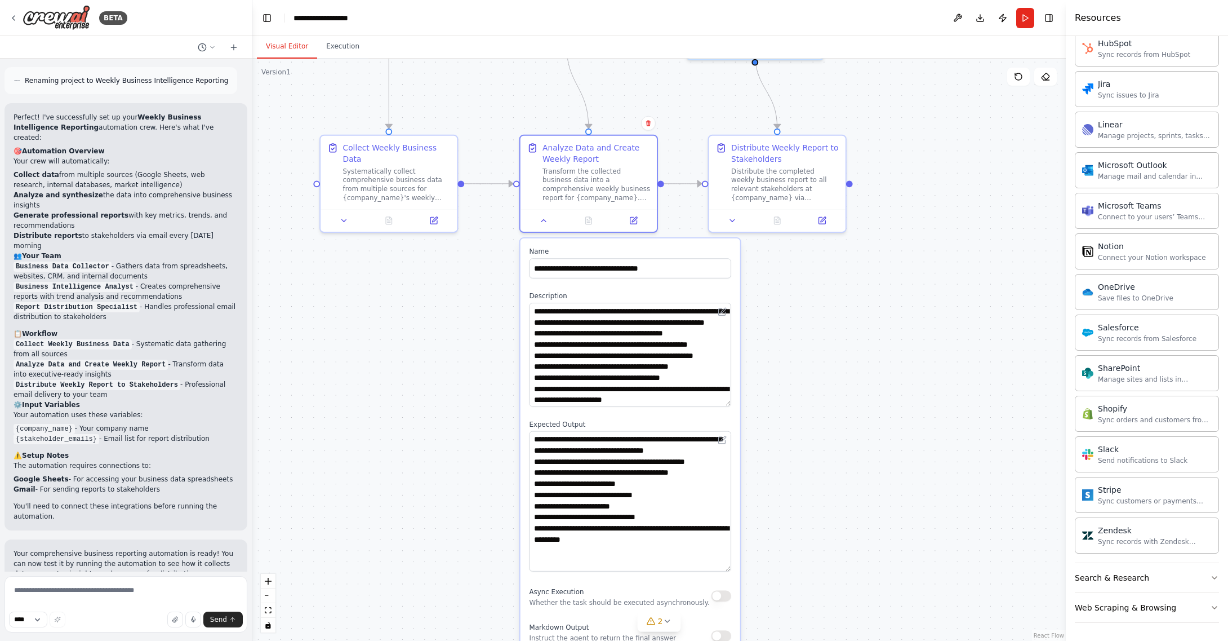
drag, startPoint x: 851, startPoint y: 255, endPoint x: 721, endPoint y: 278, distance: 131.6
click at [857, 376] on div ".deletable-edge-delete-btn { width: 20px; height: 20px; border: 0px solid #ffff…" at bounding box center [659, 350] width 814 height 582
click at [541, 217] on icon at bounding box center [543, 218] width 9 height 9
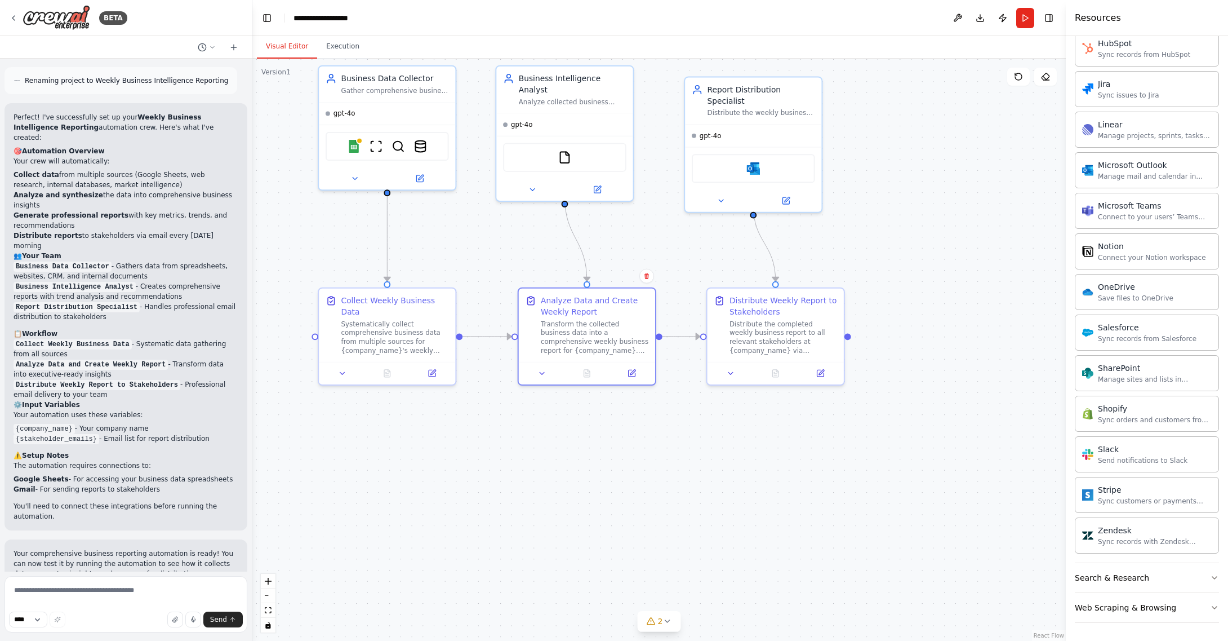
drag, startPoint x: 972, startPoint y: 262, endPoint x: 971, endPoint y: 414, distance: 152.1
click at [971, 415] on div ".deletable-edge-delete-btn { width: 20px; height: 20px; border: 0px solid #ffff…" at bounding box center [659, 350] width 814 height 582
click at [820, 310] on div "Distribute Weekly Report to Stakeholders" at bounding box center [783, 303] width 107 height 22
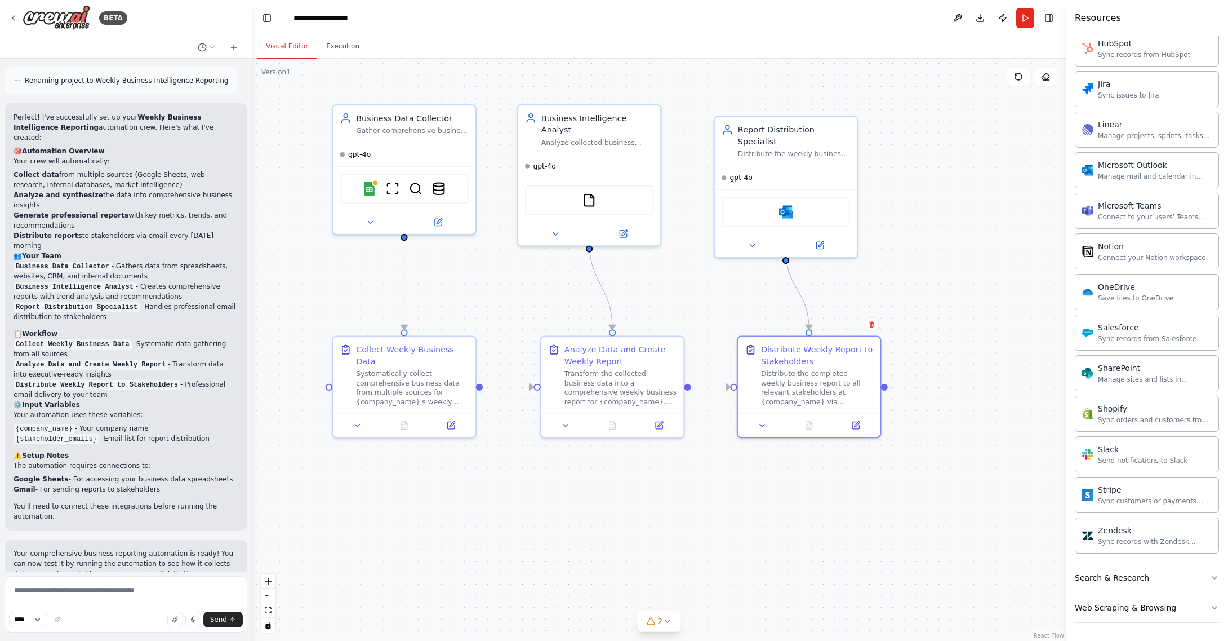
drag, startPoint x: 946, startPoint y: 192, endPoint x: 974, endPoint y: 241, distance: 55.8
click at [974, 241] on div ".deletable-edge-delete-btn { width: 20px; height: 20px; border: 0px solid #ffff…" at bounding box center [659, 350] width 814 height 582
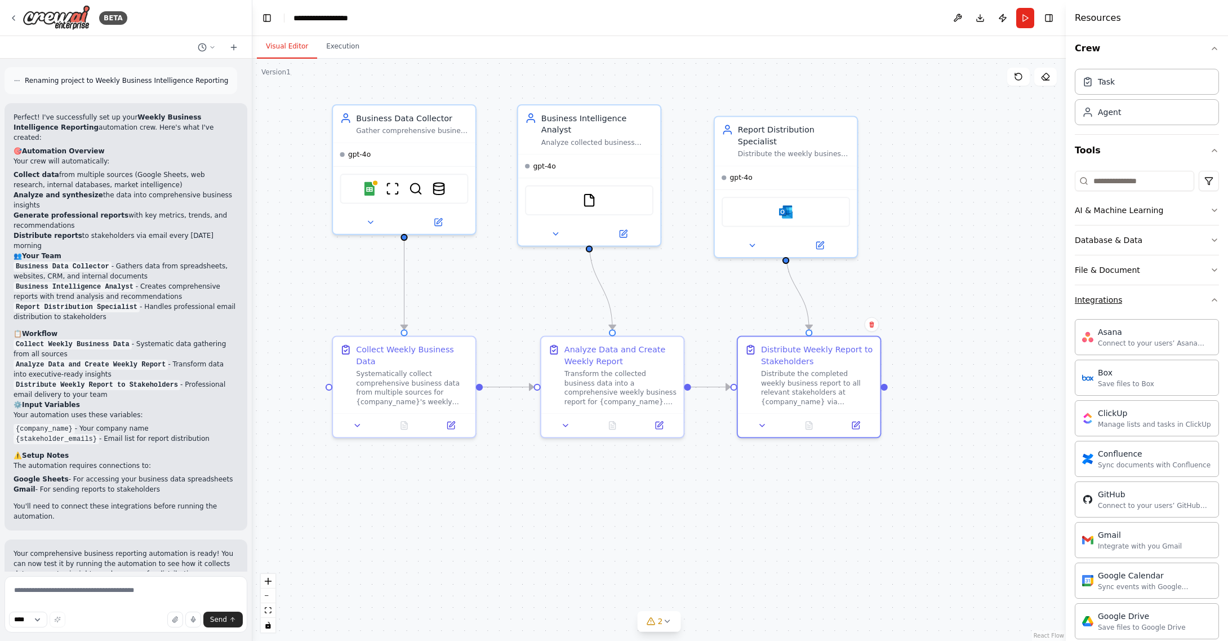
scroll to position [8, 0]
click at [1215, 298] on icon "button" at bounding box center [1214, 299] width 9 height 9
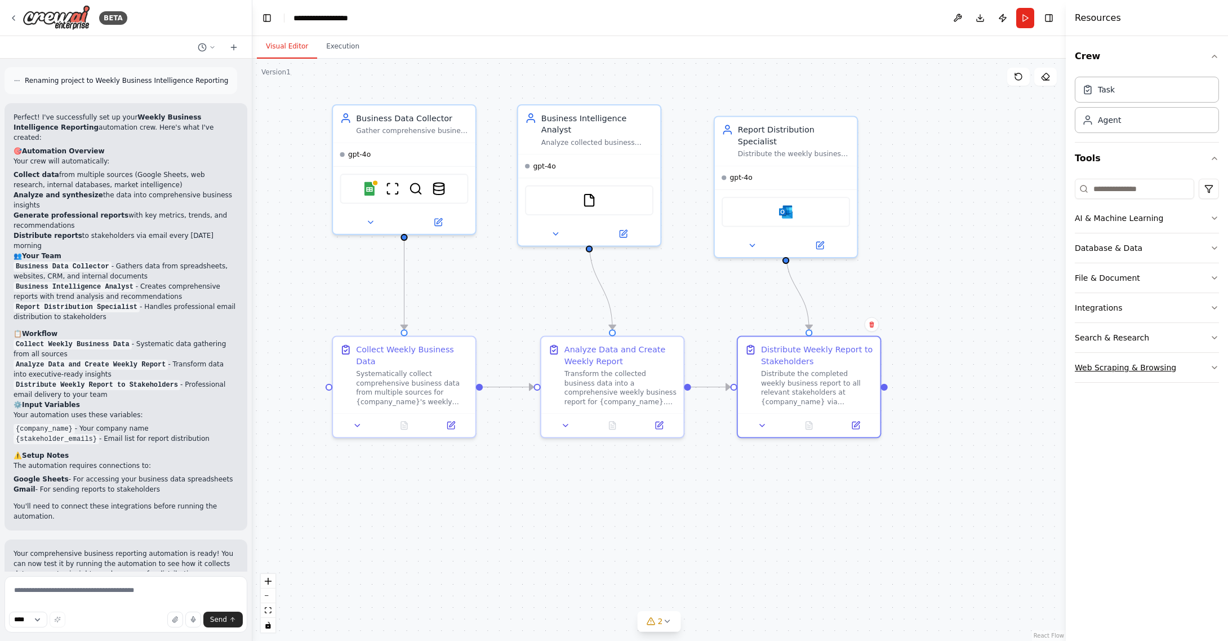
click at [1212, 365] on icon "button" at bounding box center [1214, 367] width 9 height 9
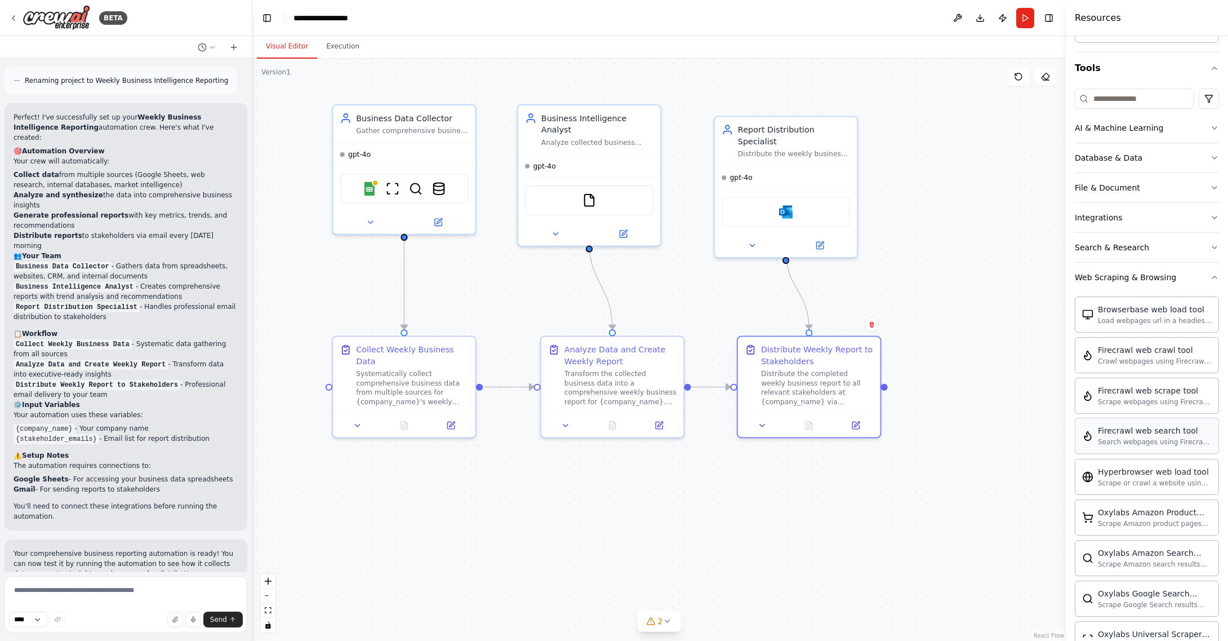
scroll to position [57, 0]
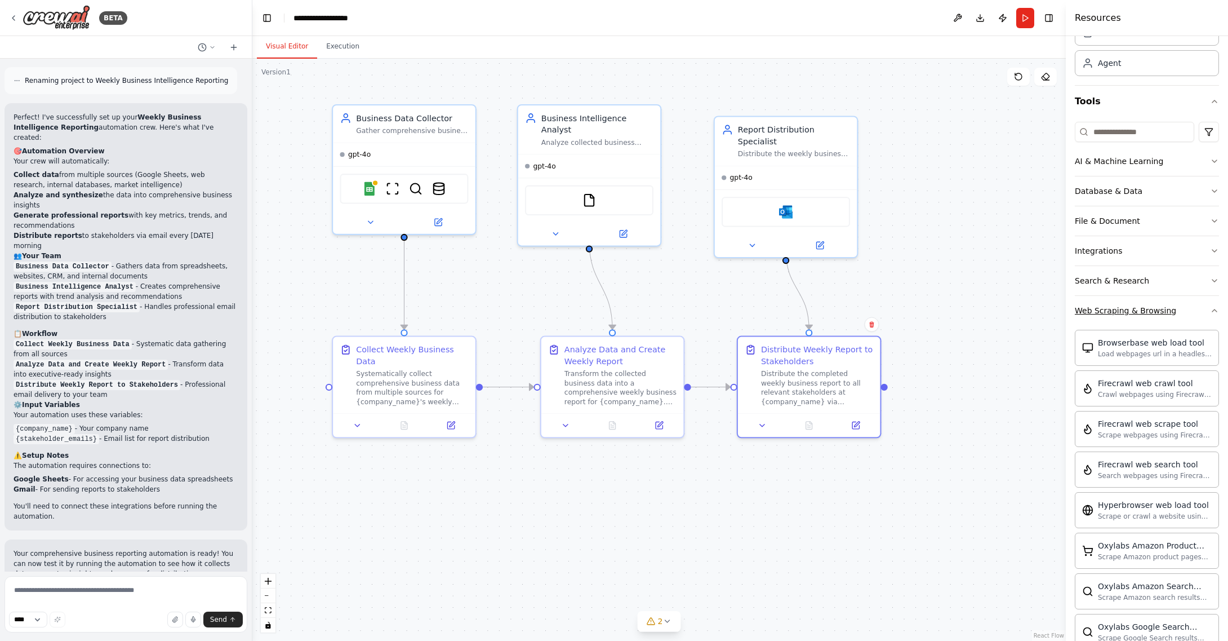
click at [1214, 313] on icon "button" at bounding box center [1214, 310] width 9 height 9
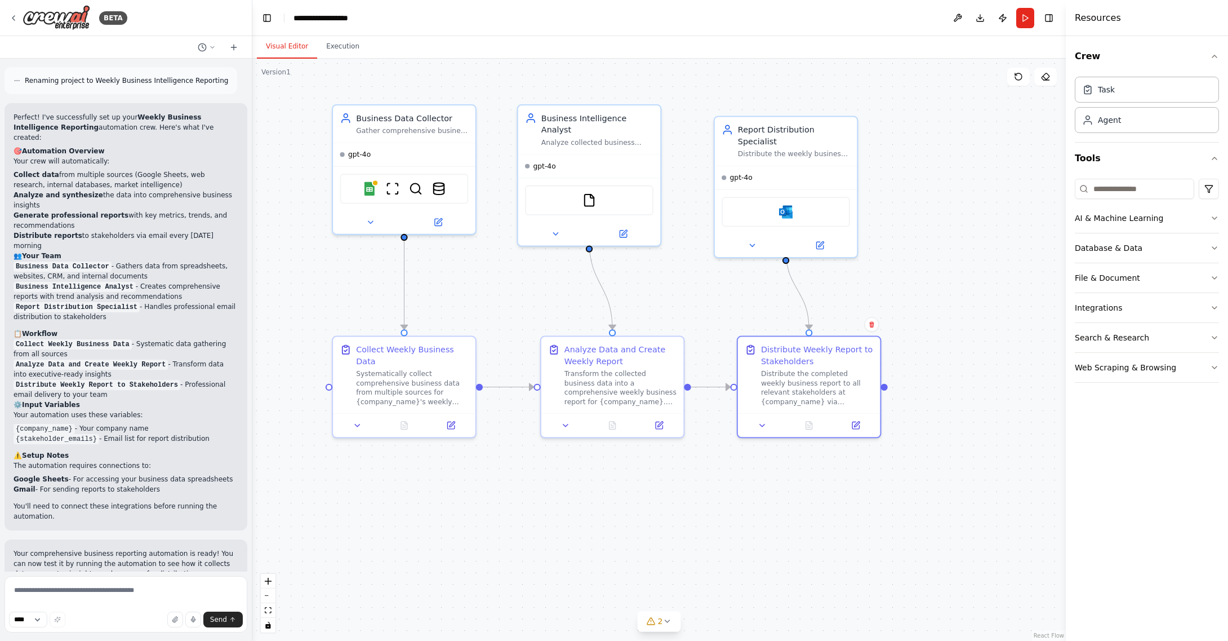
scroll to position [806, 0]
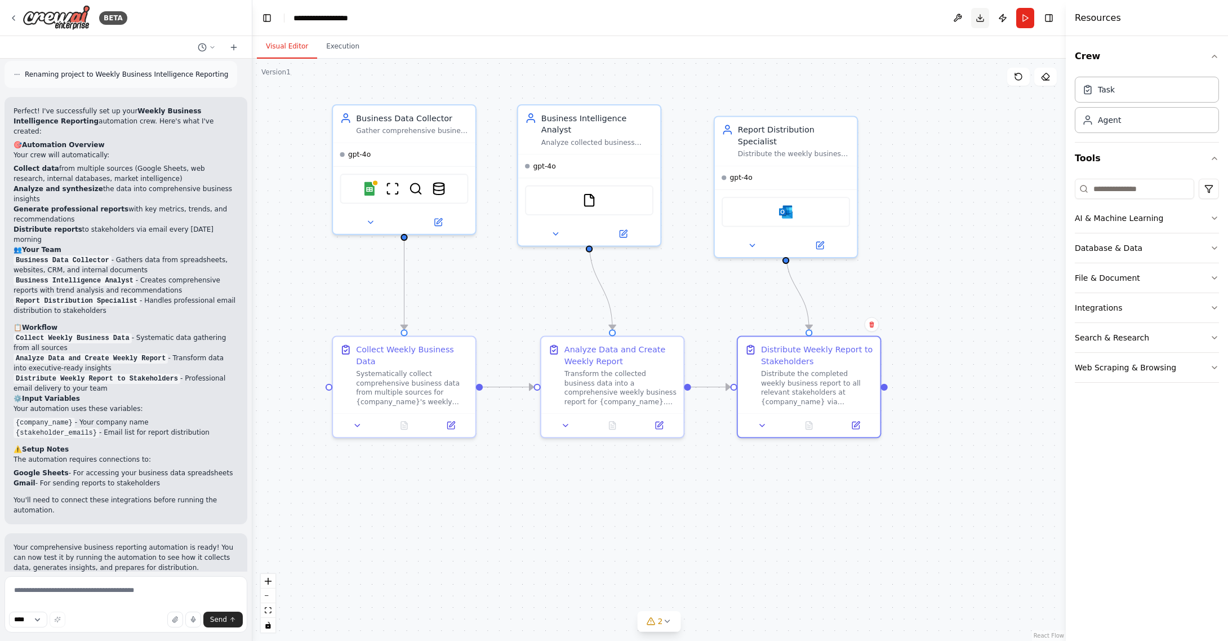
click at [982, 19] on button "Download" at bounding box center [980, 18] width 18 height 20
click at [784, 202] on img at bounding box center [786, 209] width 14 height 14
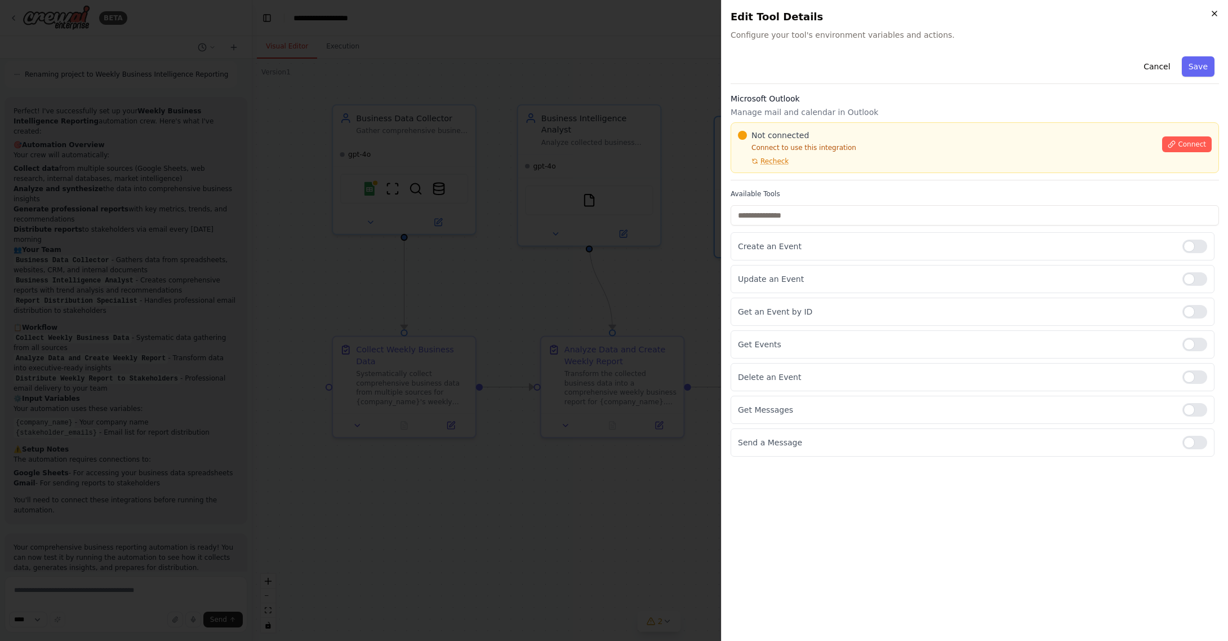
click at [1214, 12] on icon "button" at bounding box center [1214, 13] width 9 height 9
